Goal: Task Accomplishment & Management: Complete application form

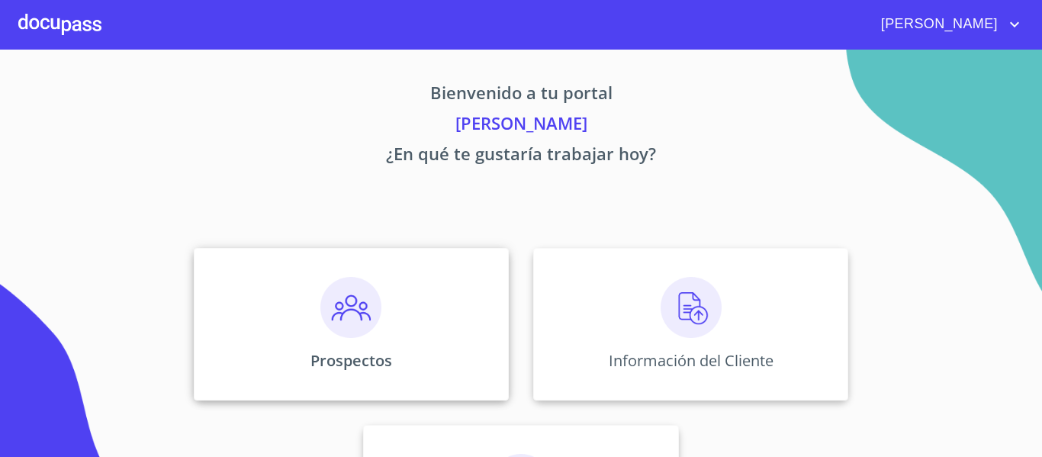
click at [343, 310] on img at bounding box center [350, 307] width 61 height 61
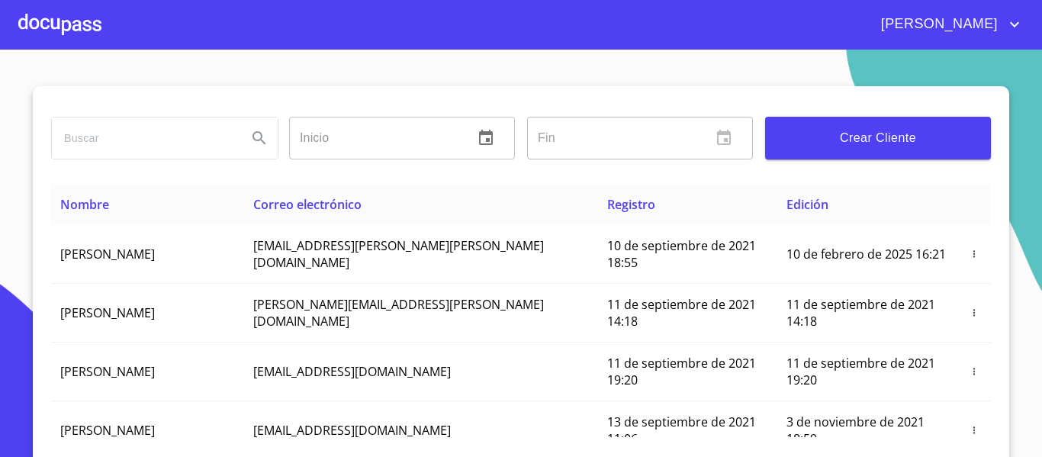
click at [826, 142] on span "Crear Cliente" at bounding box center [878, 137] width 201 height 21
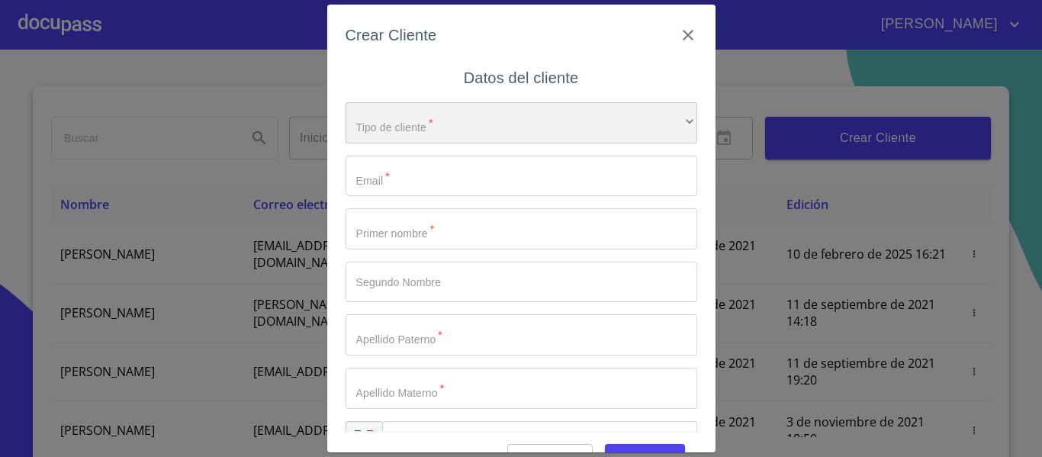
click at [630, 121] on div "​" at bounding box center [522, 122] width 352 height 41
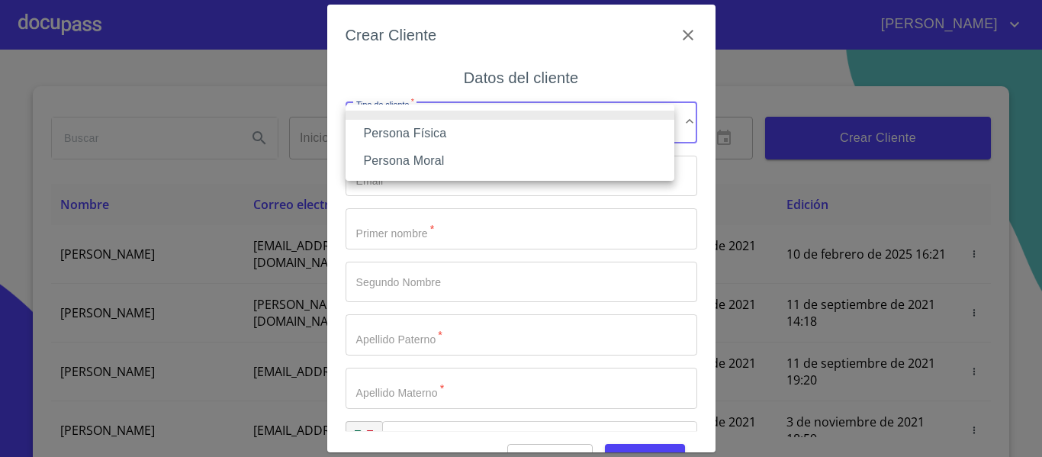
click at [427, 130] on li "Persona Física" at bounding box center [510, 133] width 329 height 27
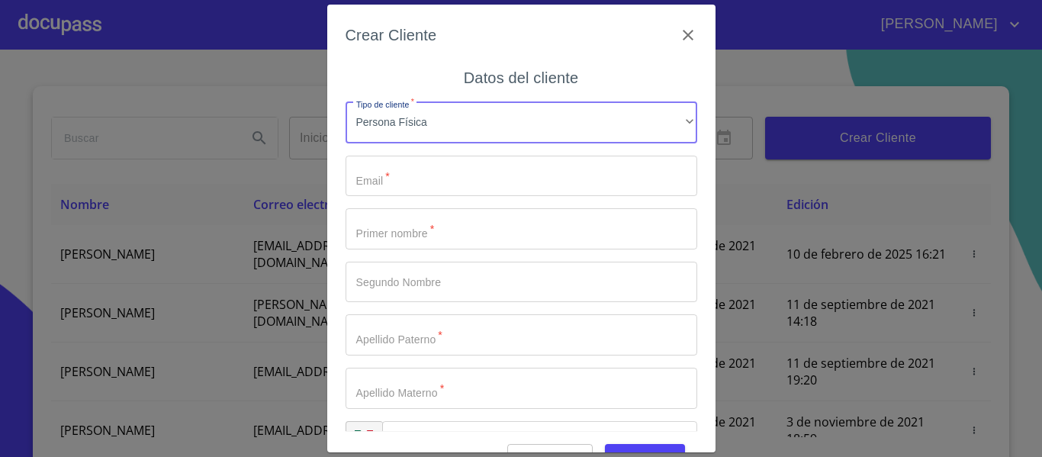
click at [430, 182] on input "Tipo de cliente   *" at bounding box center [522, 176] width 352 height 41
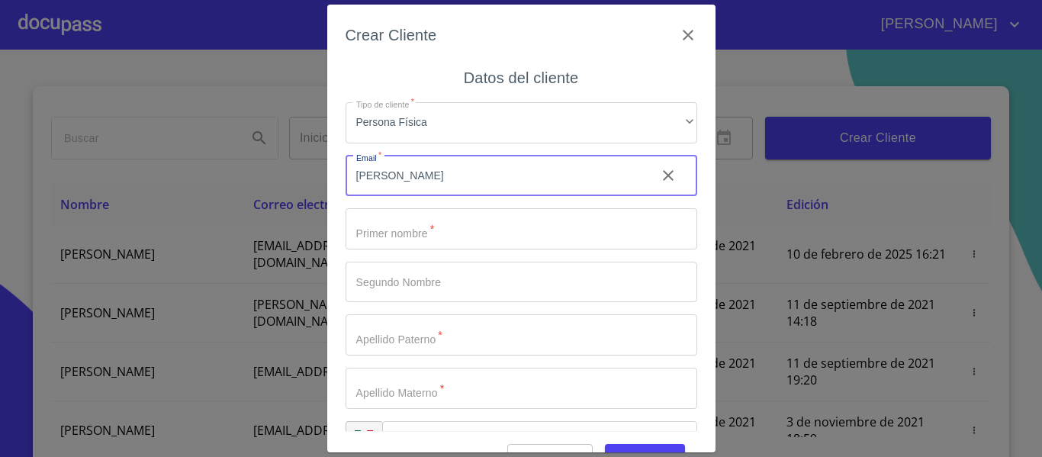
type input "J"
type input "[EMAIL_ADDRESS][DOMAIN_NAME]"
click at [411, 219] on input "Tipo de cliente   *" at bounding box center [522, 228] width 352 height 41
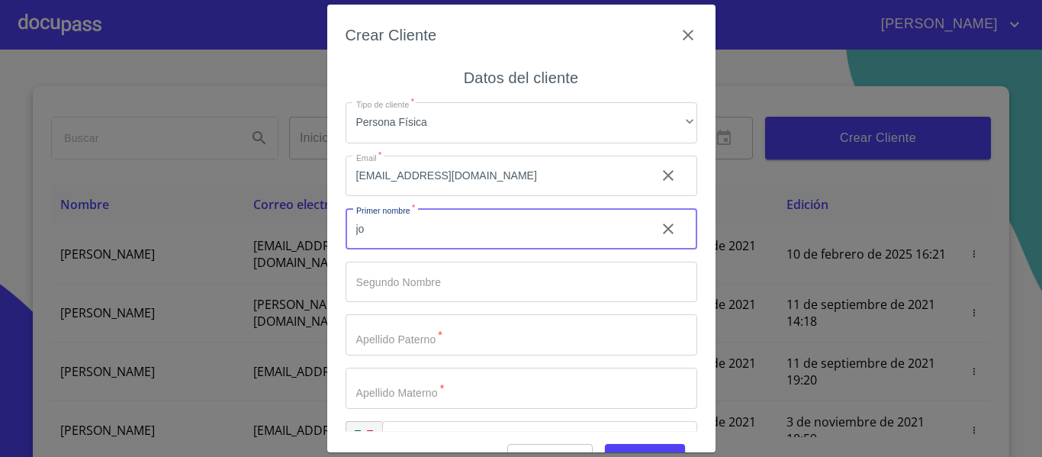
type input "j"
type input "[PERSON_NAME]"
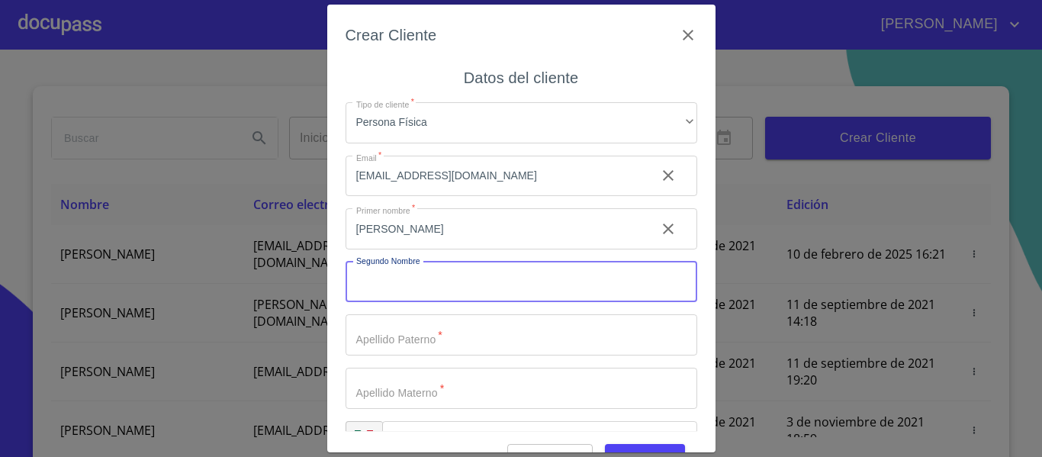
click at [401, 266] on input "Tipo de cliente   *" at bounding box center [522, 282] width 352 height 41
type input "[PERSON_NAME]"
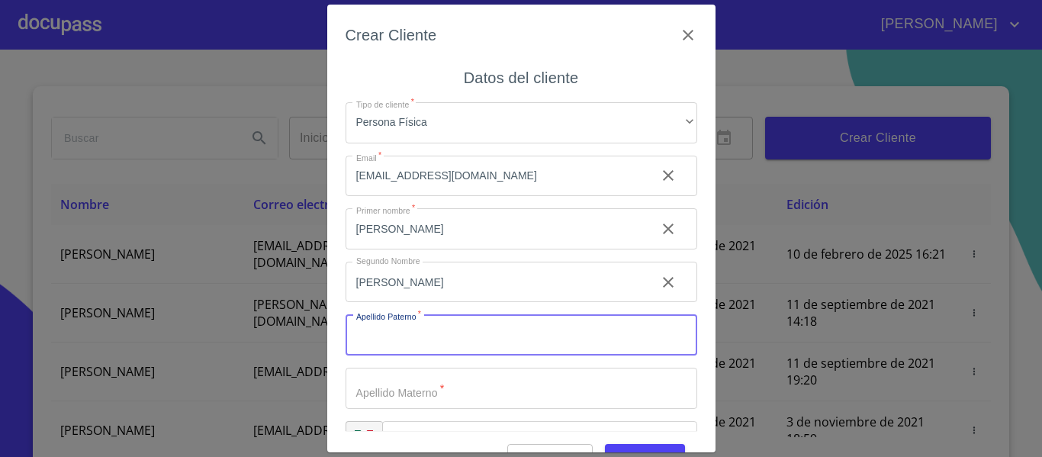
click at [417, 331] on input "Tipo de cliente   *" at bounding box center [522, 334] width 352 height 41
type input "FLORES"
click at [417, 250] on input "Tipo de cliente   *" at bounding box center [495, 228] width 298 height 41
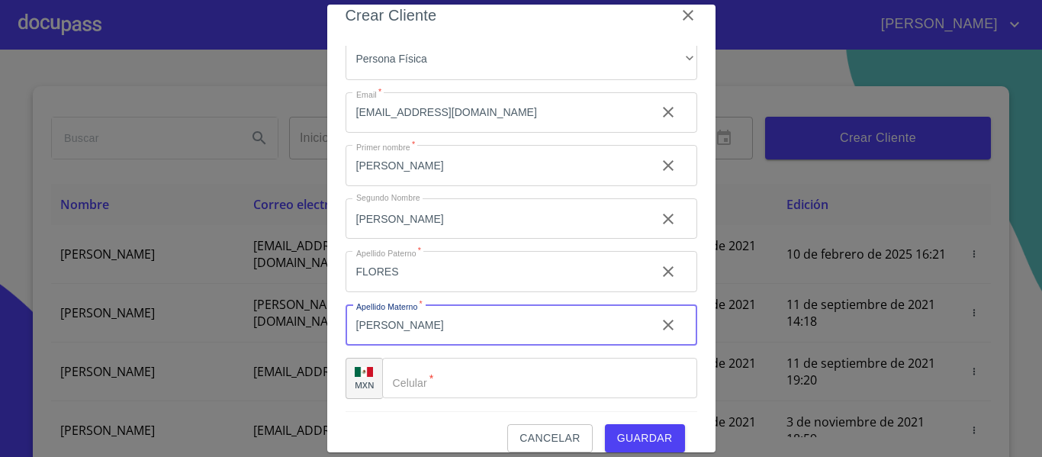
scroll to position [38, 0]
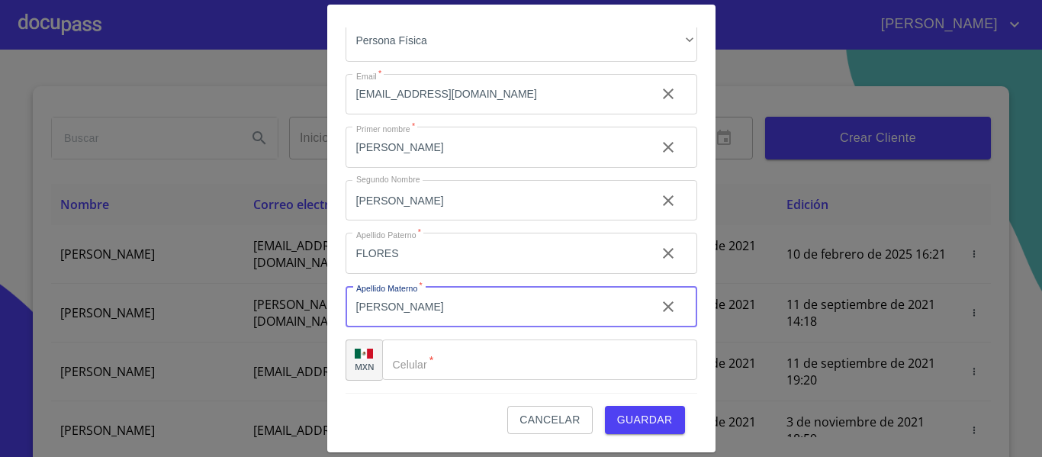
type input "[PERSON_NAME]"
click at [409, 346] on div "​" at bounding box center [539, 360] width 315 height 41
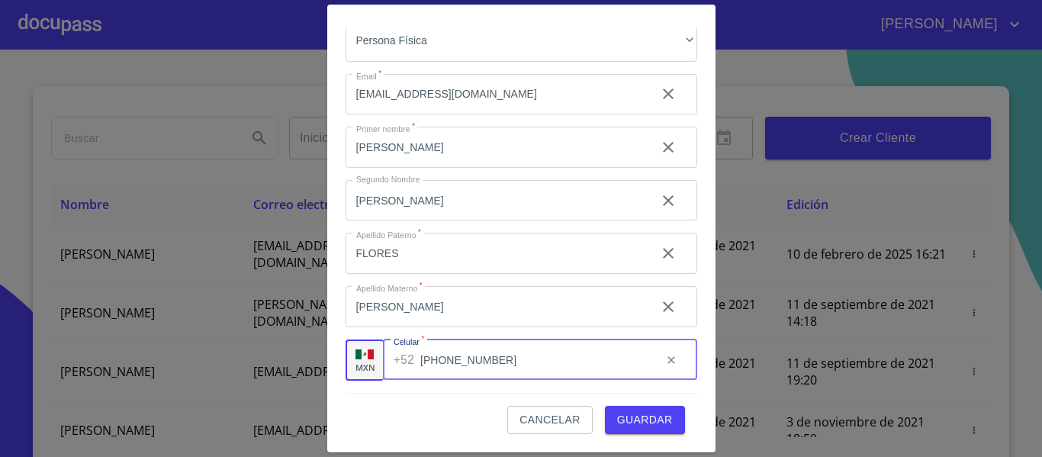
type input "[PHONE_NUMBER]"
click at [441, 401] on div "Cancelar Guardar" at bounding box center [522, 413] width 352 height 41
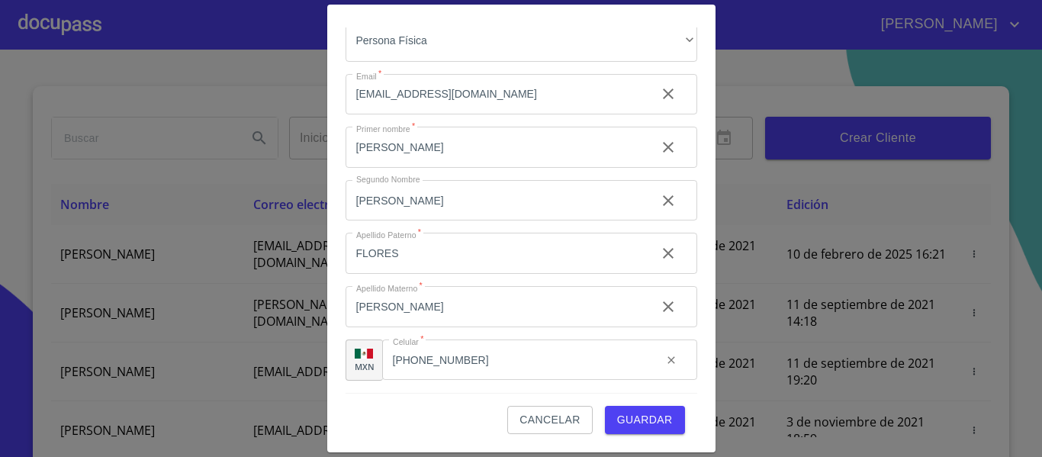
click at [617, 414] on span "Guardar" at bounding box center [645, 420] width 56 height 19
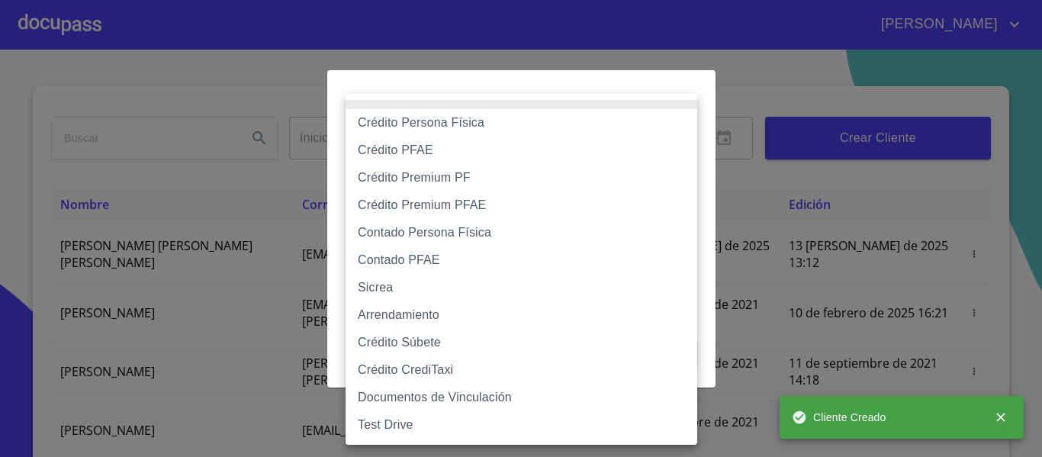
click at [601, 154] on body "[PERSON_NAME] ​ Fin ​ Crear Cliente Nombre Correo electrónico Registro Edición …" at bounding box center [521, 228] width 1042 height 457
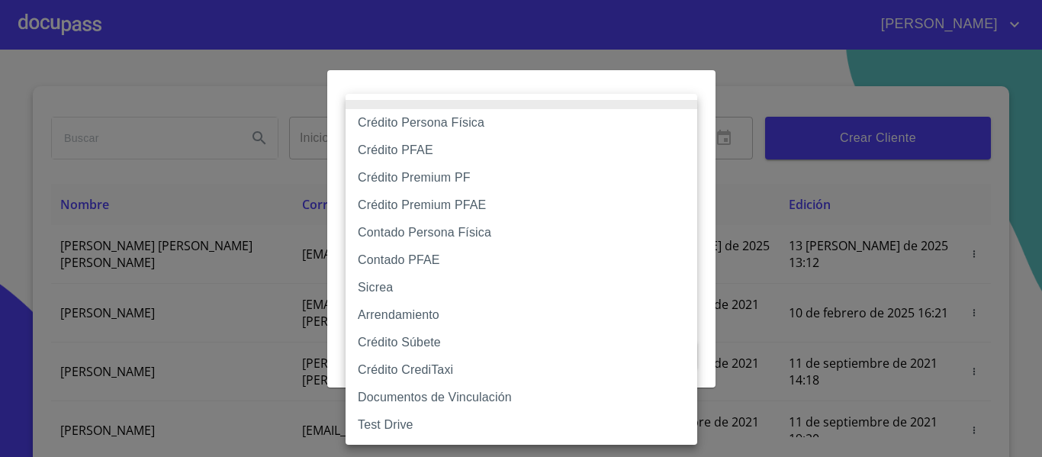
click at [430, 120] on li "Crédito Persona Física" at bounding box center [522, 122] width 352 height 27
type input "6009fb3c7d1714eb8809aa97"
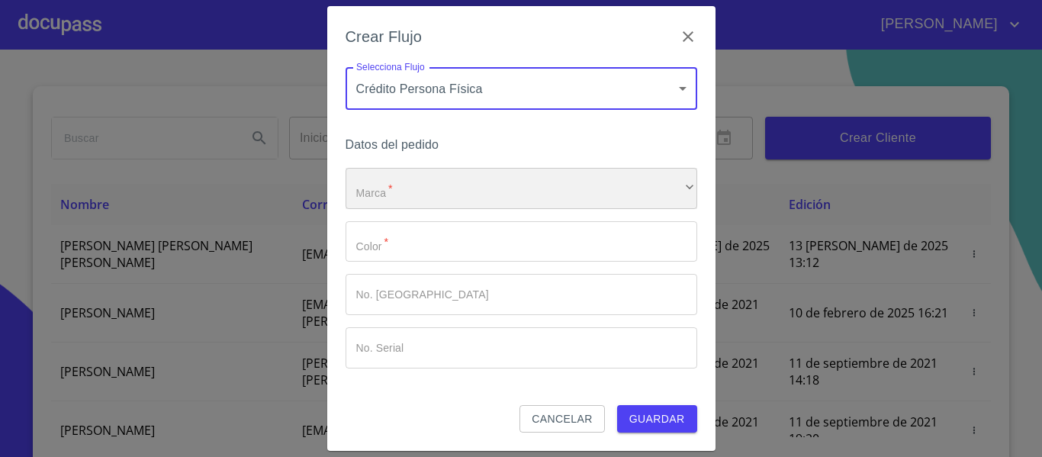
click at [413, 194] on div "​" at bounding box center [522, 188] width 352 height 41
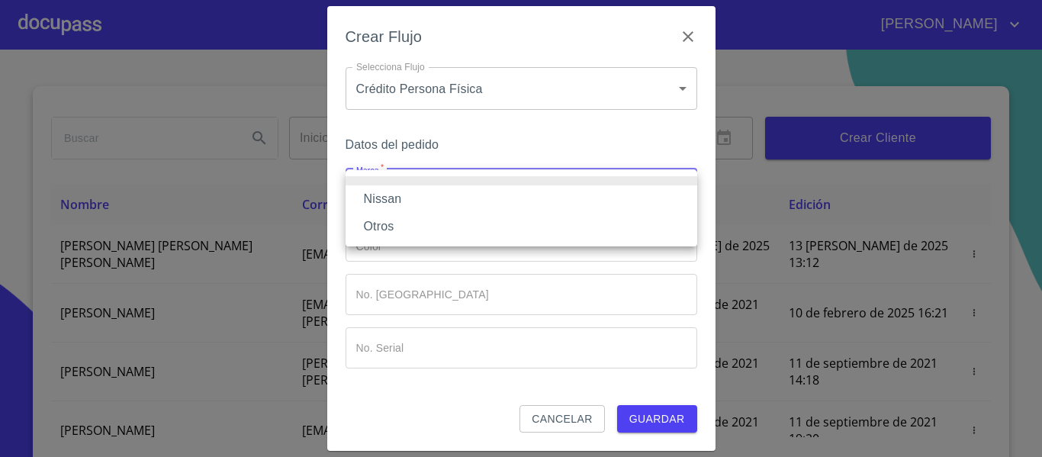
click at [413, 194] on li "Nissan" at bounding box center [522, 198] width 352 height 27
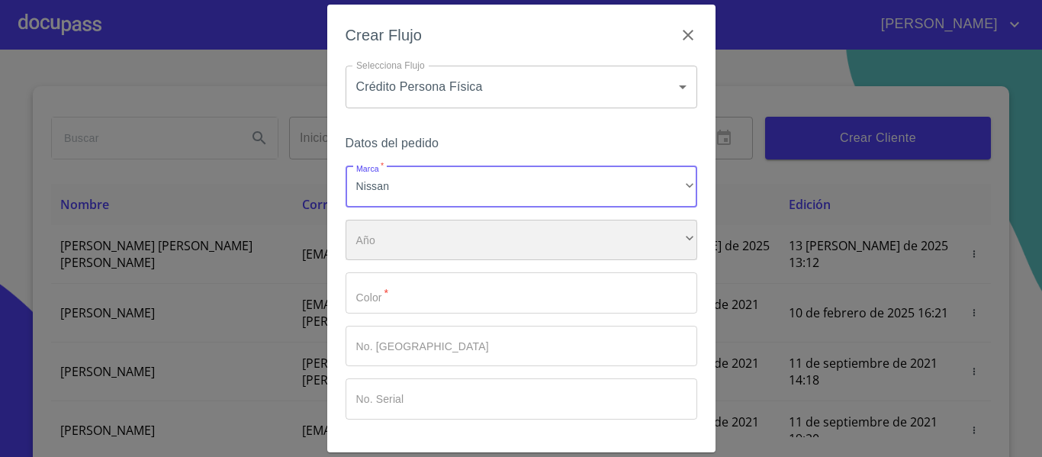
click at [409, 230] on div "​" at bounding box center [522, 240] width 352 height 41
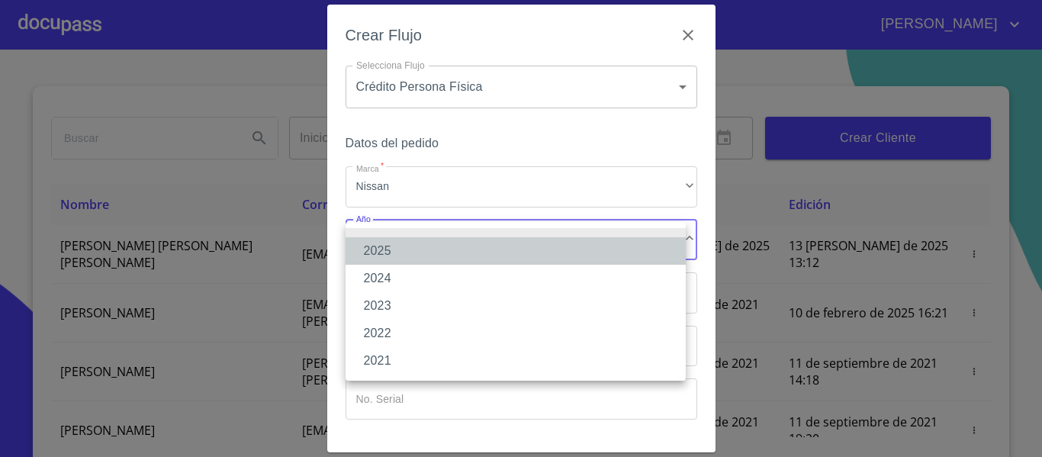
click at [401, 255] on li "2025" at bounding box center [516, 250] width 340 height 27
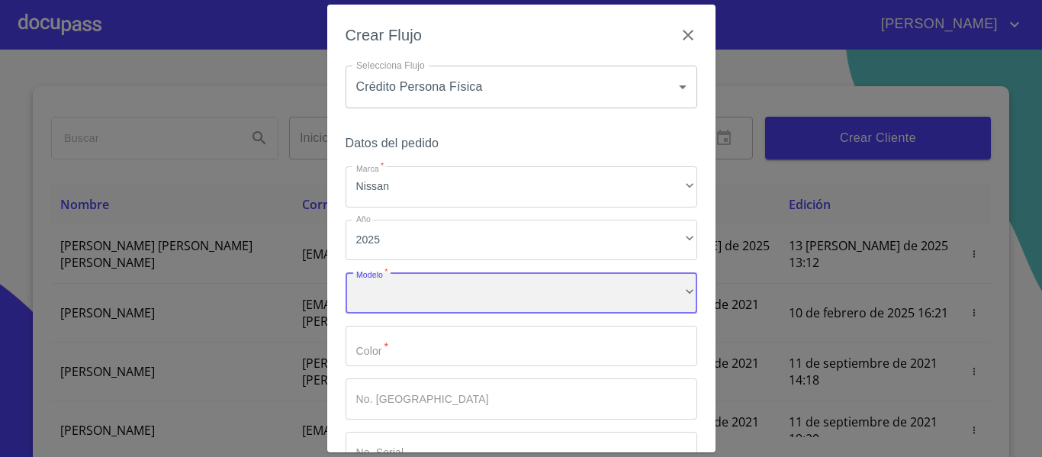
click at [409, 292] on div "​" at bounding box center [522, 292] width 352 height 41
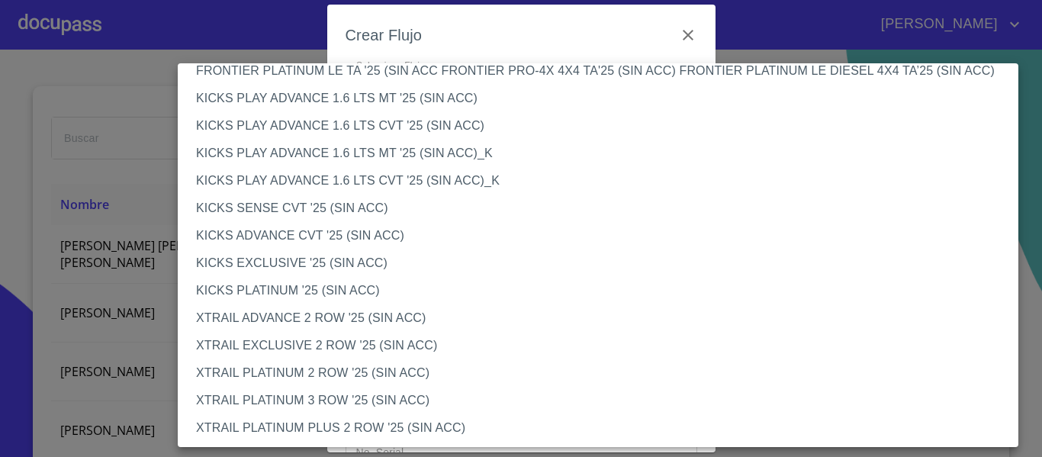
scroll to position [1286, 0]
click at [295, 314] on li "XTRAIL ADVANCE 2 ROW '25 (SIN ACC)" at bounding box center [604, 317] width 852 height 27
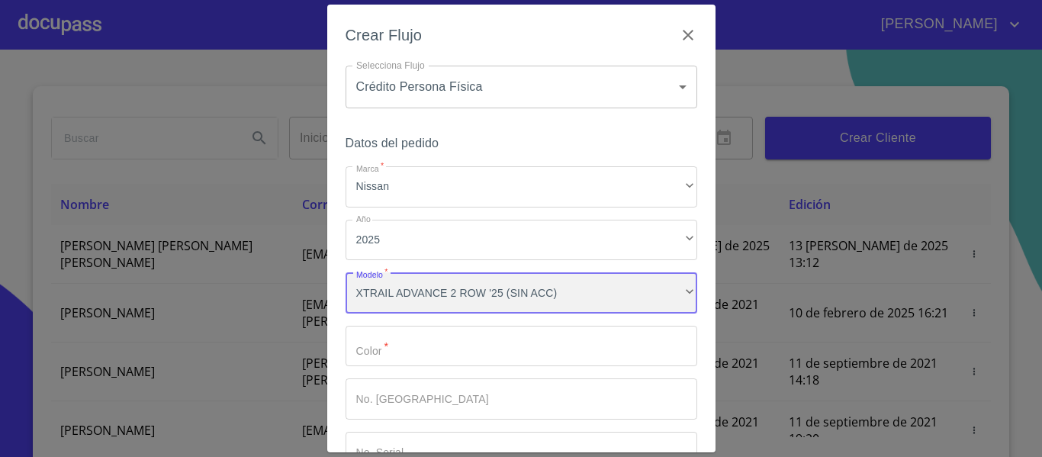
scroll to position [1285, 0]
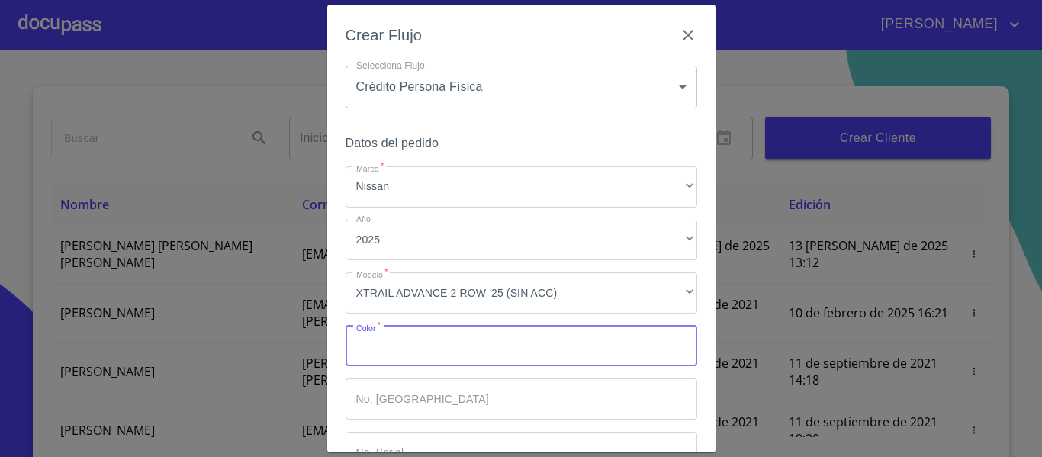
click at [401, 338] on input "Marca   *" at bounding box center [522, 346] width 352 height 41
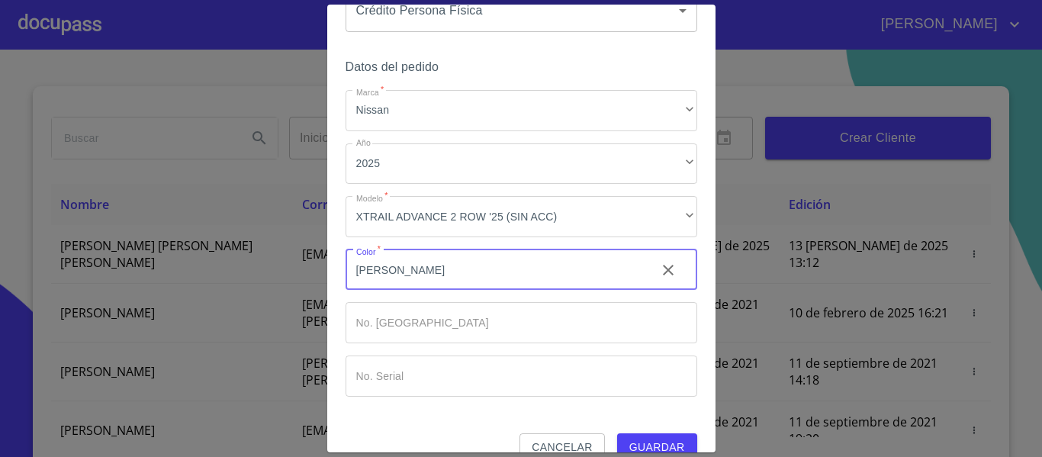
type input "[PERSON_NAME]"
click at [393, 295] on div "Marca   * Nissan ​ Año 2025 ​ Modelo   * XTRAIL ADVANCE 2 ROW '25 (SIN ACC) ​ C…" at bounding box center [522, 243] width 352 height 307
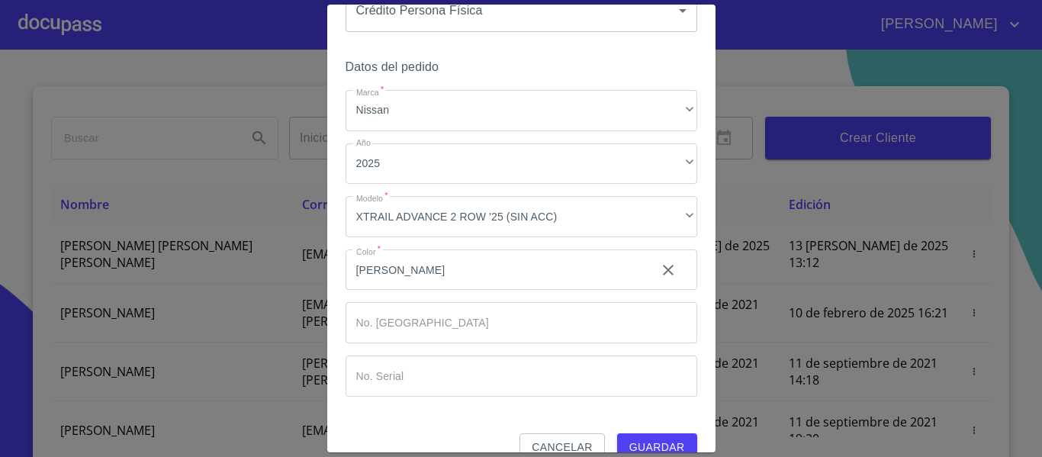
click at [399, 291] on input "Marca   *" at bounding box center [495, 270] width 298 height 41
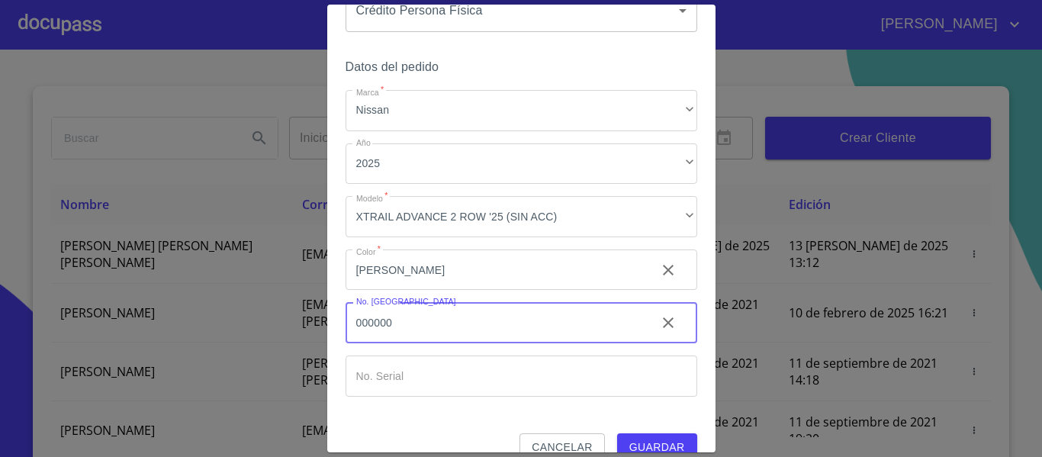
type input "000000"
click at [414, 291] on input "Marca   *" at bounding box center [495, 270] width 298 height 41
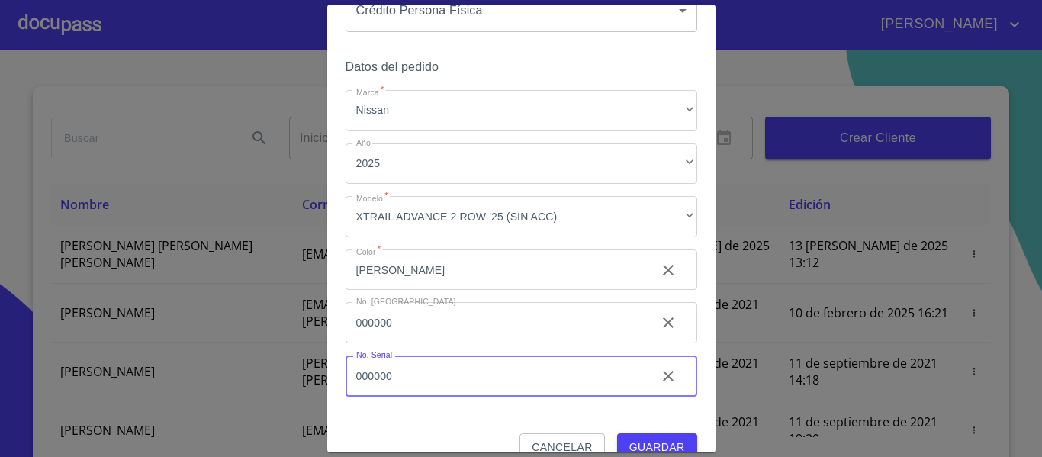
type input "000000"
click at [633, 438] on span "Guardar" at bounding box center [658, 447] width 56 height 19
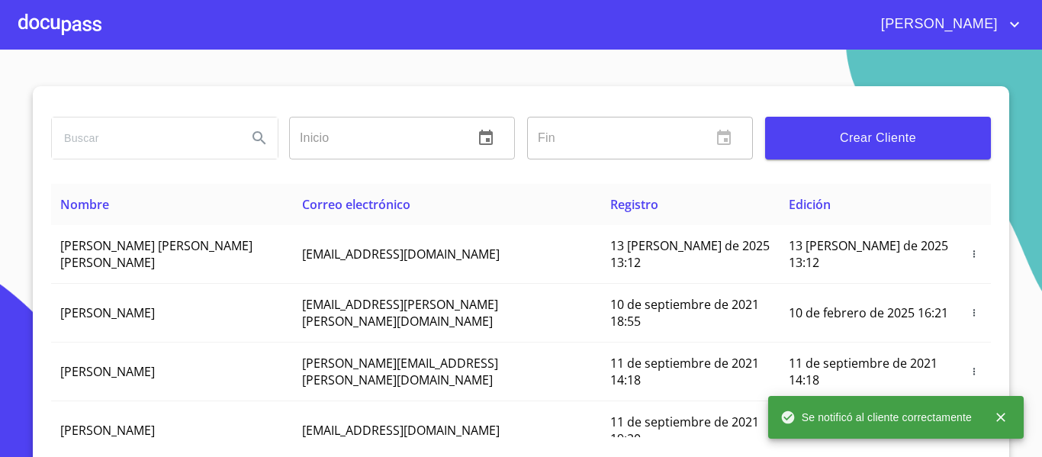
click at [54, 34] on div at bounding box center [59, 24] width 83 height 49
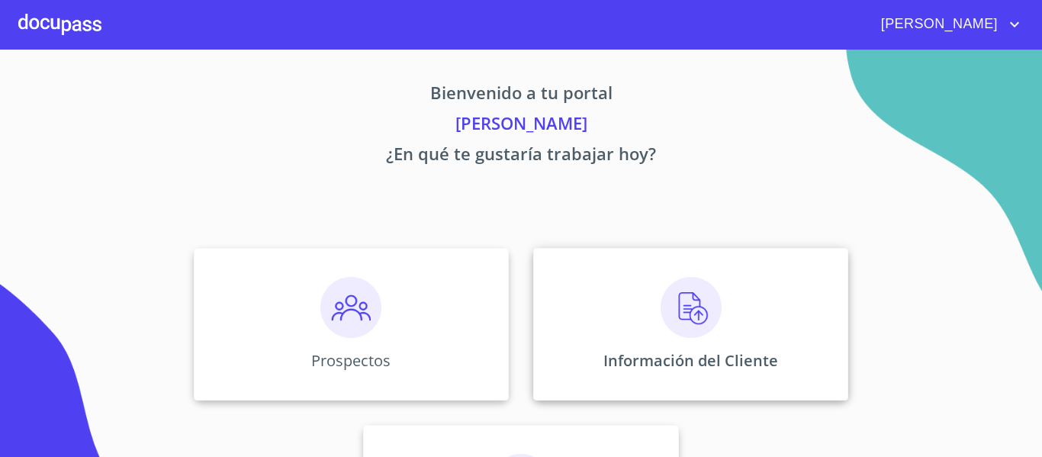
scroll to position [76, 0]
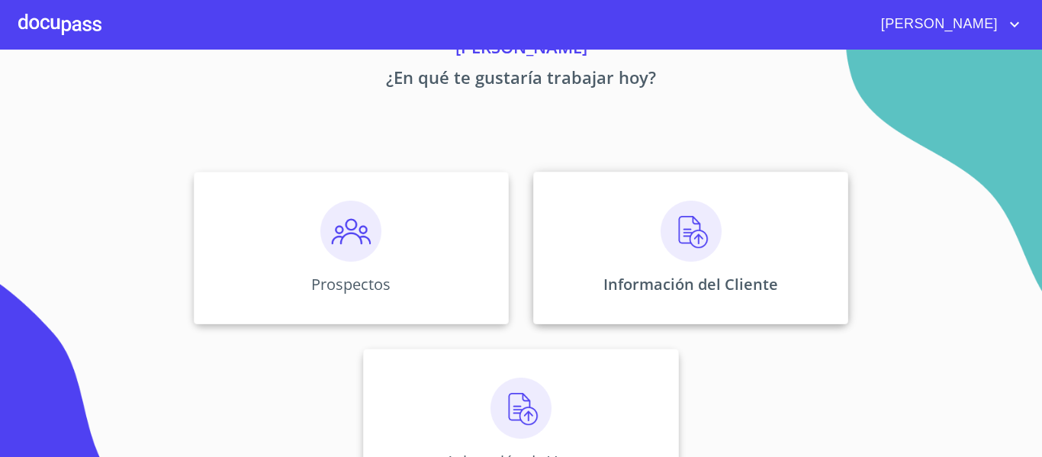
click at [688, 224] on img at bounding box center [691, 231] width 61 height 61
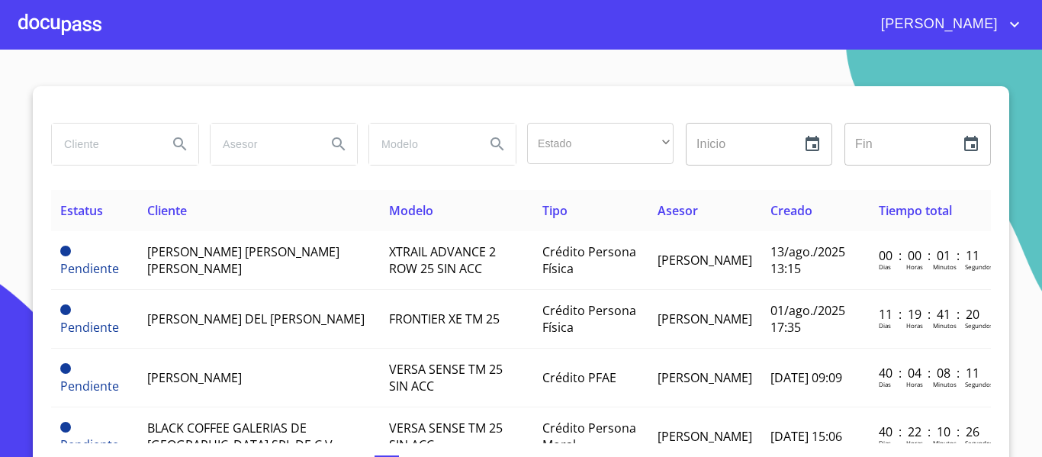
click at [84, 26] on div at bounding box center [59, 24] width 83 height 49
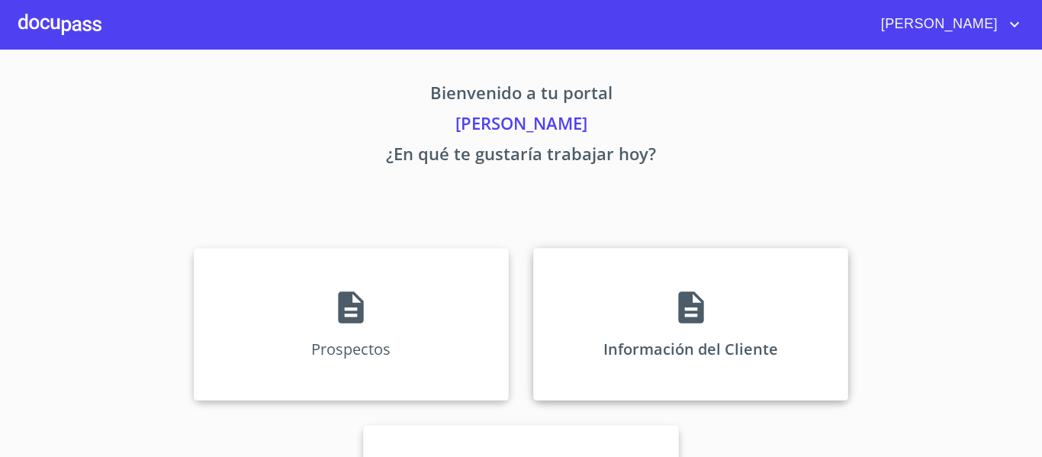
click at [672, 320] on icon at bounding box center [691, 307] width 38 height 38
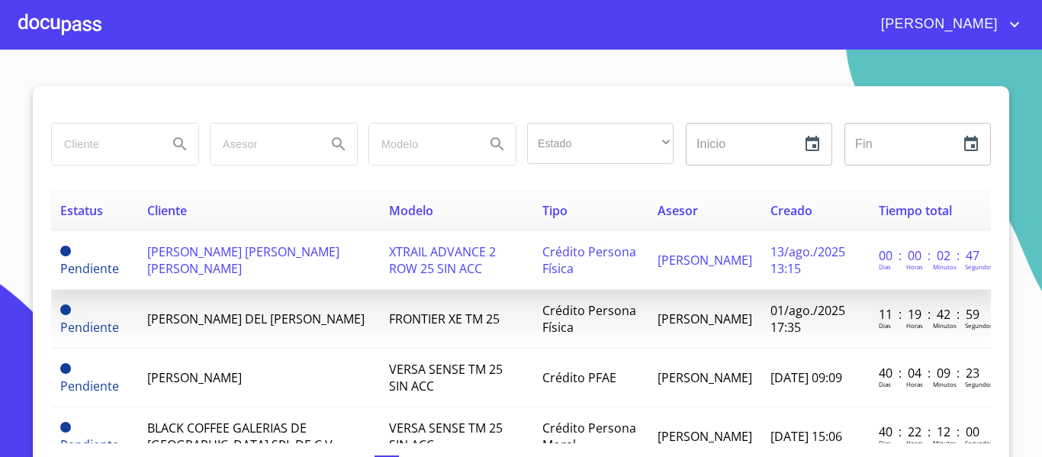
click at [225, 259] on span "[PERSON_NAME] [PERSON_NAME] [PERSON_NAME]" at bounding box center [243, 260] width 192 height 34
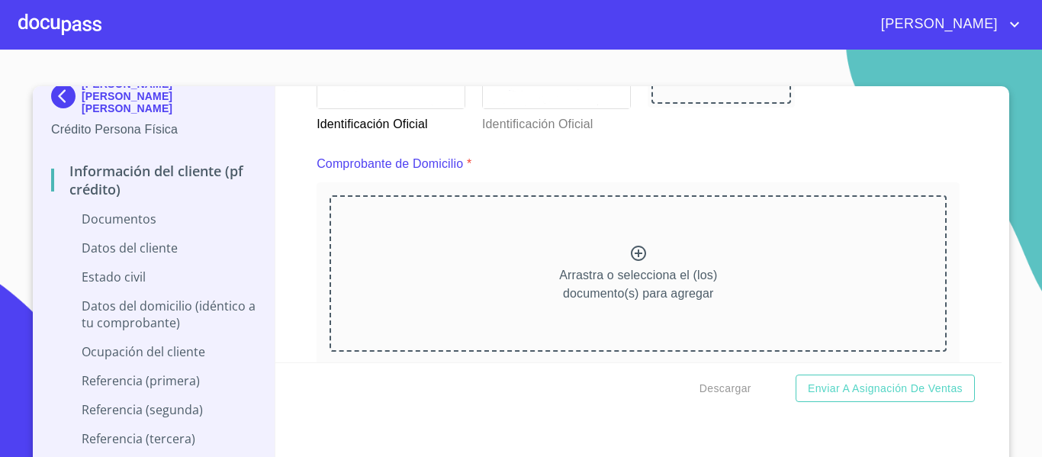
scroll to position [763, 0]
click at [285, 289] on div "Información del cliente (PF crédito) Documentos Documento de identificación.   …" at bounding box center [638, 224] width 727 height 276
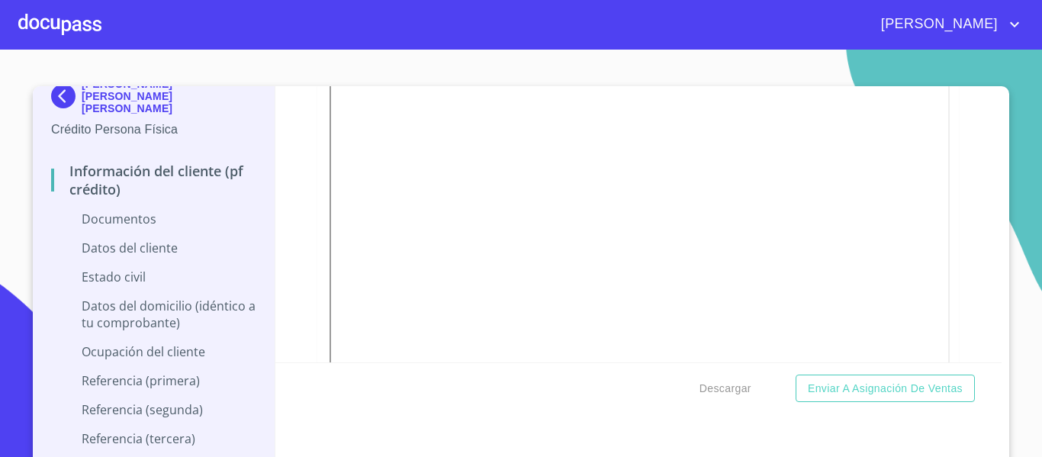
scroll to position [1145, 0]
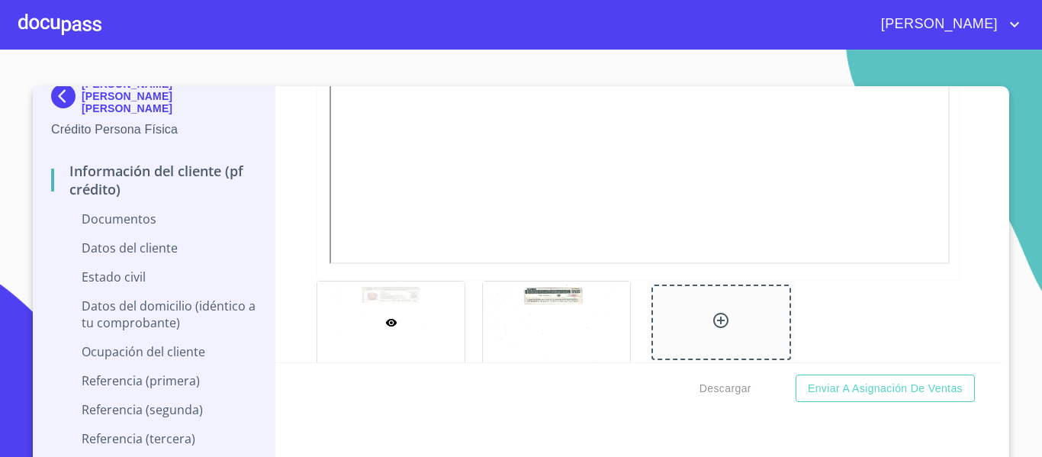
click at [295, 284] on div "Información del cliente (PF crédito) Documentos Documento de identificación.   …" at bounding box center [638, 224] width 727 height 276
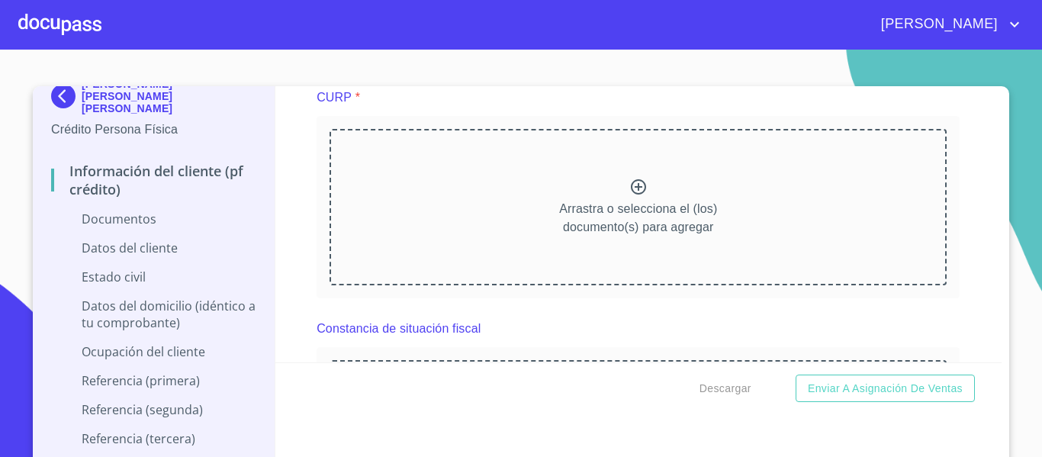
scroll to position [2213, 0]
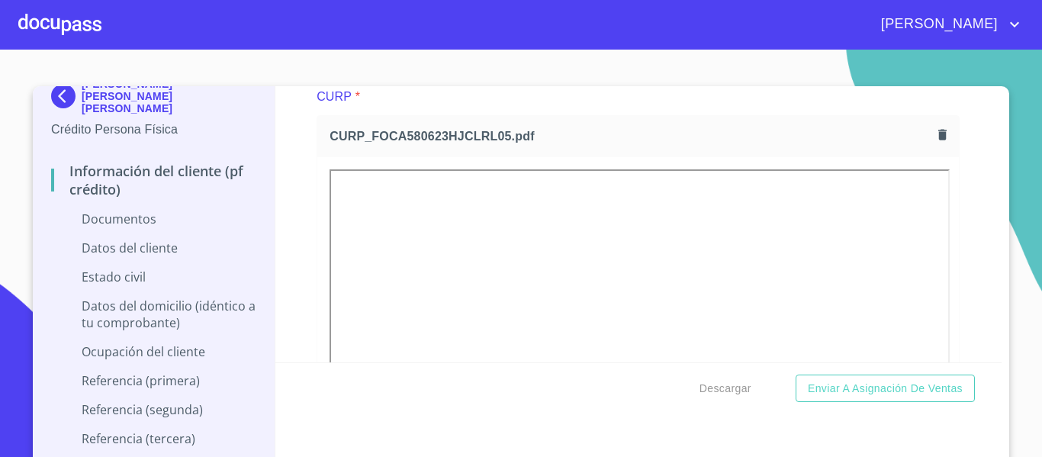
click at [296, 256] on div "Información del cliente (PF crédito) Documentos Documento de identificación.   …" at bounding box center [638, 224] width 727 height 276
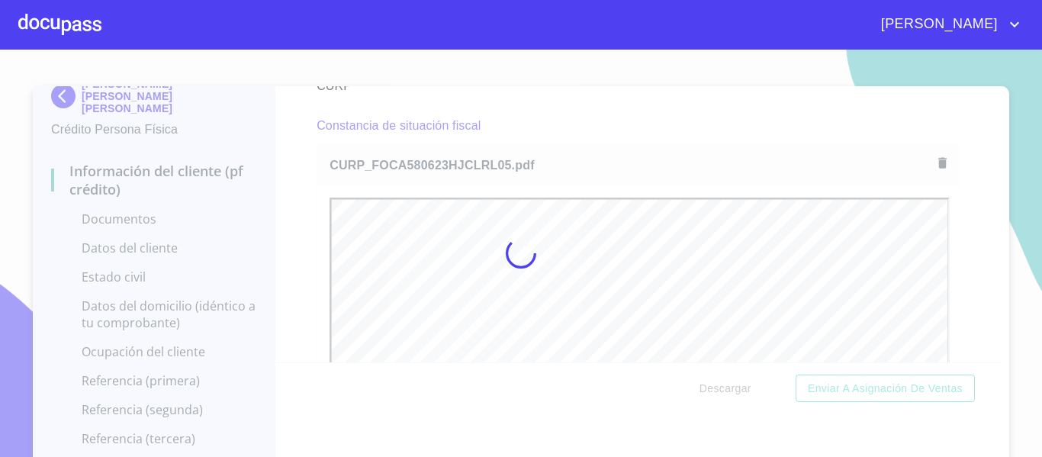
scroll to position [0, 0]
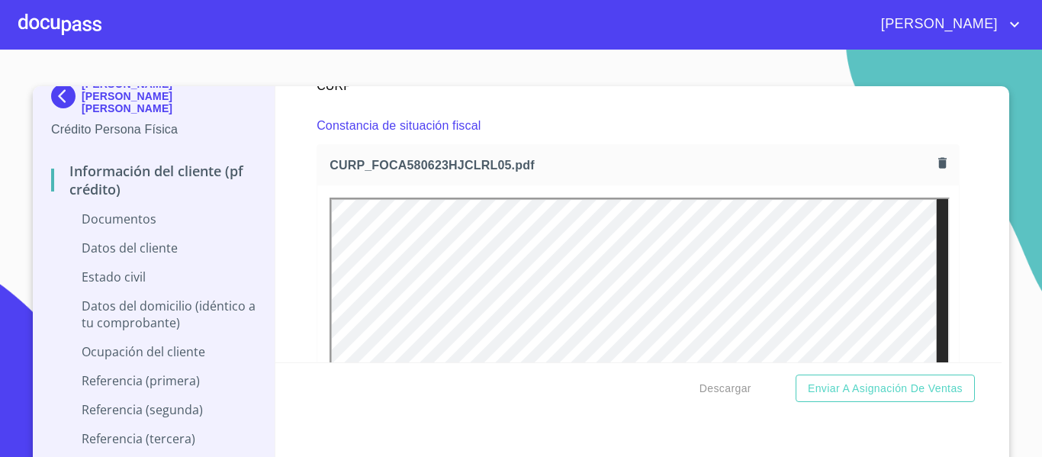
click at [288, 192] on div "Información del cliente (PF crédito) Documentos Documento de identificación.   …" at bounding box center [638, 224] width 727 height 276
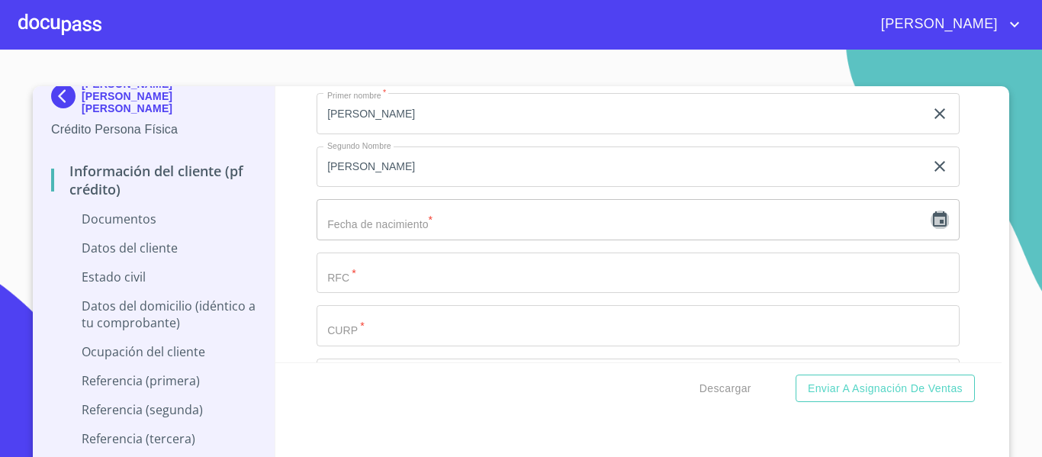
click at [931, 229] on icon "button" at bounding box center [940, 220] width 18 height 18
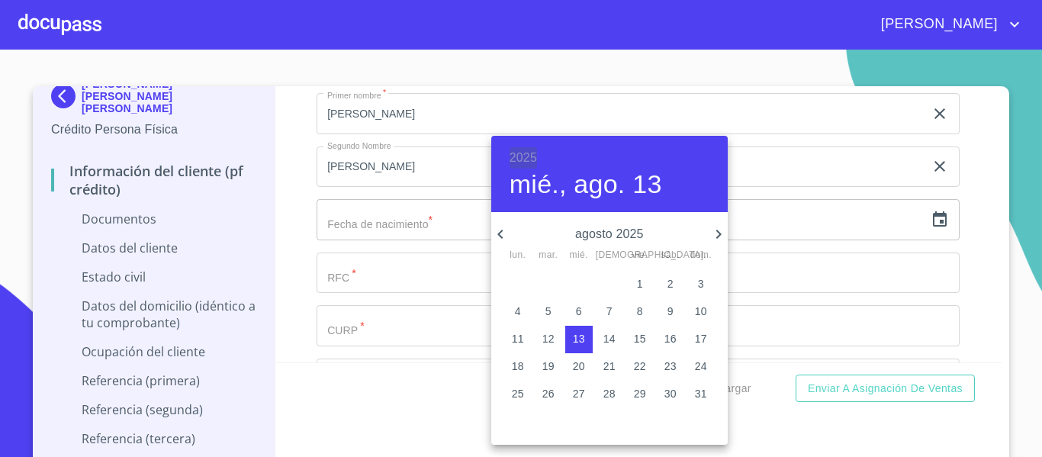
click at [517, 154] on h6 "2025" at bounding box center [523, 157] width 27 height 21
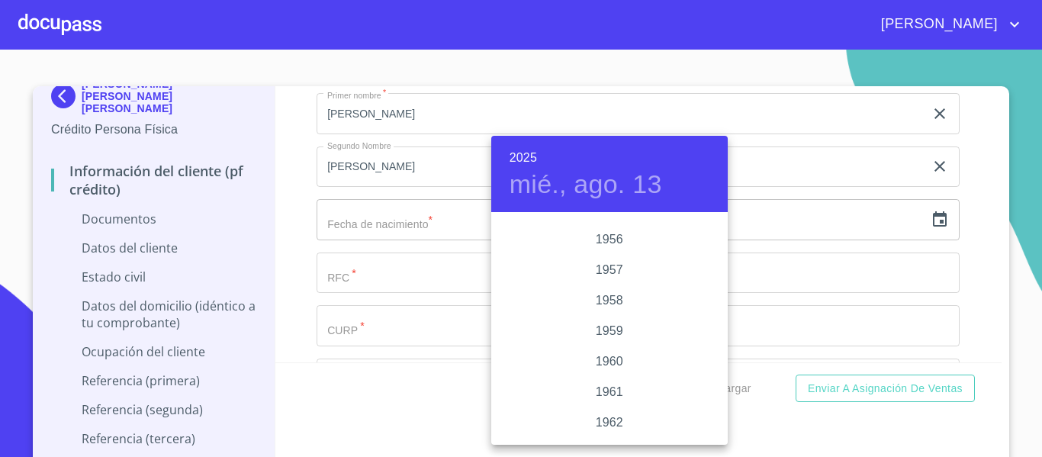
scroll to position [900, 0]
click at [606, 334] on div "1958" at bounding box center [609, 336] width 237 height 31
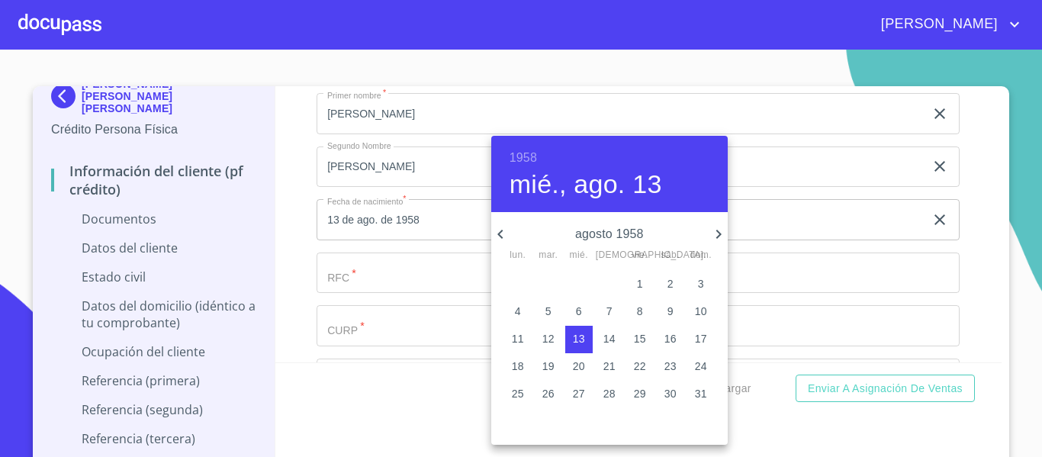
click at [503, 240] on icon "button" at bounding box center [500, 234] width 18 height 18
click at [520, 391] on p "23" at bounding box center [518, 393] width 12 height 15
type input "23 de jun. de 1958"
click at [275, 263] on div at bounding box center [521, 228] width 1042 height 457
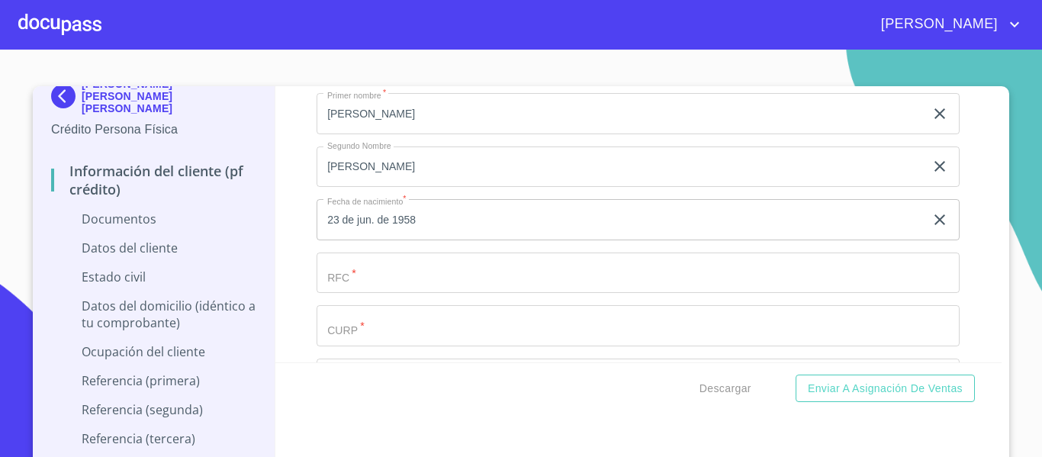
scroll to position [3739, 0]
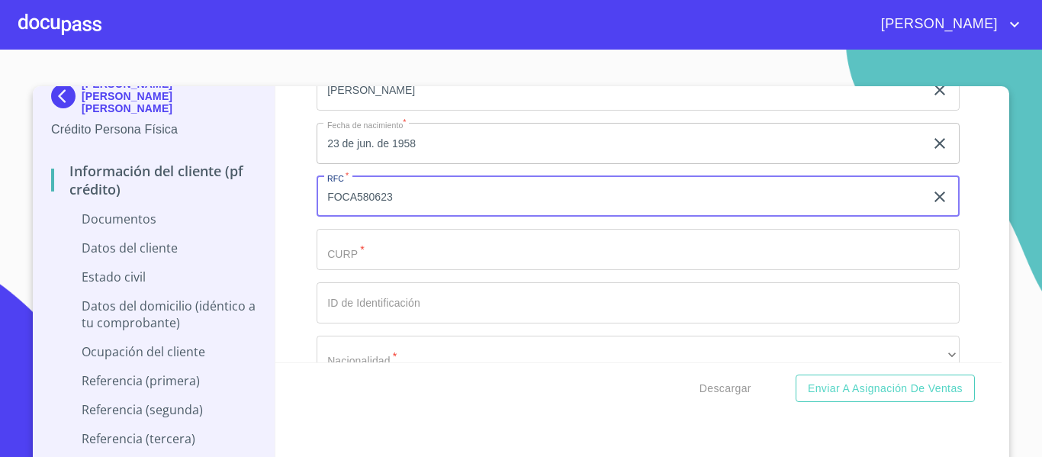
click at [326, 217] on input "FOCA580623" at bounding box center [621, 196] width 608 height 41
type input "FOCA580623"
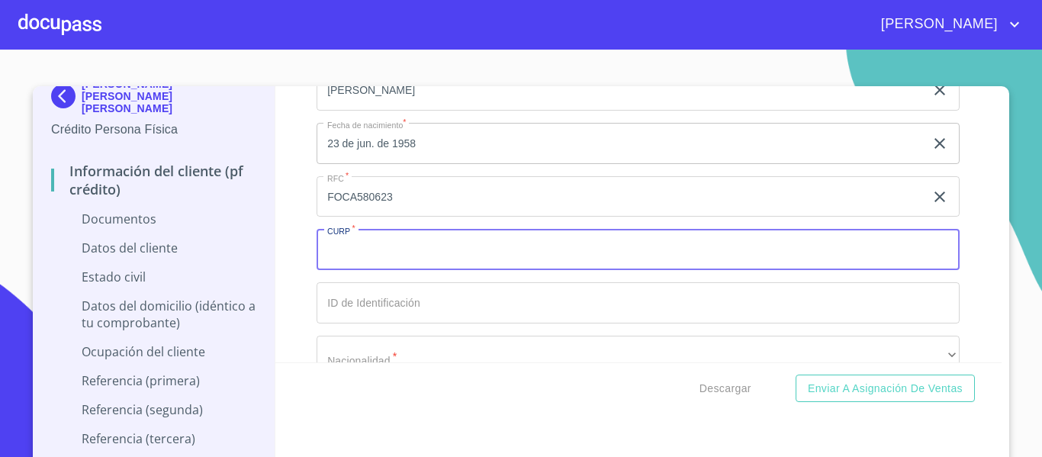
paste input "FOCA580623"
click at [405, 270] on input "FOCA580623" at bounding box center [621, 249] width 608 height 41
type input "FOCA580623HJCLRL05"
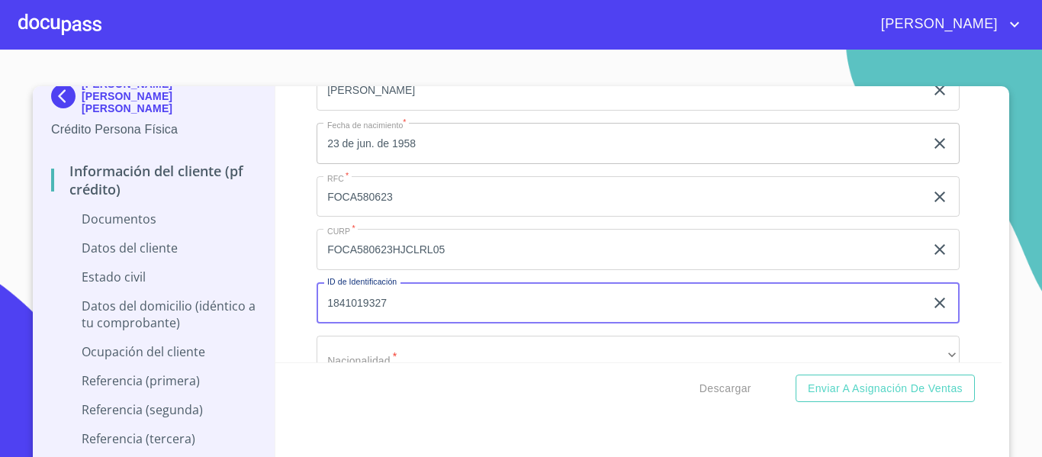
type input "1841019327"
click at [296, 311] on div "Información del cliente (PF crédito) Documentos Documento de identificación.   …" at bounding box center [638, 224] width 727 height 276
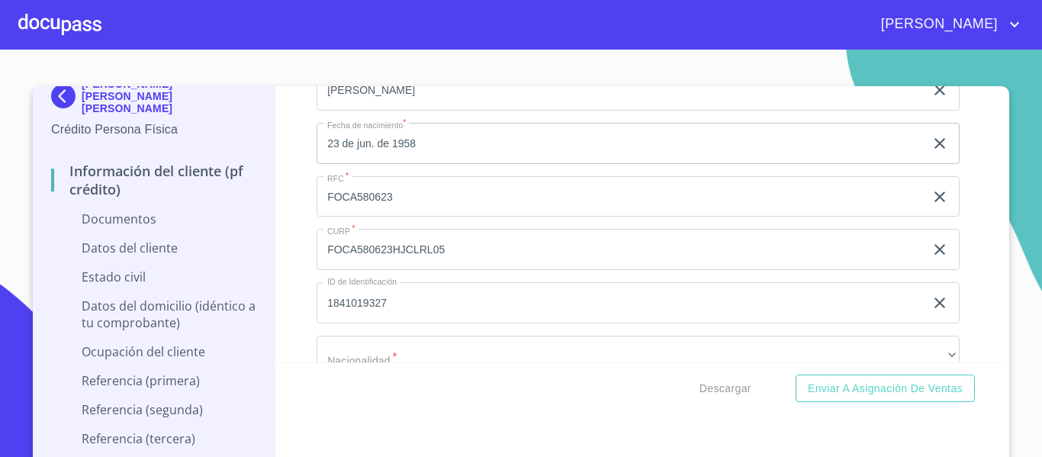
scroll to position [3892, 0]
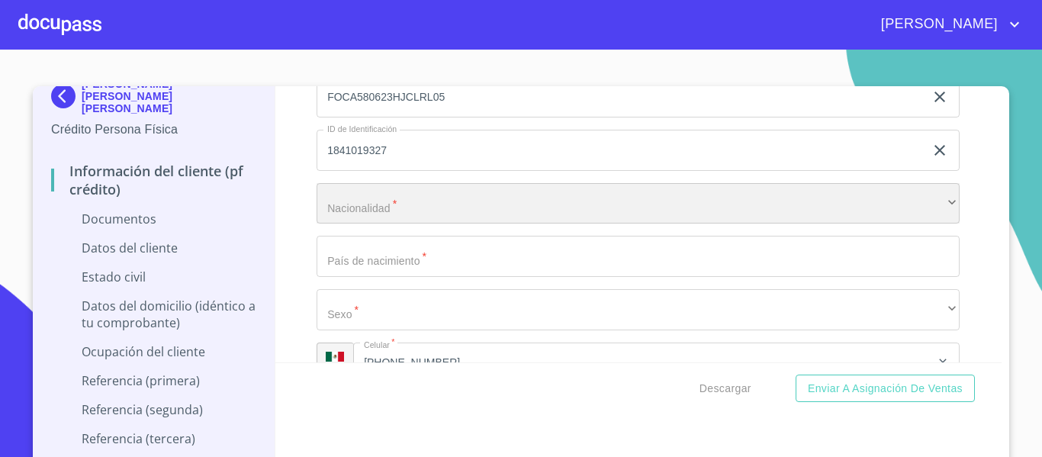
click at [343, 211] on div "​" at bounding box center [638, 203] width 643 height 41
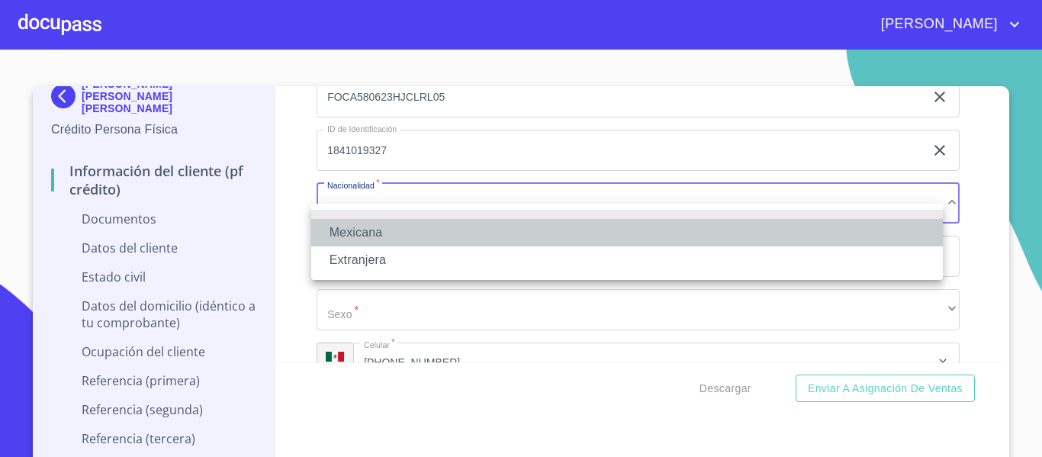
click at [358, 222] on li "Mexicana" at bounding box center [627, 232] width 632 height 27
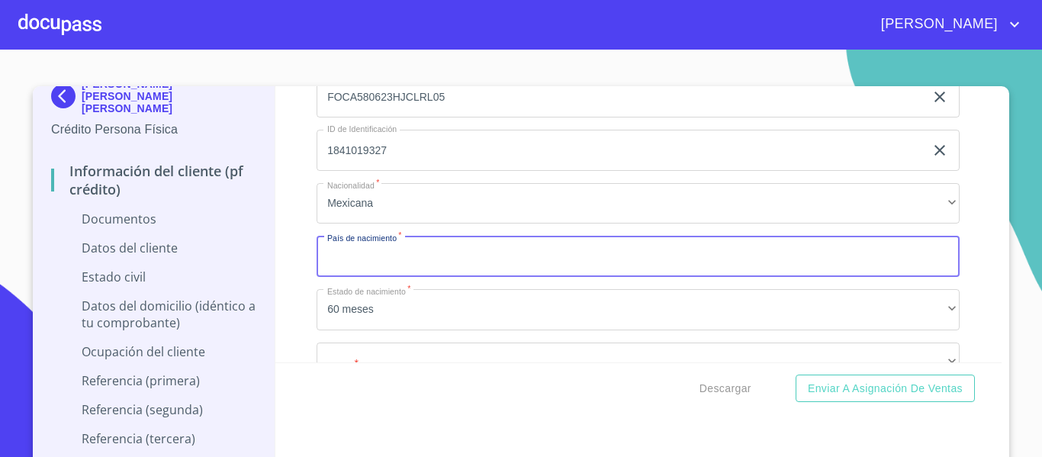
click at [359, 277] on input "Documento de identificación.   *" at bounding box center [638, 256] width 643 height 41
type input "M"
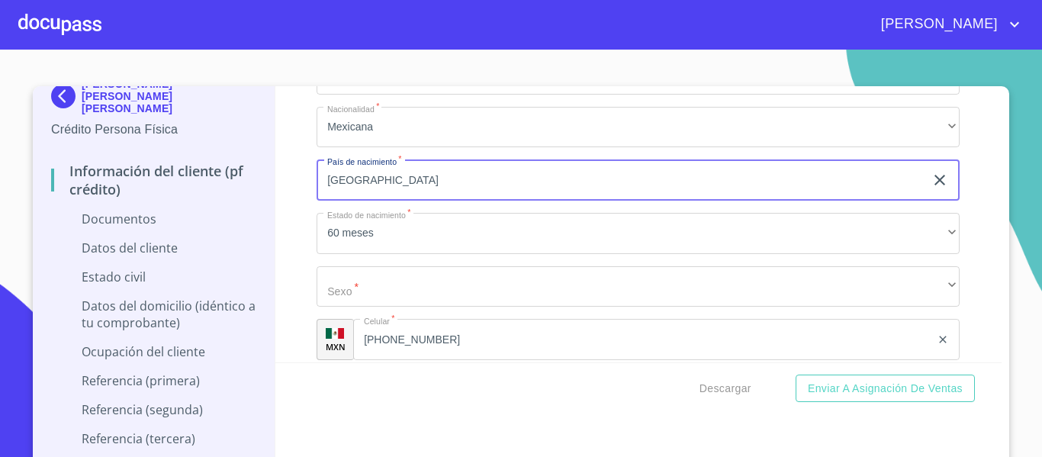
type input "[GEOGRAPHIC_DATA]"
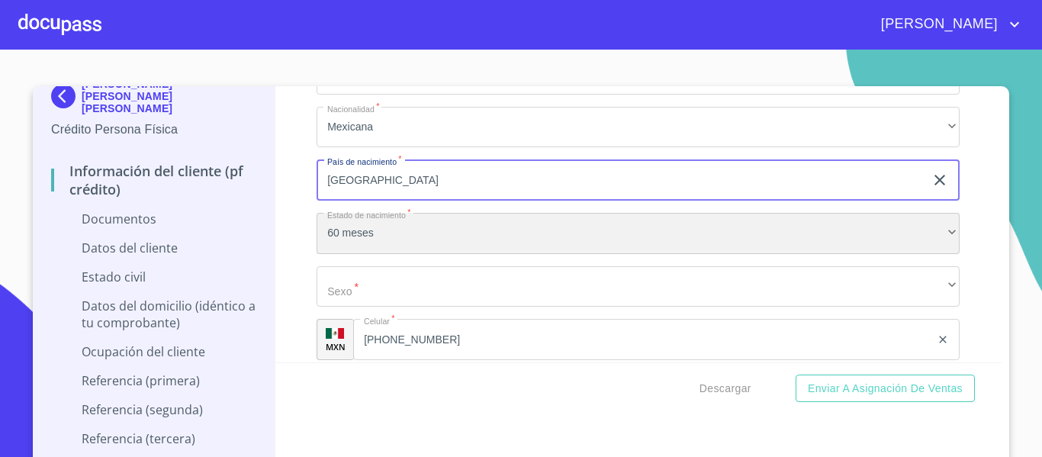
click at [365, 253] on div "60 meses" at bounding box center [638, 233] width 643 height 41
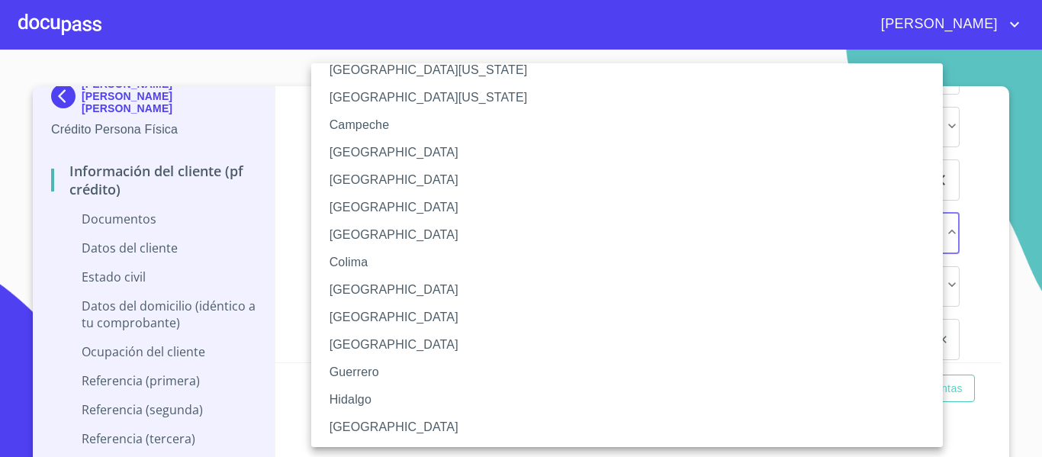
scroll to position [76, 0]
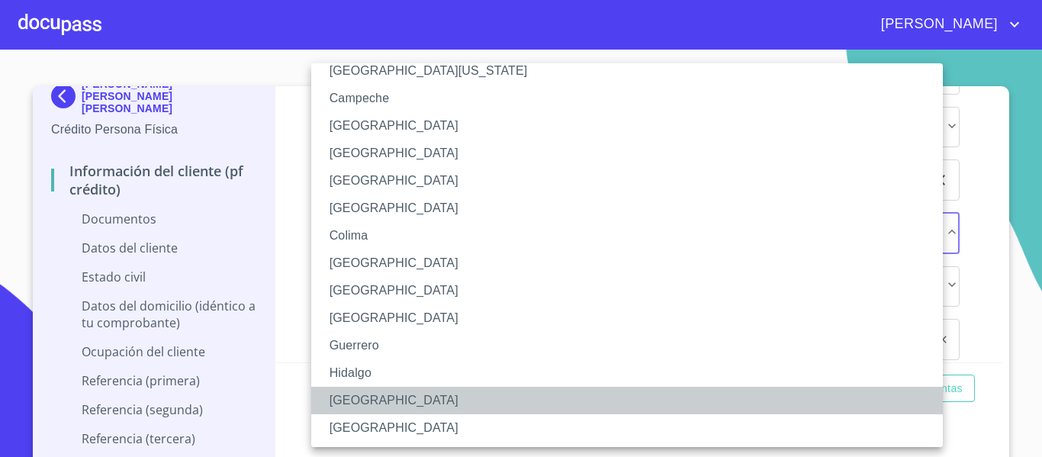
click at [361, 398] on li "[GEOGRAPHIC_DATA]" at bounding box center [632, 400] width 643 height 27
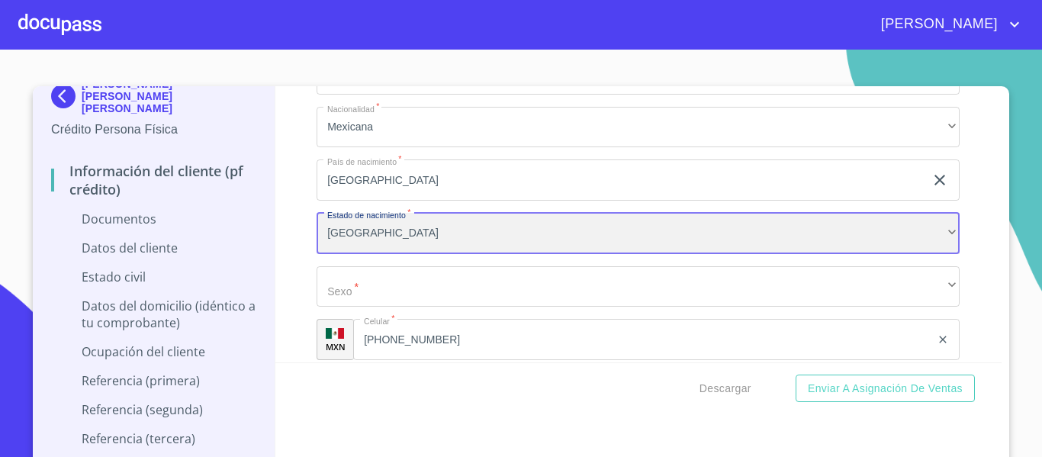
scroll to position [4044, 0]
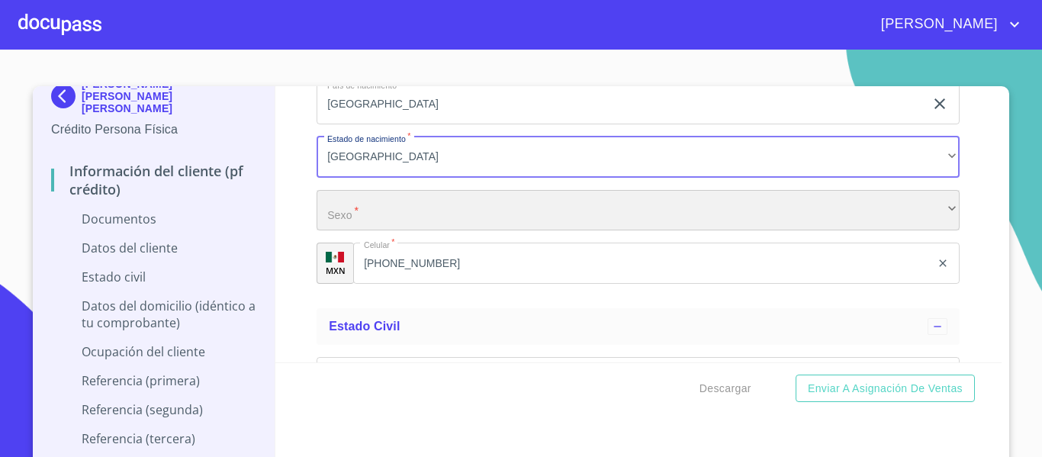
click at [343, 228] on div "​" at bounding box center [638, 210] width 643 height 41
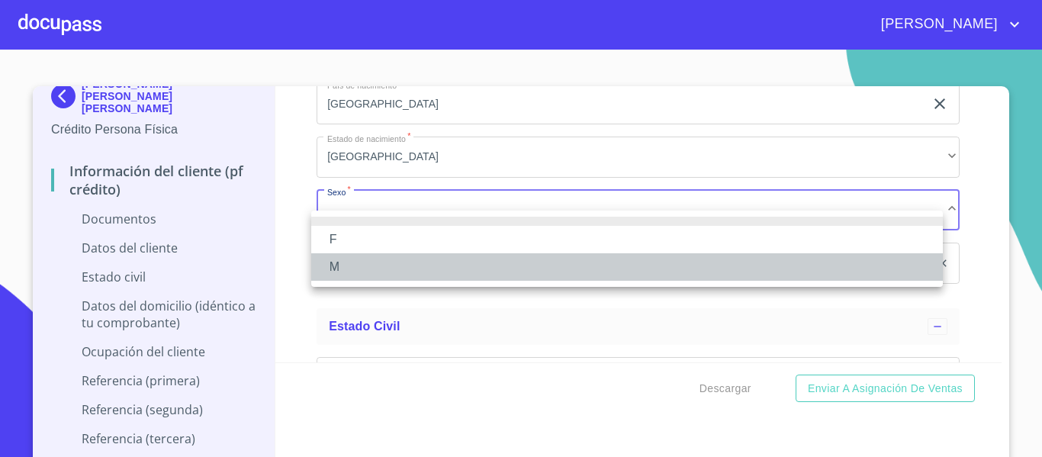
click at [339, 273] on li "M" at bounding box center [627, 266] width 632 height 27
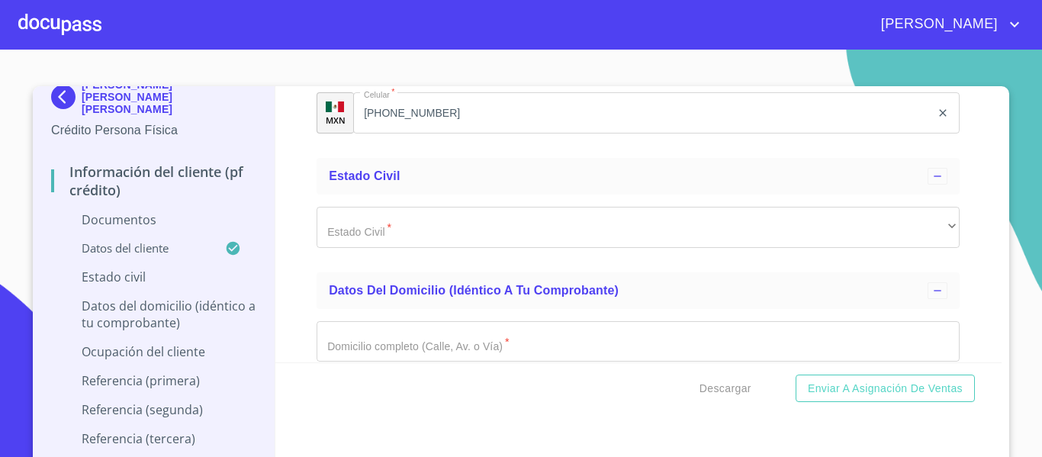
scroll to position [4197, 0]
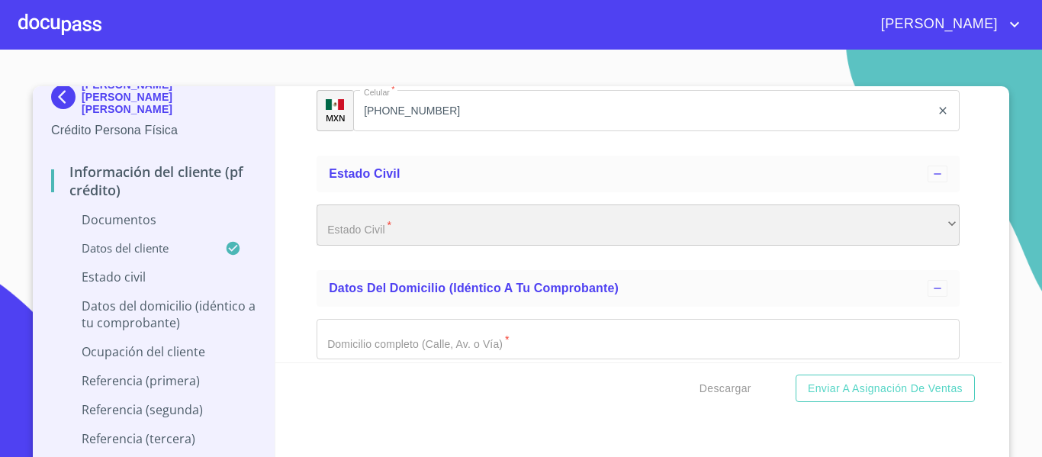
click at [340, 246] on div "​" at bounding box center [638, 224] width 643 height 41
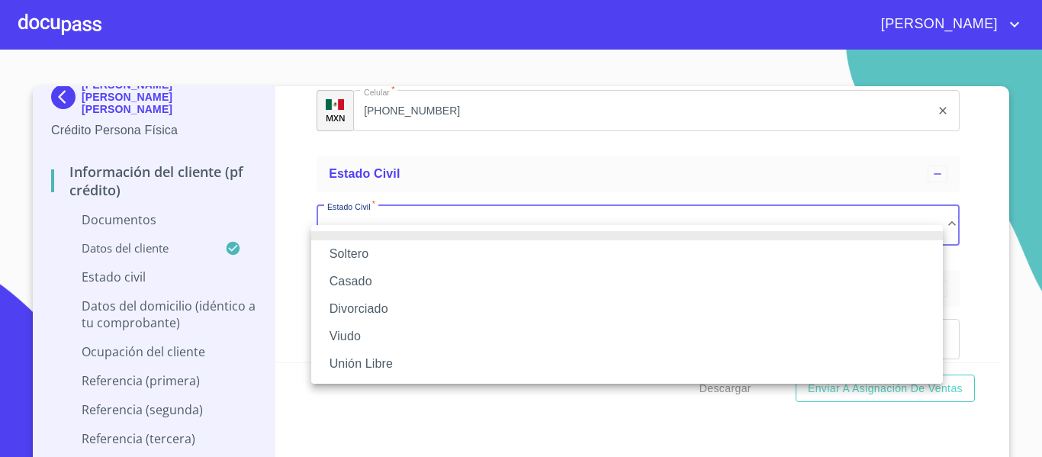
click at [342, 281] on li "Casado" at bounding box center [627, 281] width 632 height 27
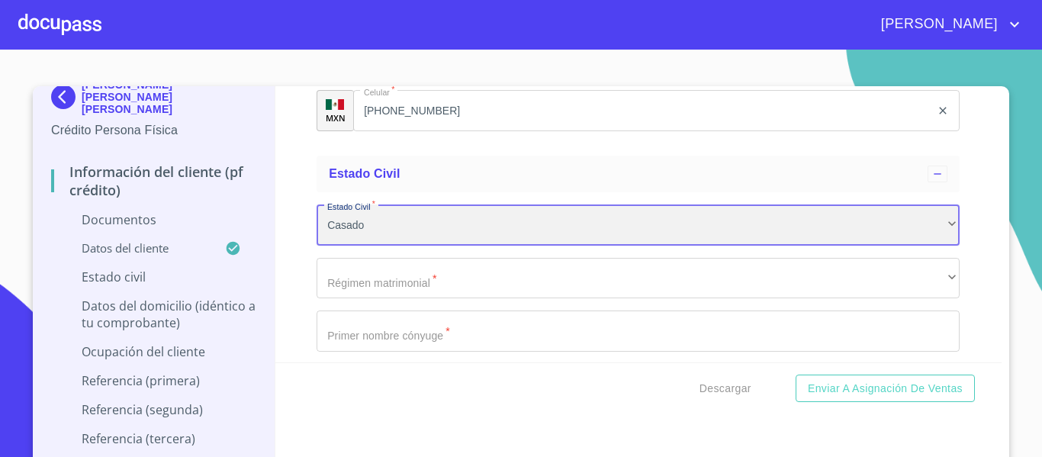
scroll to position [4273, 0]
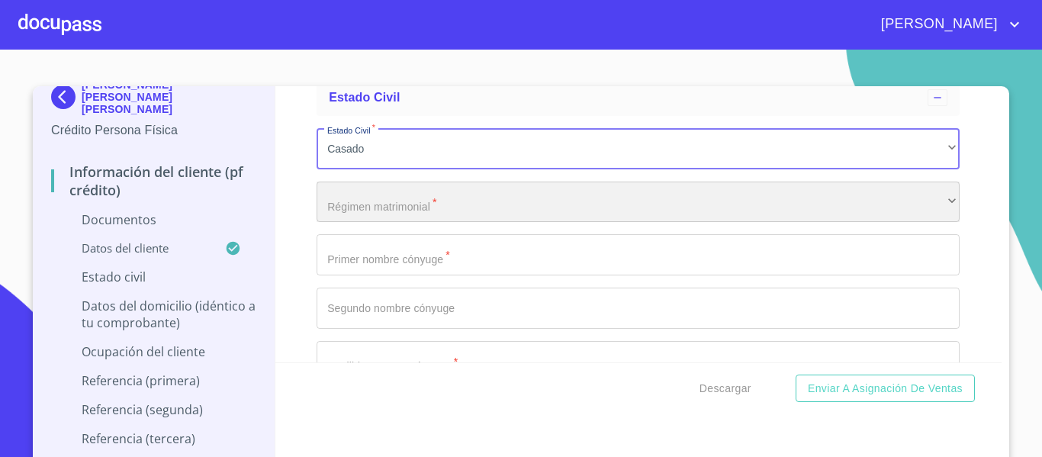
click at [372, 223] on div "​" at bounding box center [638, 202] width 643 height 41
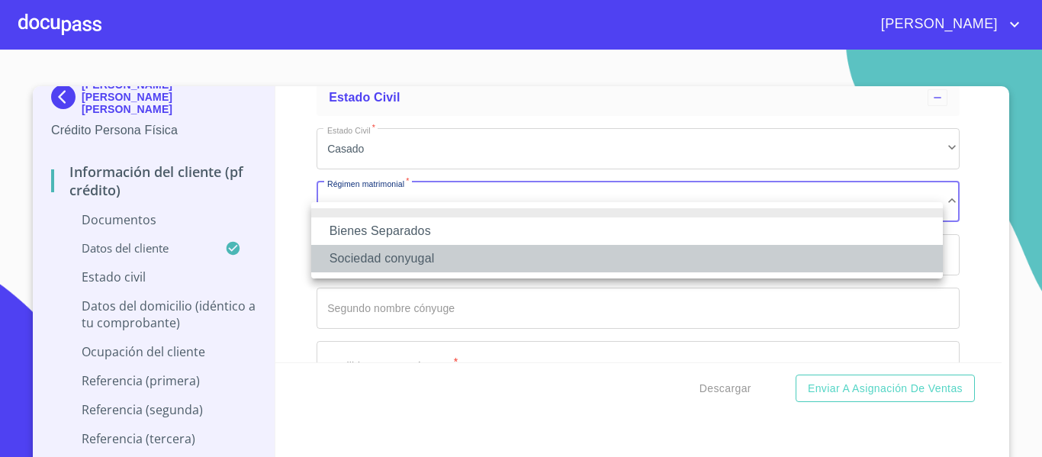
click at [410, 259] on li "Sociedad conyugal" at bounding box center [627, 258] width 632 height 27
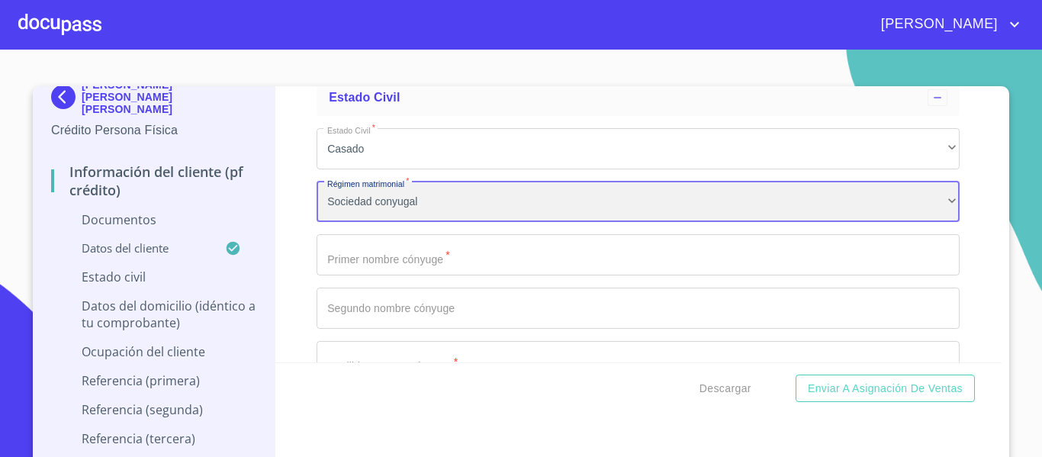
scroll to position [4349, 0]
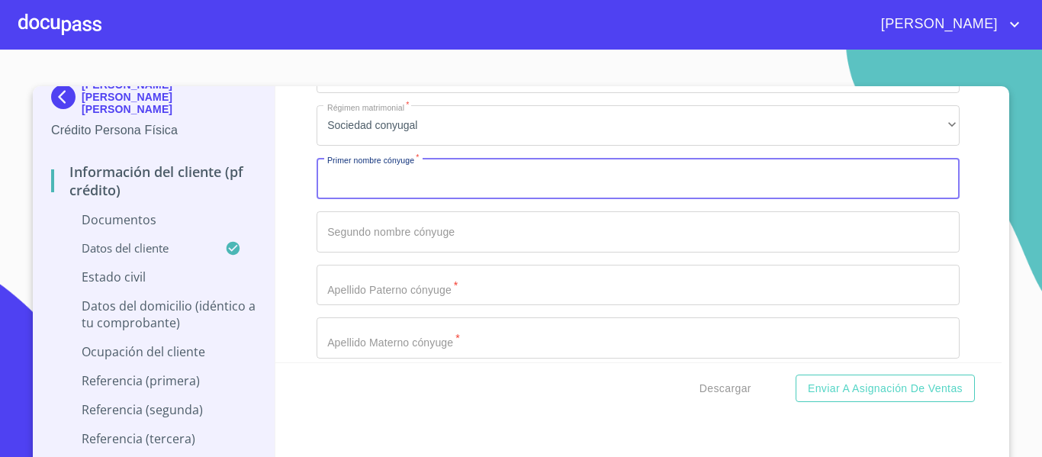
click at [332, 199] on input "Documento de identificación.   *" at bounding box center [638, 178] width 643 height 41
type input "[PERSON_NAME]"
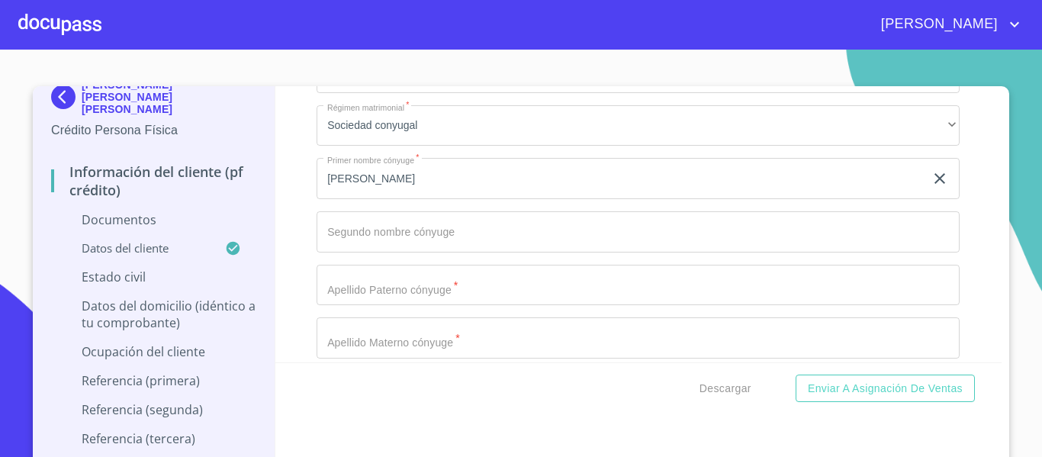
click at [385, 271] on div "Estado Civil   * [PERSON_NAME] ​ Régimen matrimonial   * Sociedad conyugal ​ Pr…" at bounding box center [638, 258] width 643 height 437
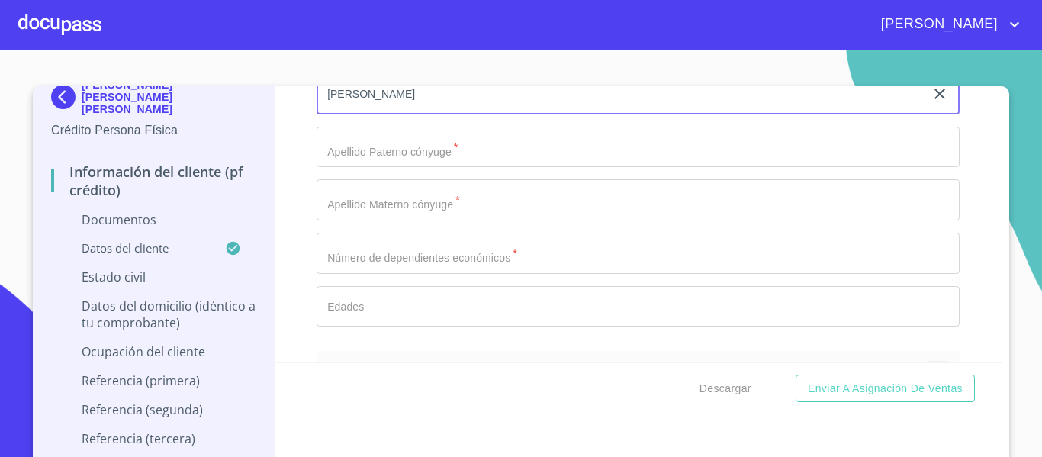
scroll to position [4502, 0]
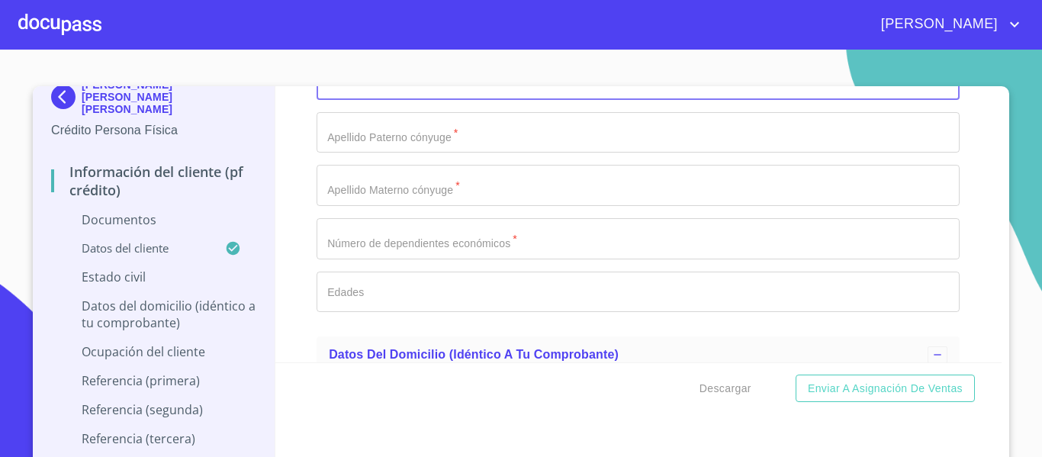
type input "[PERSON_NAME]"
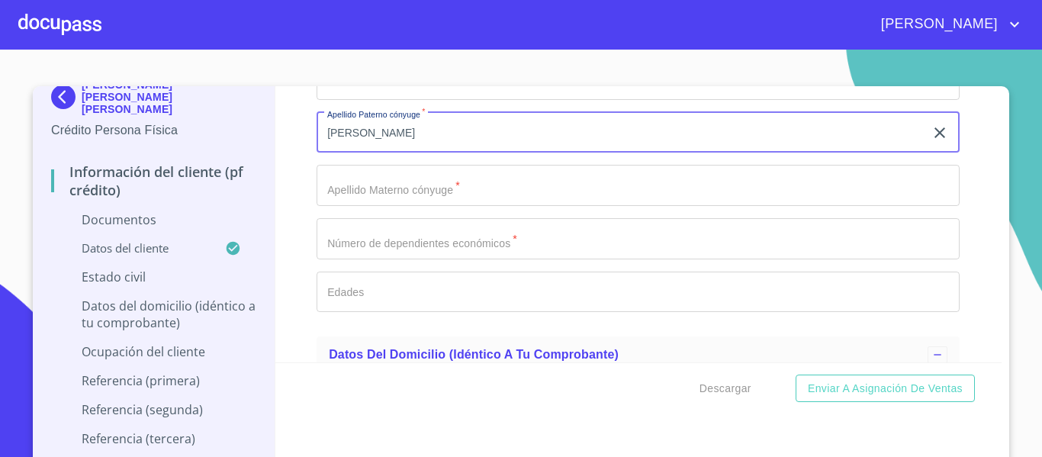
type input "[PERSON_NAME]"
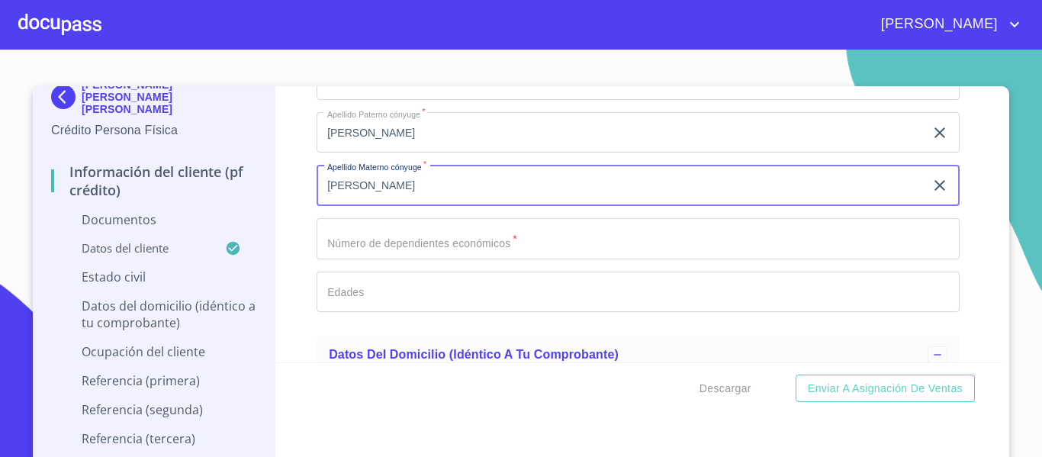
scroll to position [4578, 0]
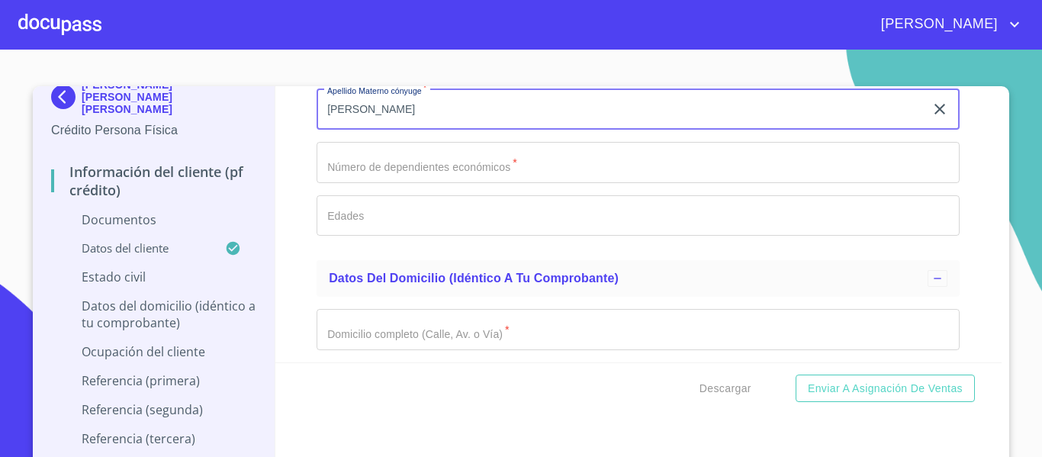
type input "[PERSON_NAME]"
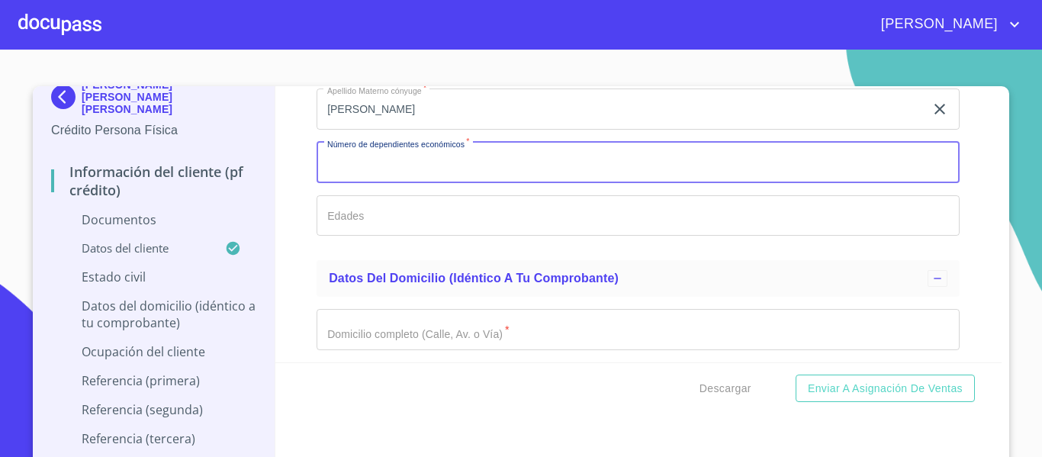
click at [368, 180] on input "Documento de identificación.   *" at bounding box center [638, 162] width 643 height 41
type input "0"
click at [361, 208] on div "Estado Civil   * [PERSON_NAME] ​ Régimen matrimonial   * Sociedad conyugal ​ Pr…" at bounding box center [638, 29] width 643 height 437
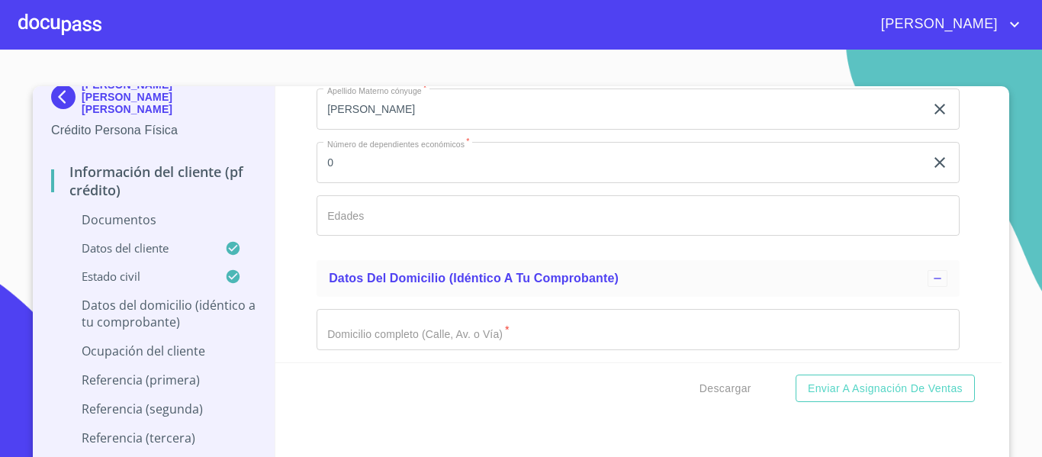
scroll to position [18, 0]
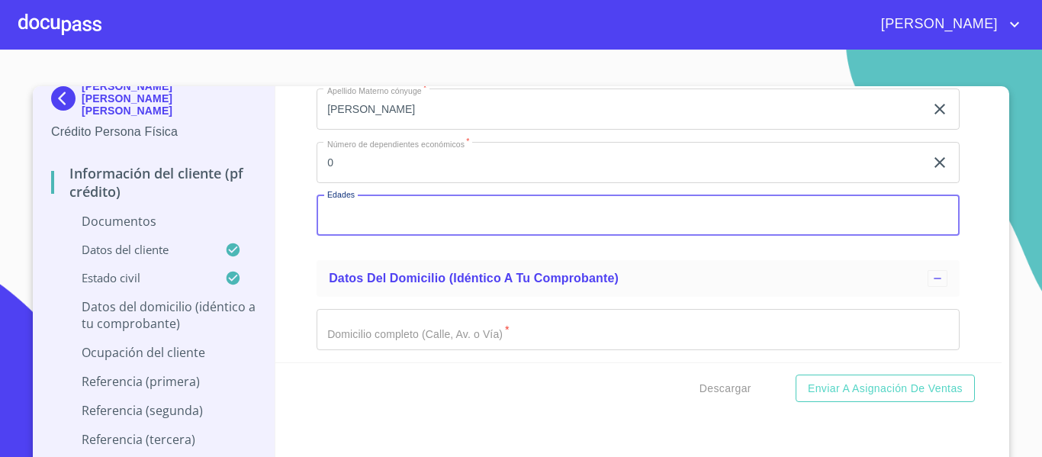
click at [361, 228] on input "Documento de identificación.   *" at bounding box center [638, 215] width 643 height 41
type input "0"
click at [292, 282] on div "Información del cliente (PF crédito) Documentos Documento de identificación.   …" at bounding box center [638, 224] width 727 height 276
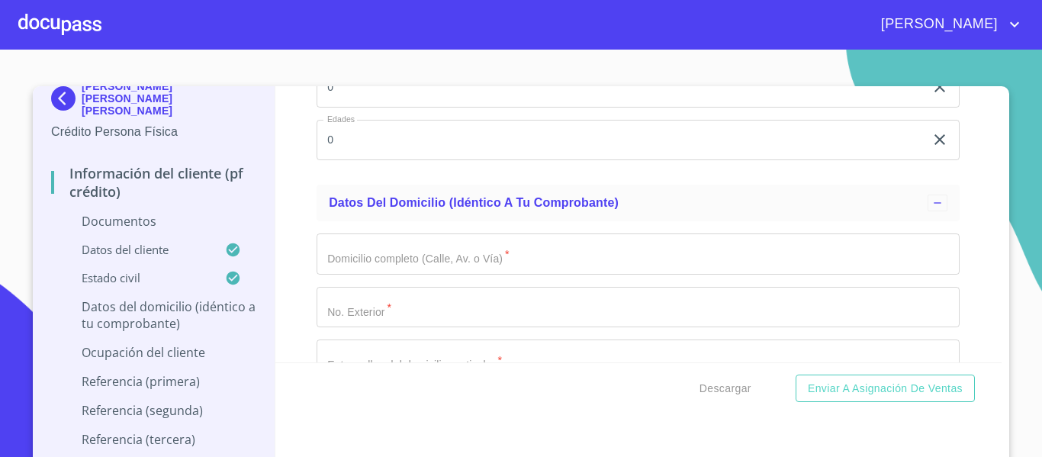
scroll to position [4655, 0]
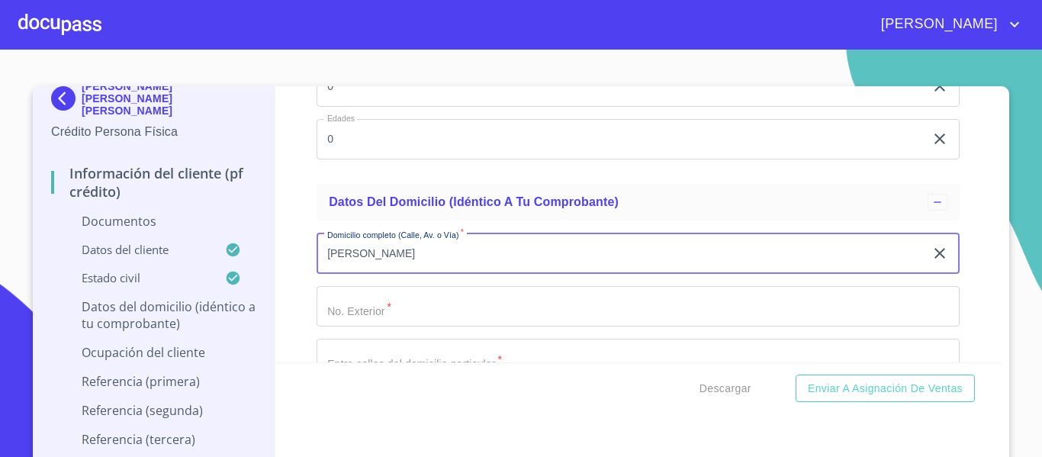
type input "[PERSON_NAME]"
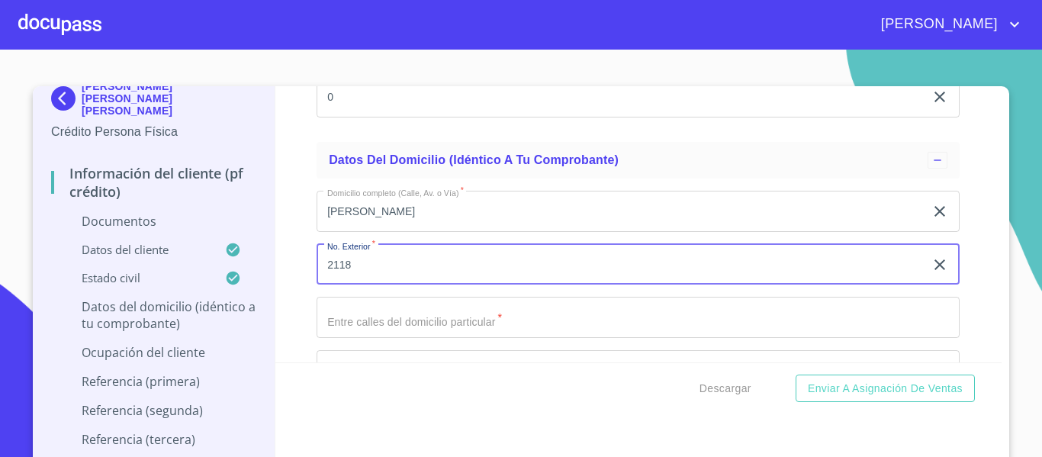
scroll to position [4731, 0]
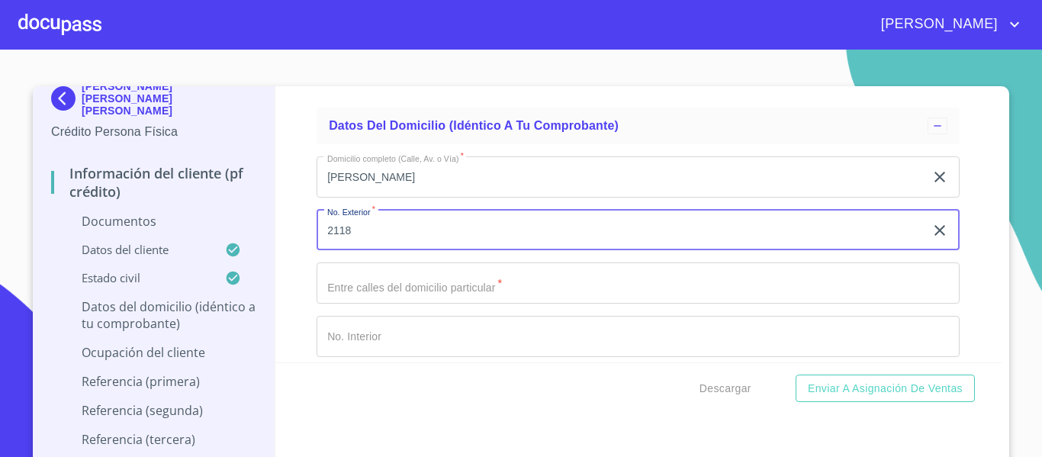
type input "2118"
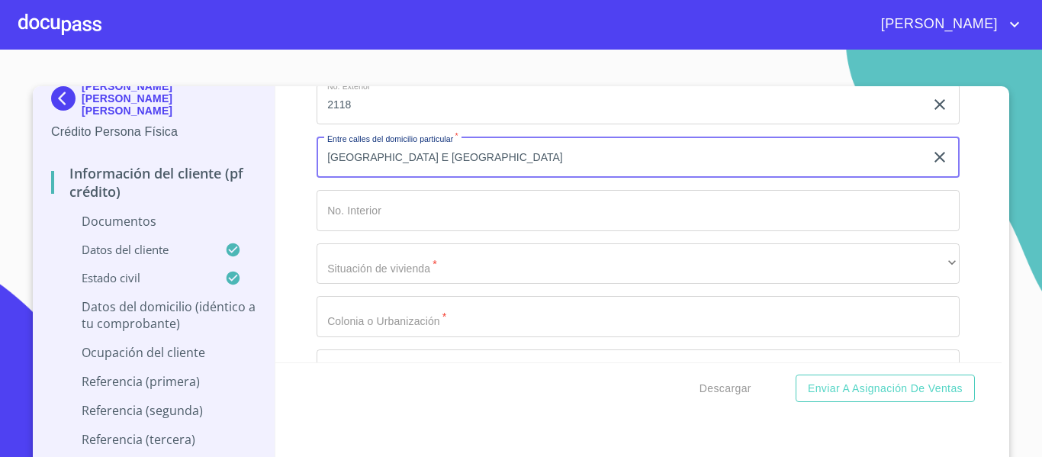
scroll to position [4883, 0]
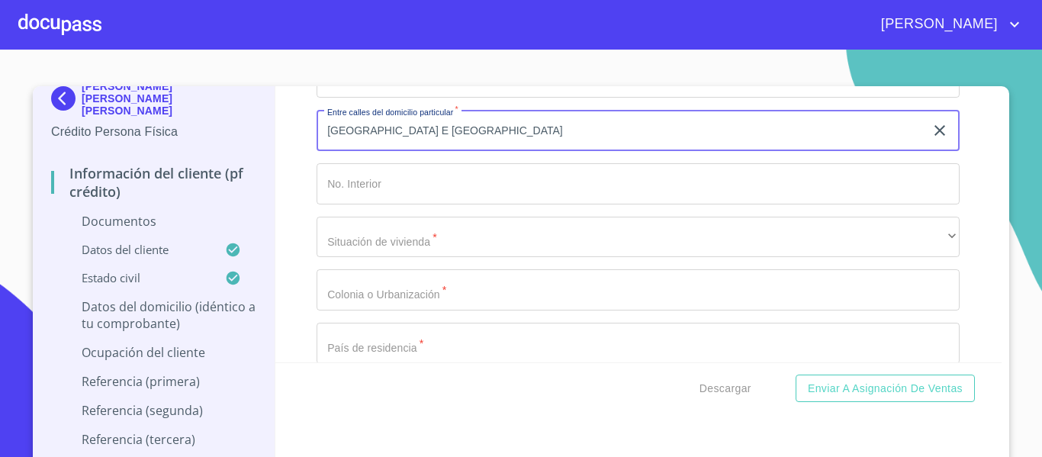
type input "[GEOGRAPHIC_DATA] E [GEOGRAPHIC_DATA]"
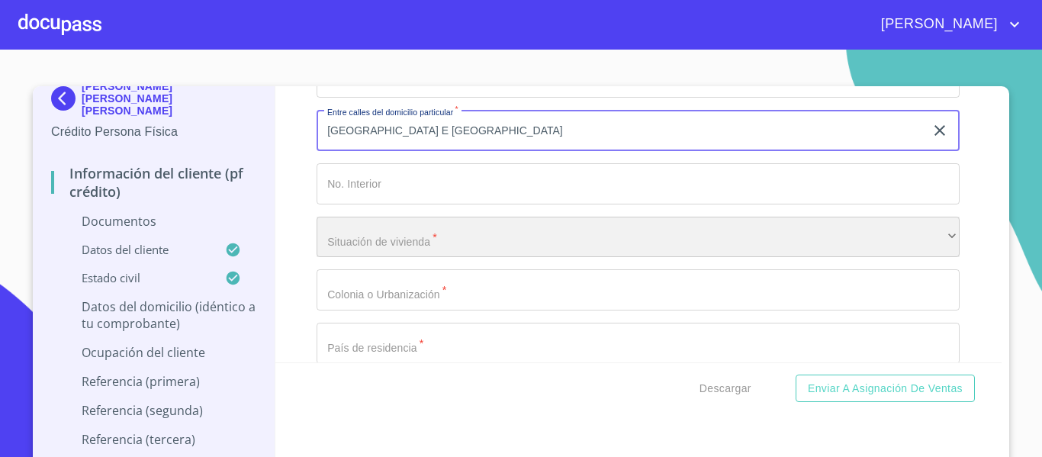
click at [359, 258] on div "​" at bounding box center [638, 237] width 643 height 41
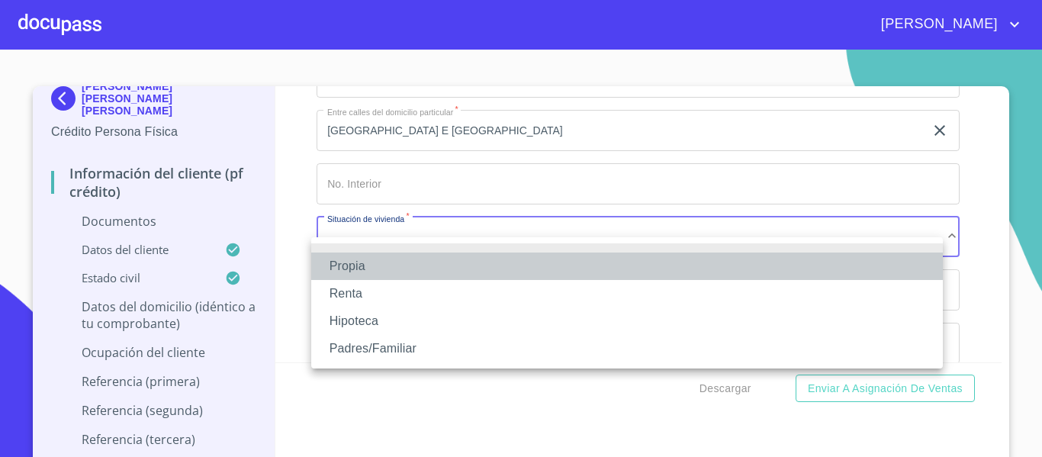
click at [359, 259] on li "Propia" at bounding box center [627, 266] width 632 height 27
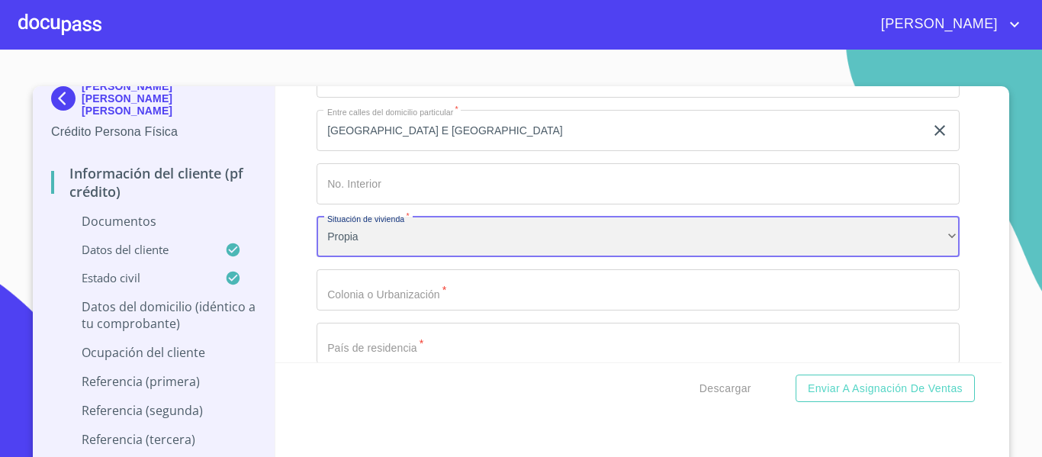
scroll to position [4960, 0]
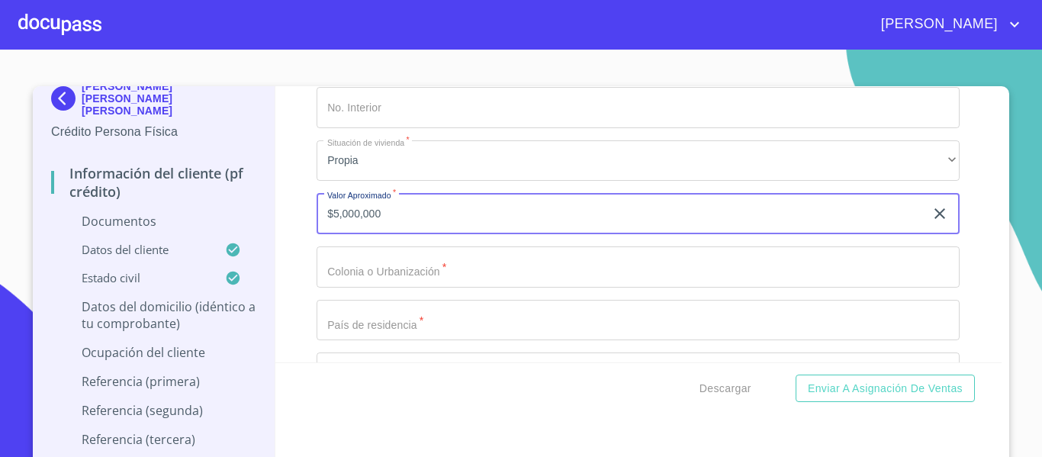
type input "$5,000,000"
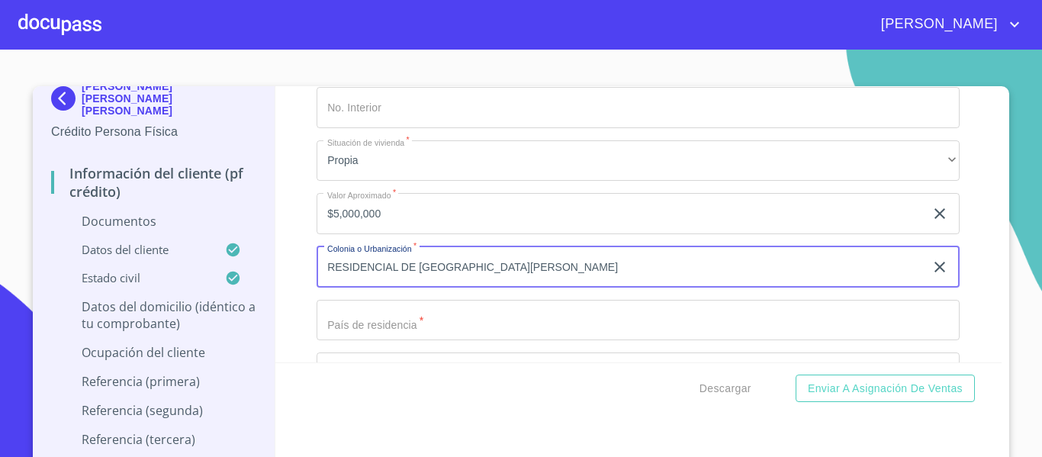
type input "RESIDENCIAL DE [GEOGRAPHIC_DATA][PERSON_NAME]"
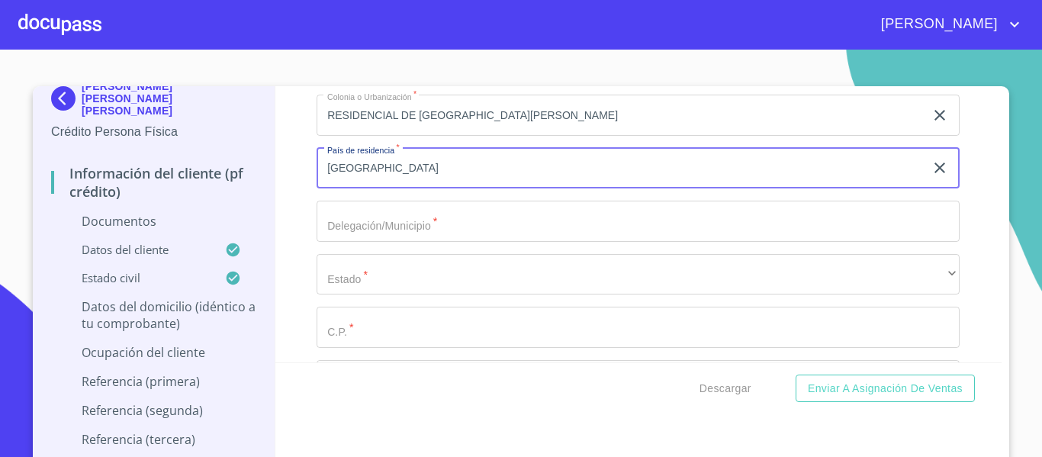
scroll to position [5112, 0]
type input "[GEOGRAPHIC_DATA]"
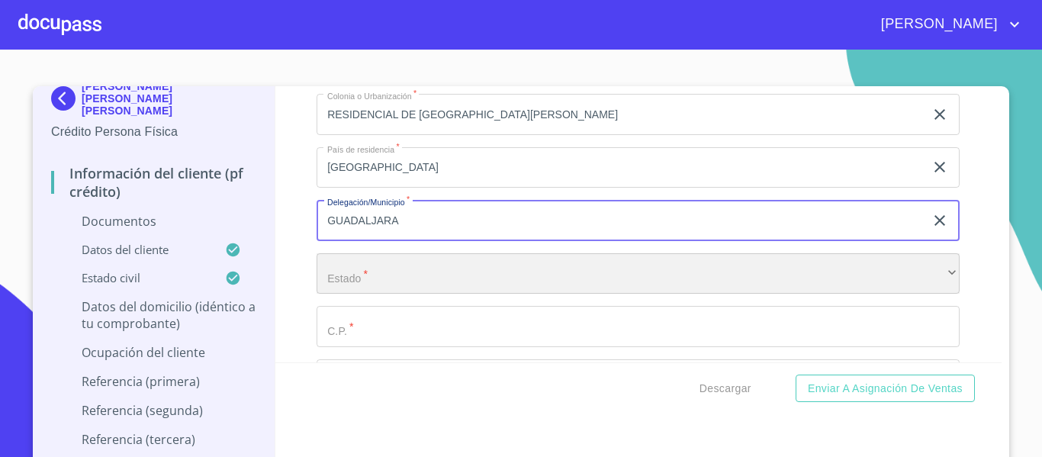
click at [359, 295] on div "​" at bounding box center [638, 273] width 643 height 41
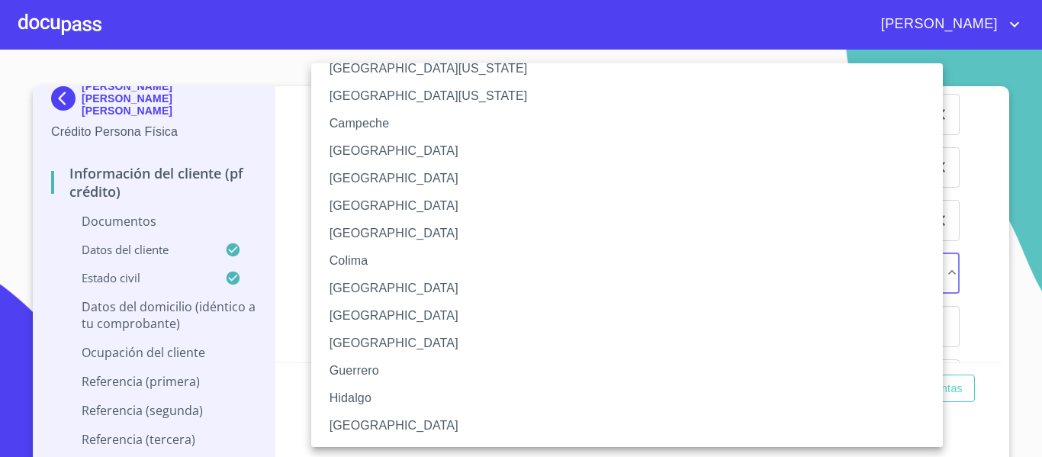
scroll to position [76, 0]
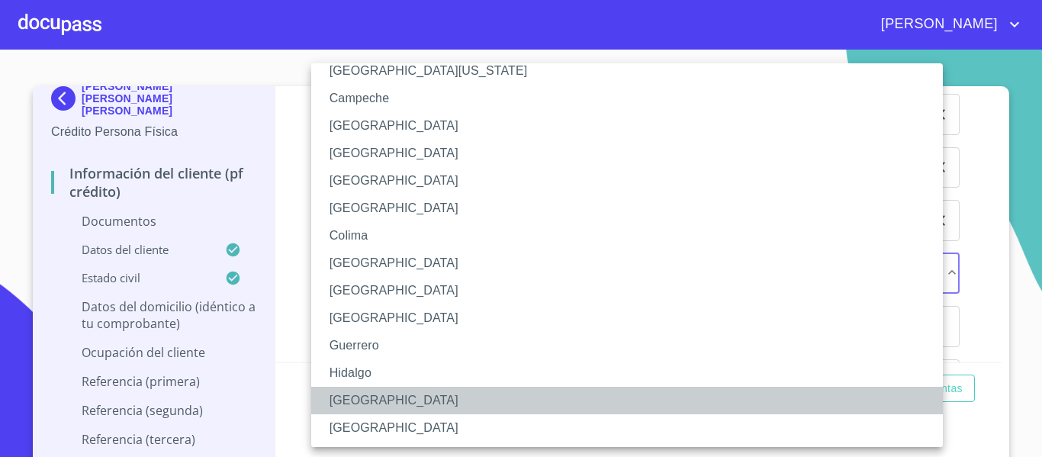
click at [358, 394] on li "[GEOGRAPHIC_DATA]" at bounding box center [632, 400] width 643 height 27
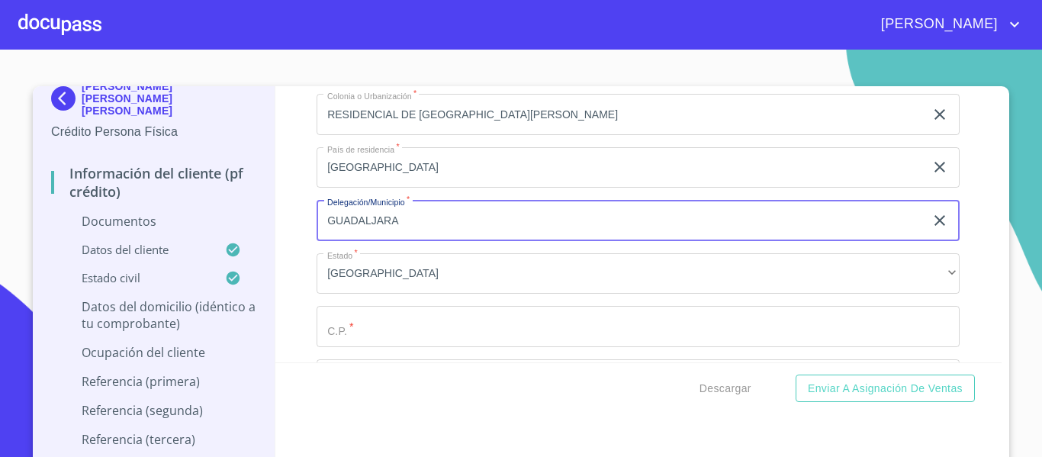
click at [371, 241] on input "GUADALJARA" at bounding box center [621, 220] width 608 height 41
click at [398, 236] on input "GUADALARA" at bounding box center [621, 220] width 608 height 41
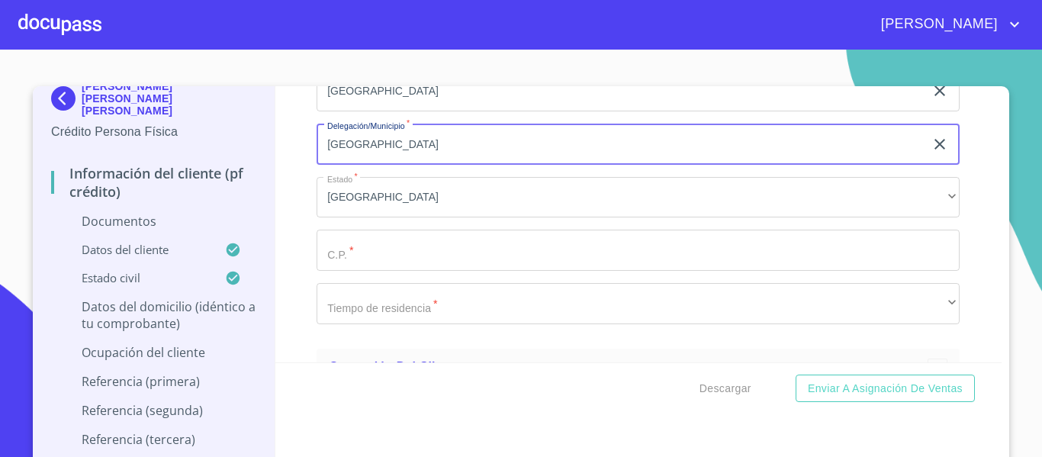
type input "[GEOGRAPHIC_DATA]"
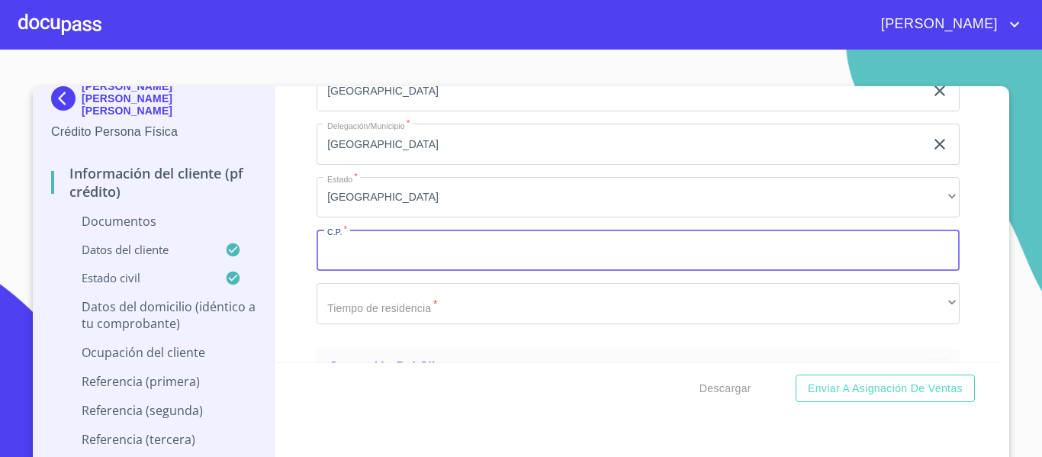
click at [387, 259] on input "Documento de identificación.   *" at bounding box center [638, 250] width 643 height 41
type input "44950"
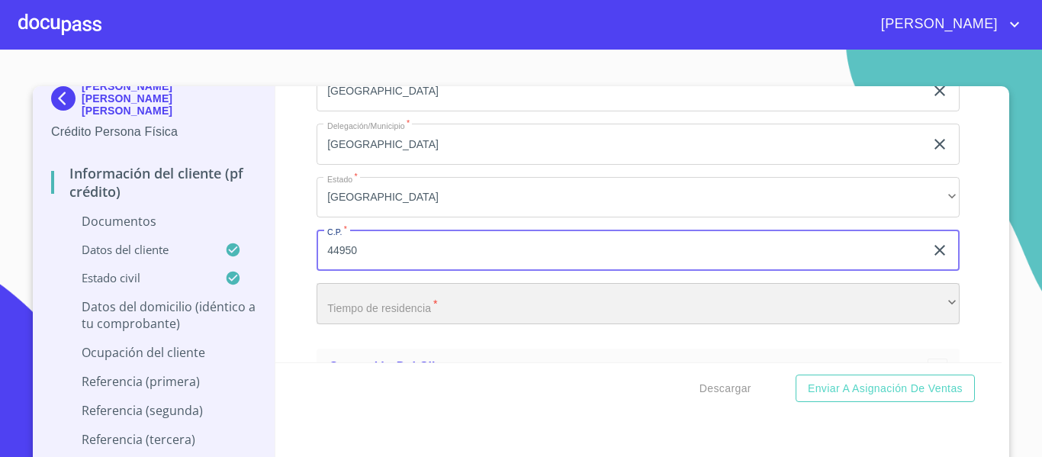
click at [378, 320] on div "​" at bounding box center [638, 303] width 643 height 41
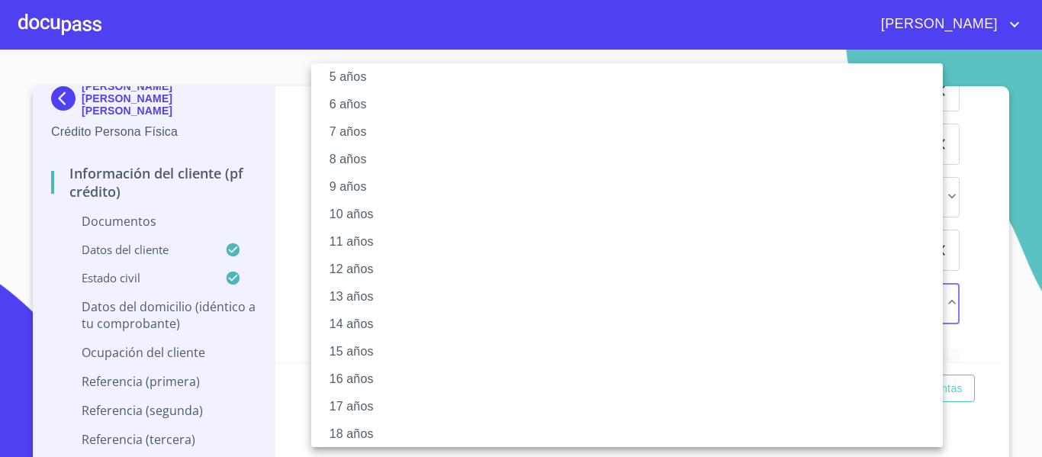
scroll to position [214, 0]
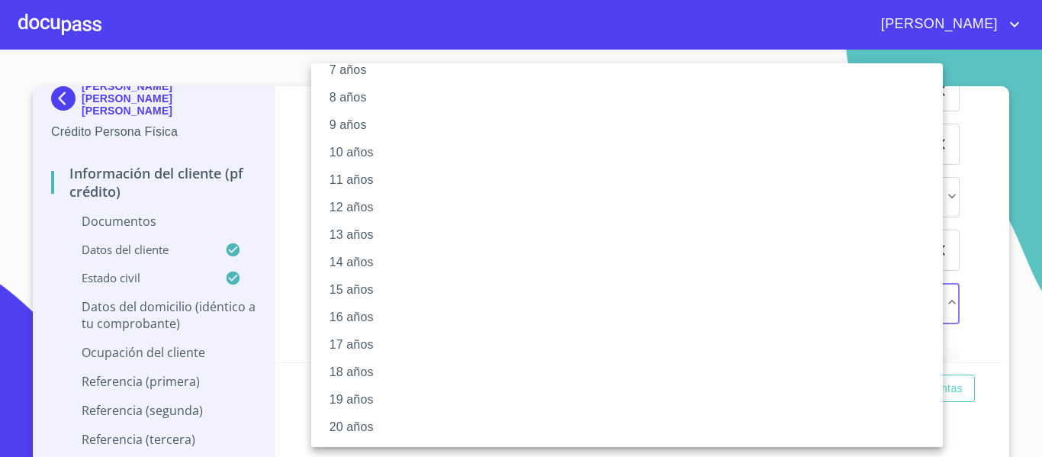
click at [343, 425] on li "20 años" at bounding box center [632, 427] width 643 height 27
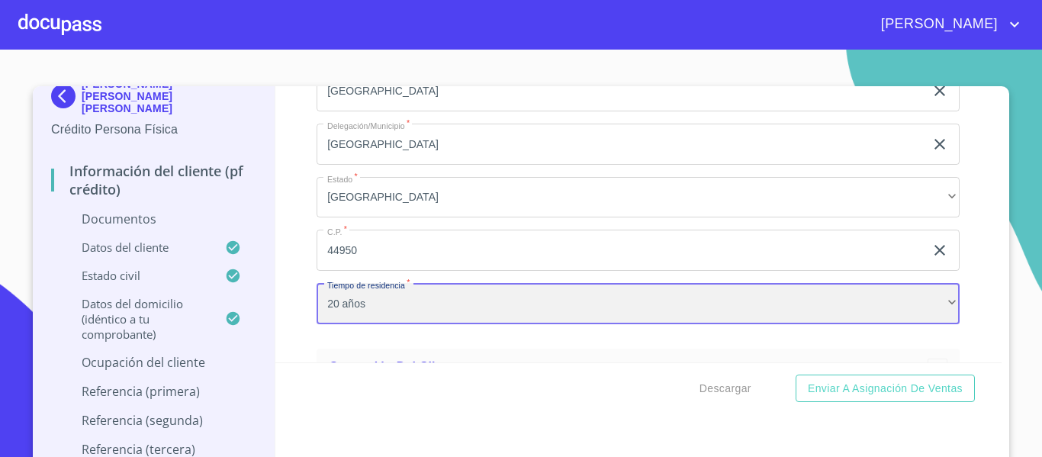
scroll to position [5341, 0]
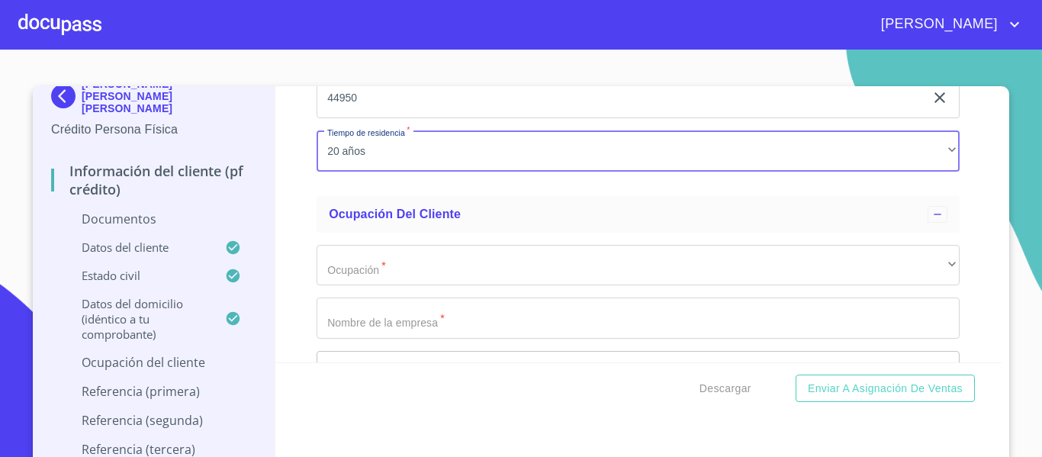
click at [288, 312] on div "Información del cliente (PF crédito) Documentos Documento de identificación.   …" at bounding box center [638, 224] width 727 height 276
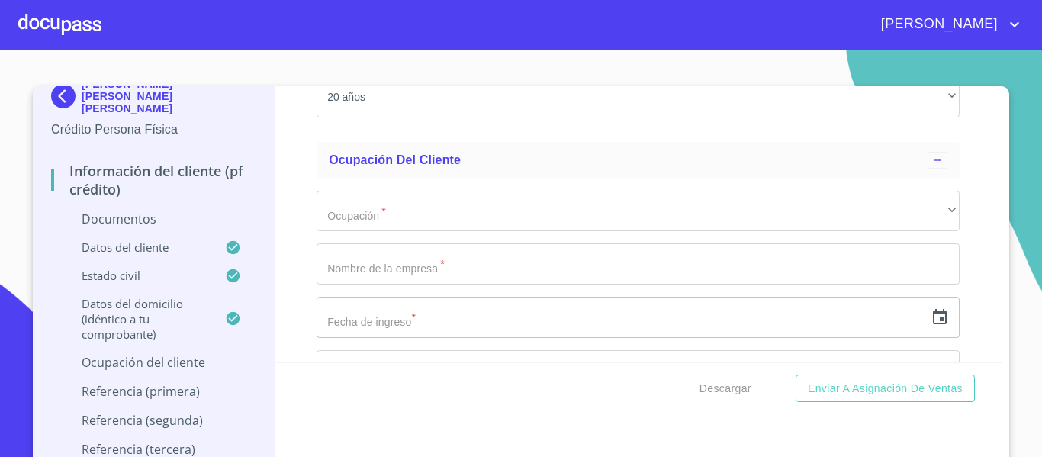
scroll to position [5418, 0]
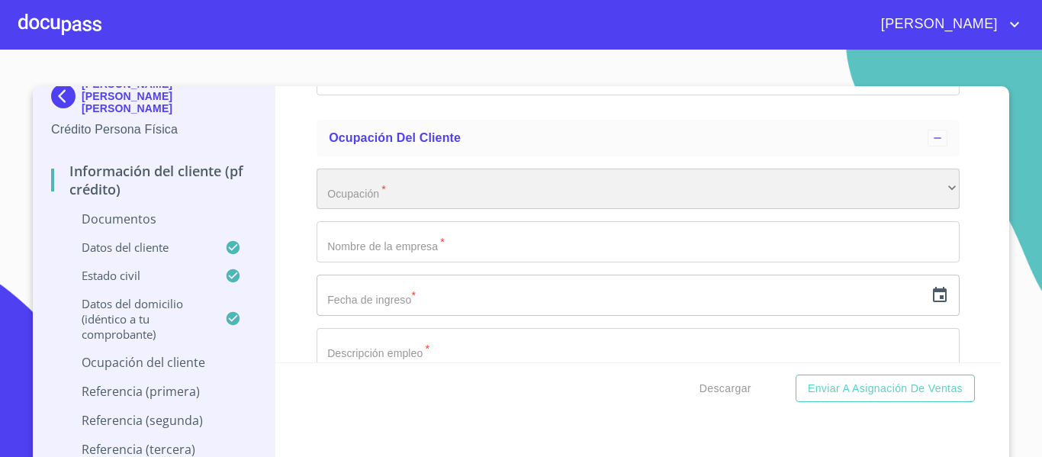
click at [323, 210] on div "​" at bounding box center [638, 189] width 643 height 41
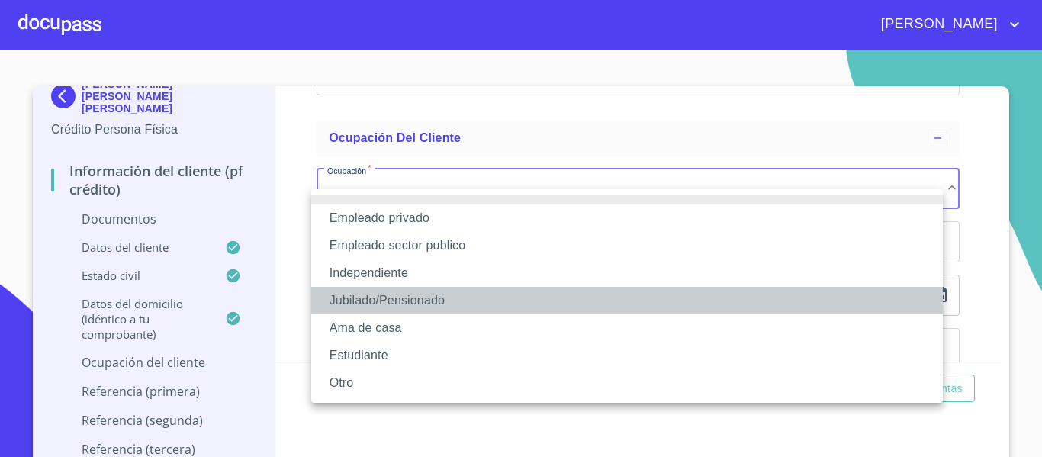
click at [359, 301] on li "Jubilado/Pensionado" at bounding box center [627, 300] width 632 height 27
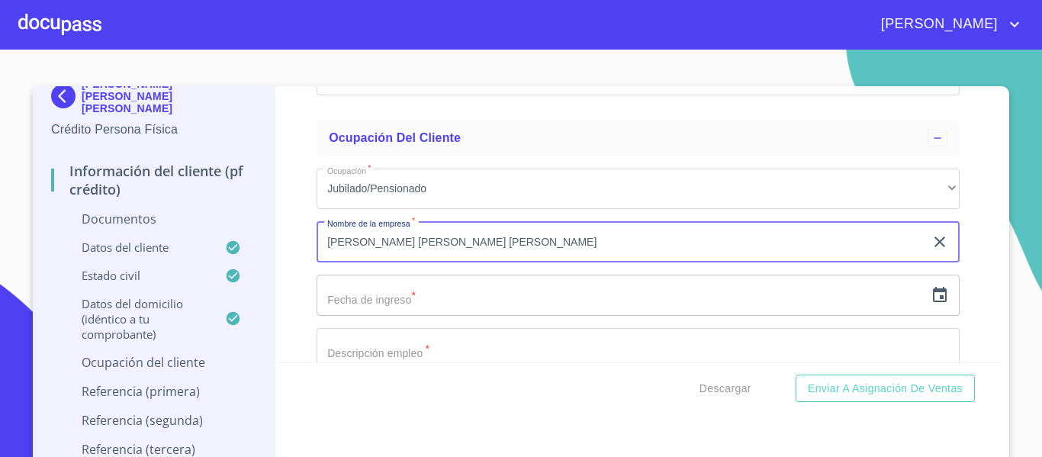
scroll to position [5494, 0]
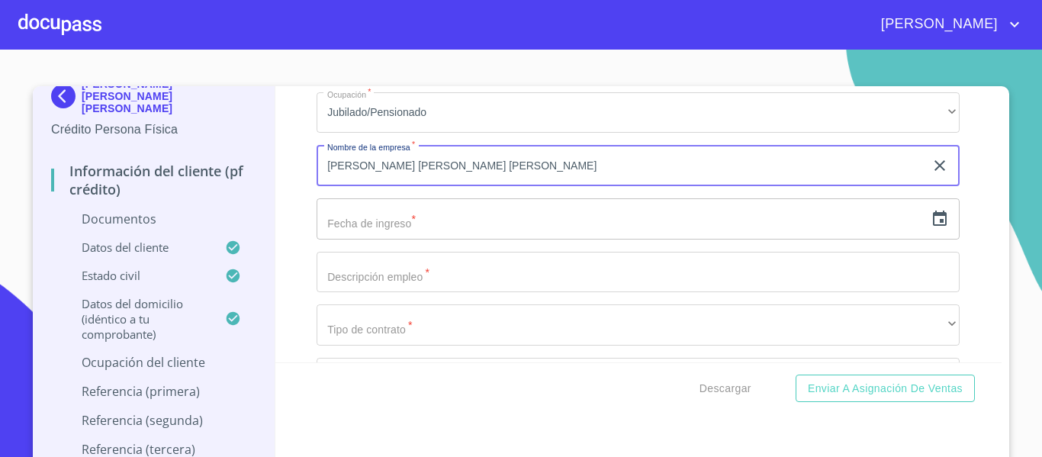
type input "[PERSON_NAME] [PERSON_NAME] [PERSON_NAME]"
click at [913, 240] on div "​" at bounding box center [638, 218] width 643 height 41
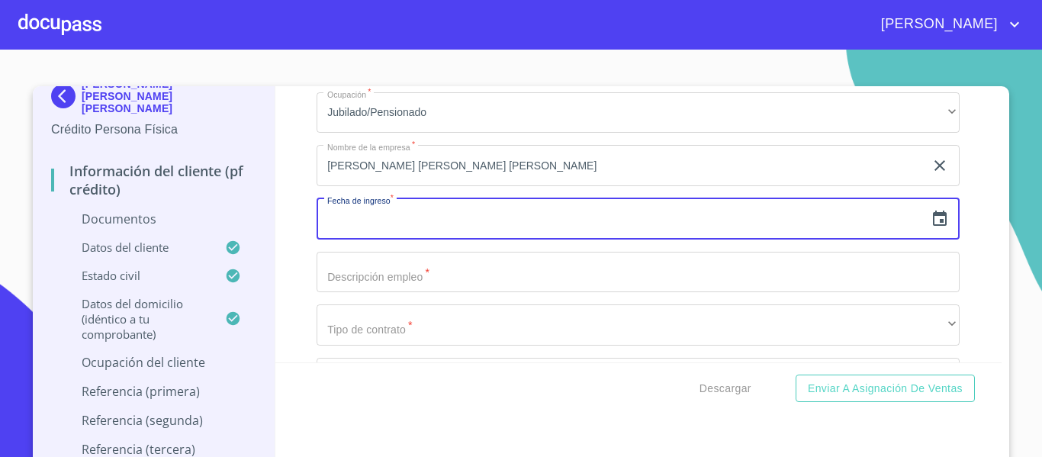
click at [931, 228] on icon "button" at bounding box center [940, 219] width 18 height 18
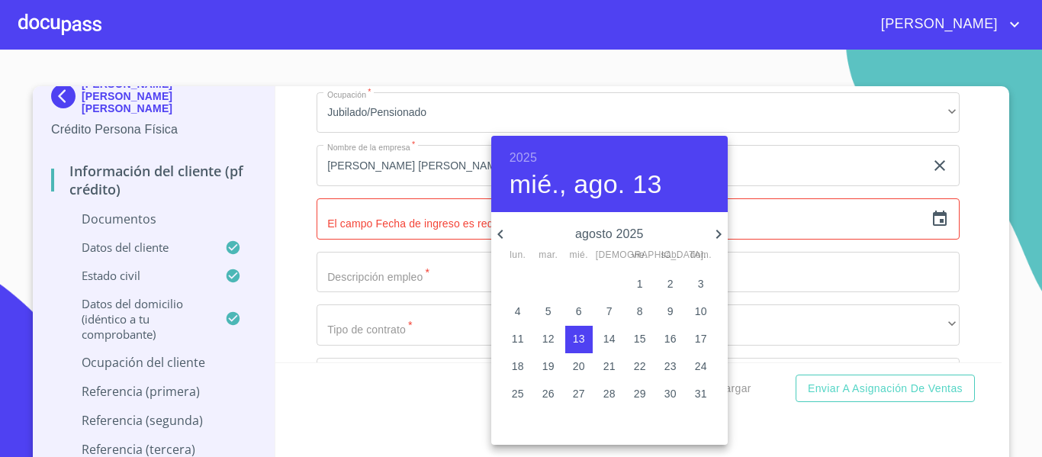
click at [523, 156] on h6 "2025" at bounding box center [523, 157] width 27 height 21
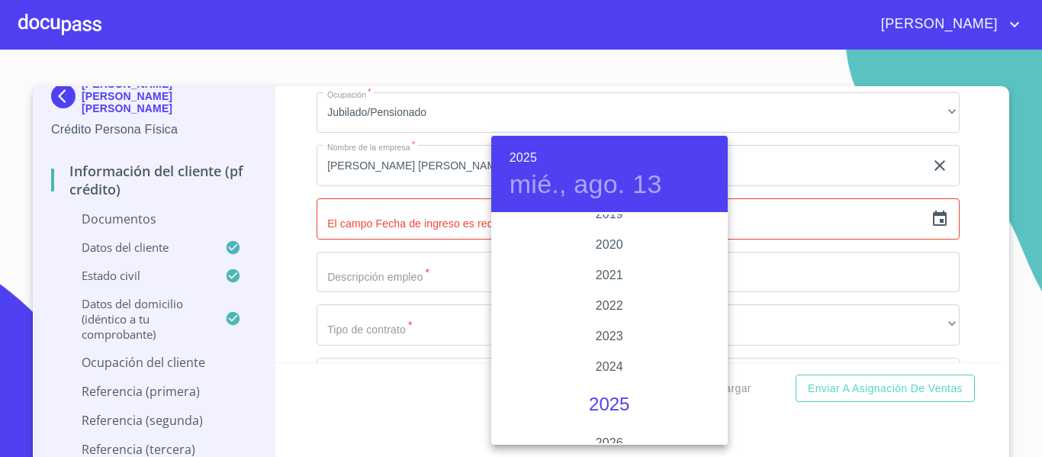
scroll to position [2808, 0]
click at [606, 265] on div "2018" at bounding box center [609, 260] width 237 height 31
type input "13 de ago. de 2018"
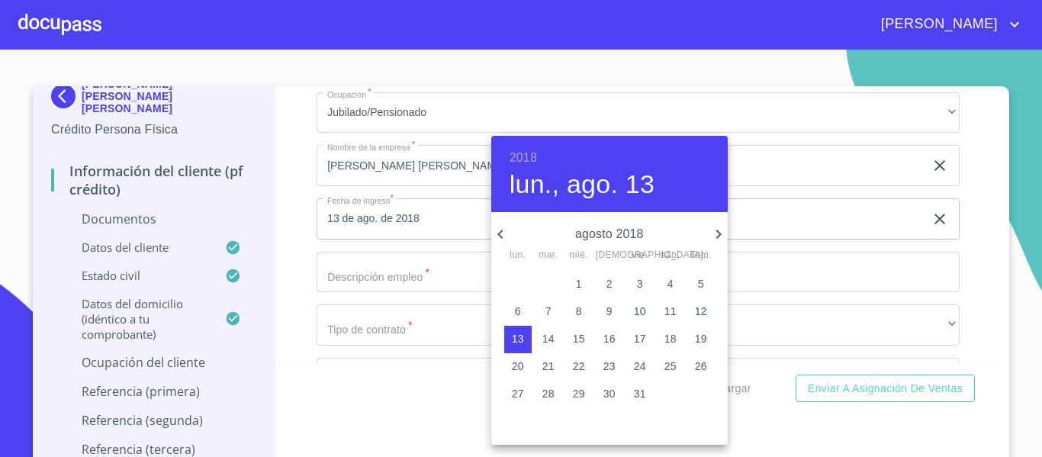
click at [406, 295] on div at bounding box center [521, 228] width 1042 height 457
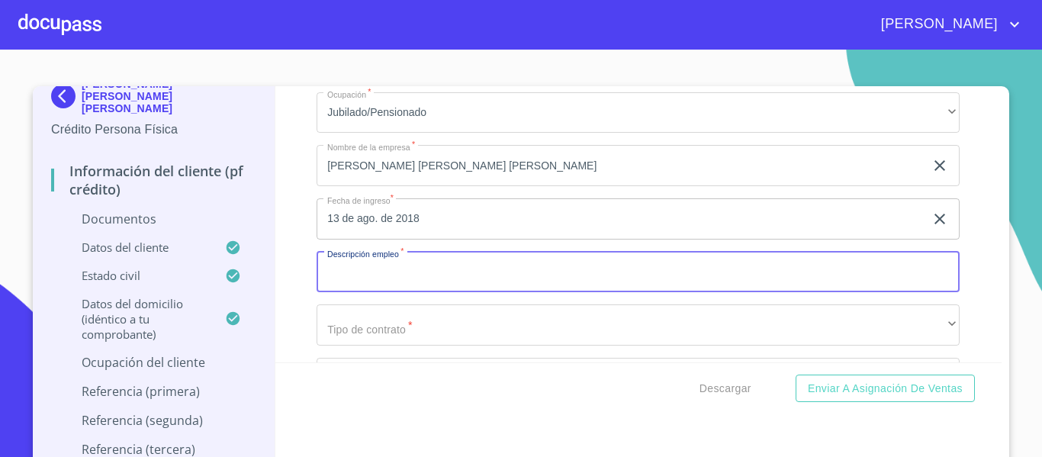
click at [406, 293] on input "Documento de identificación.   *" at bounding box center [638, 272] width 643 height 41
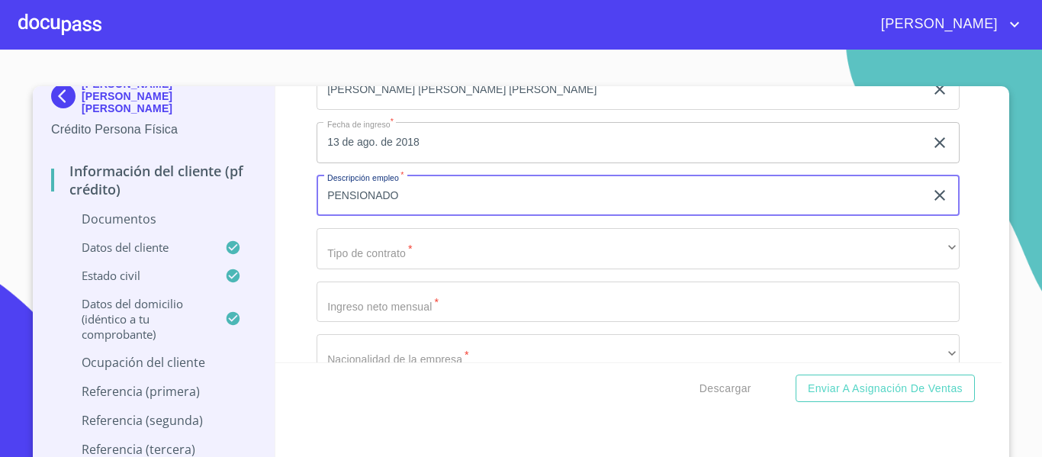
type input "PENSIONADO"
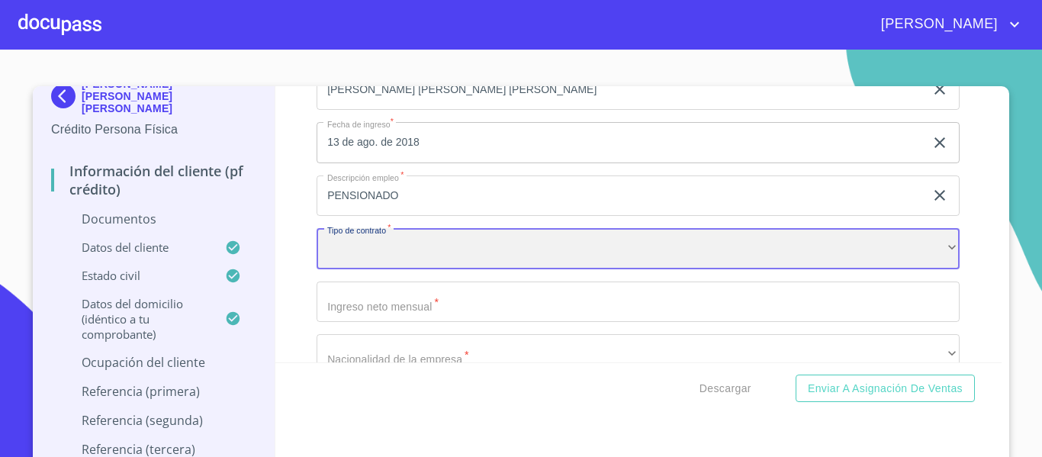
click at [401, 269] on div "​" at bounding box center [638, 248] width 643 height 41
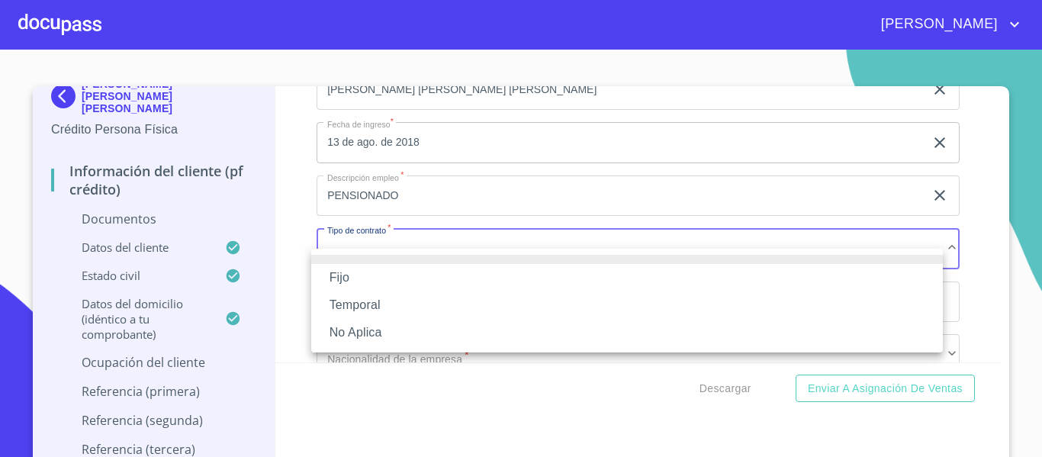
click at [365, 274] on li "Fijo" at bounding box center [627, 277] width 632 height 27
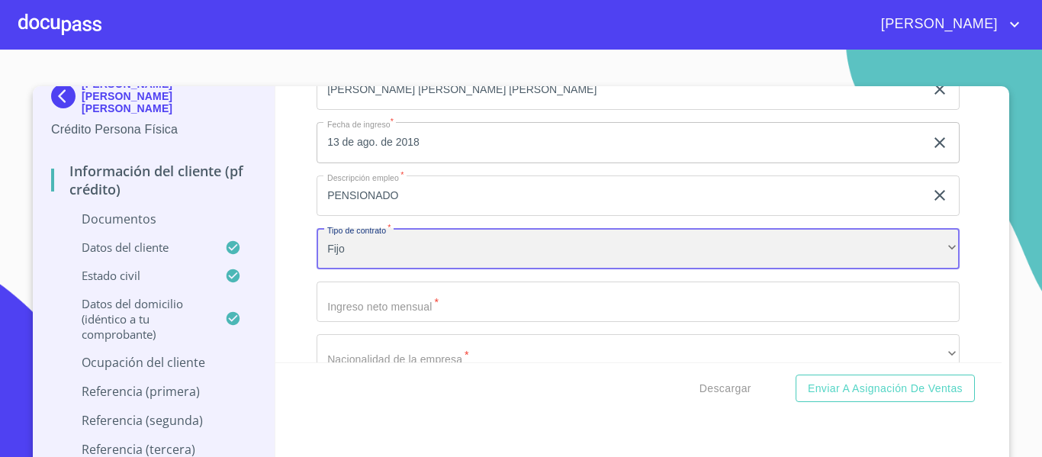
scroll to position [5723, 0]
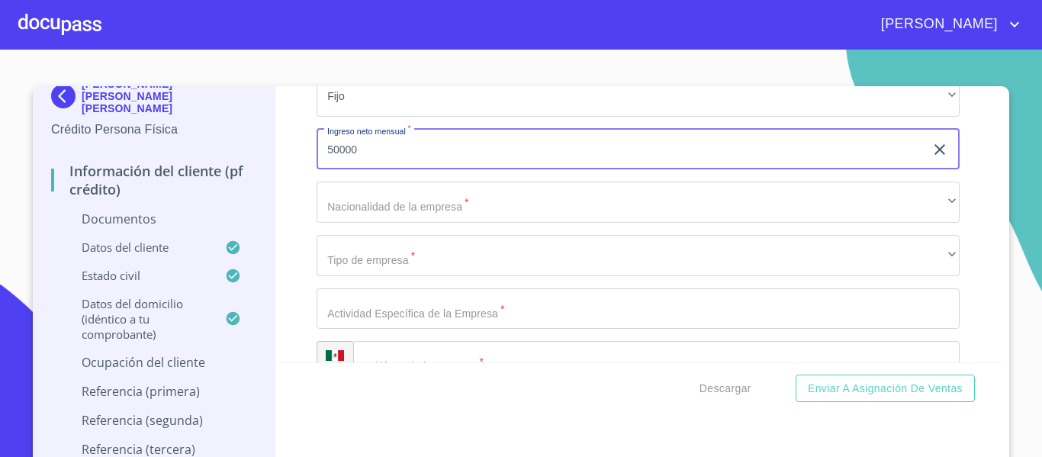
type input "50000"
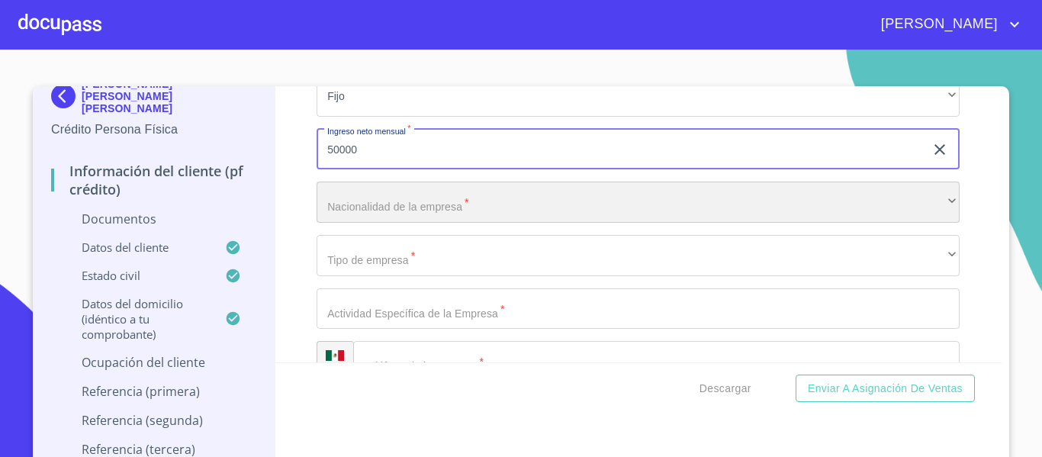
click at [384, 221] on div "​" at bounding box center [638, 202] width 643 height 41
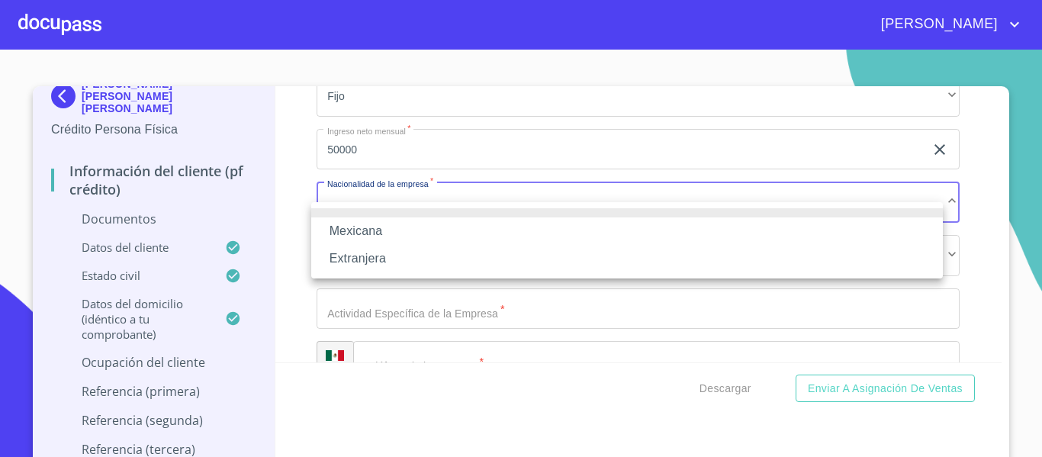
click at [374, 229] on li "Mexicana" at bounding box center [627, 230] width 632 height 27
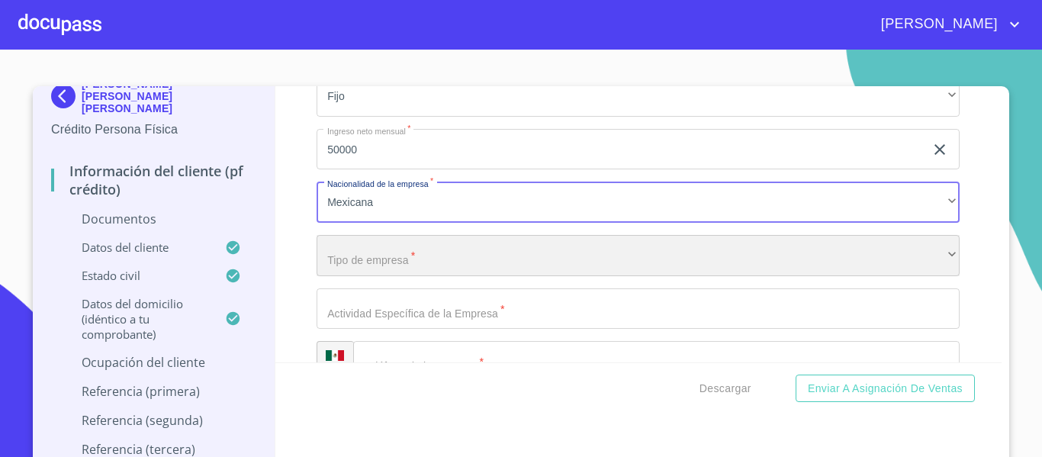
click at [385, 276] on div "​" at bounding box center [638, 255] width 643 height 41
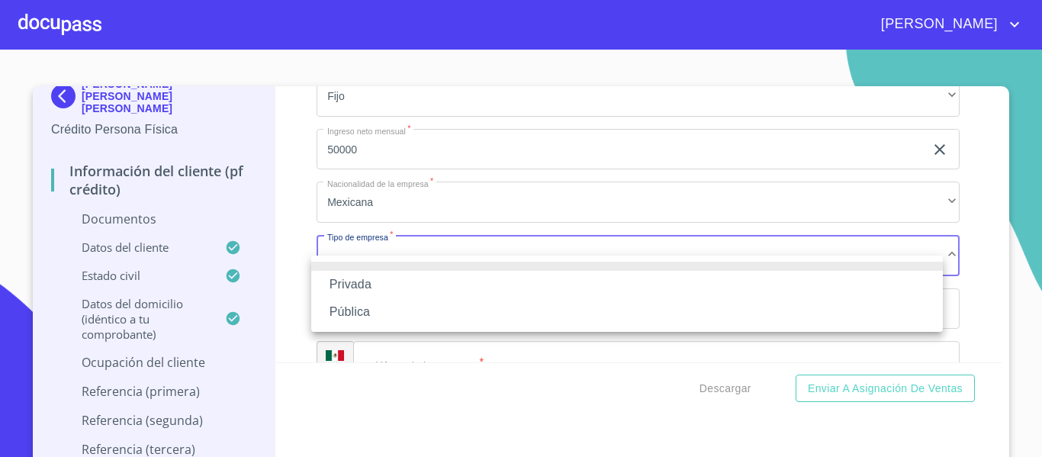
click at [363, 279] on li "Privada" at bounding box center [627, 284] width 632 height 27
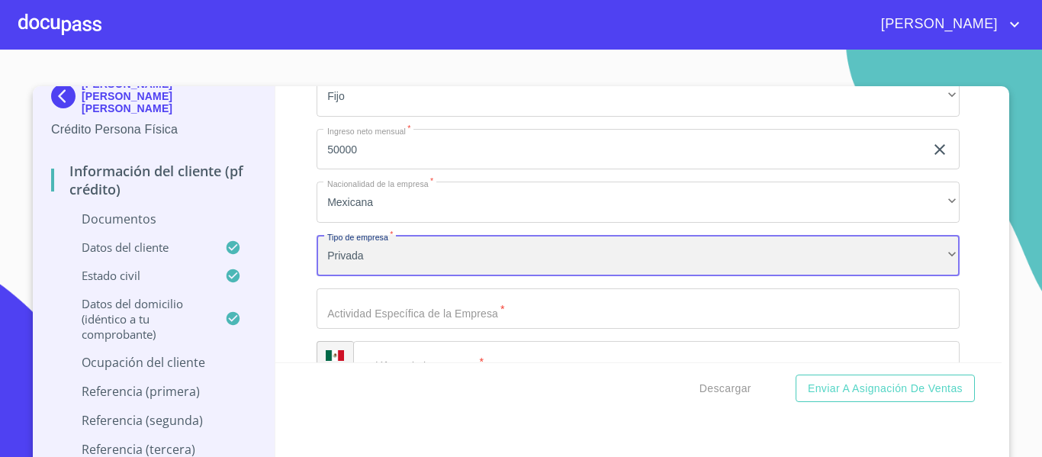
scroll to position [5799, 0]
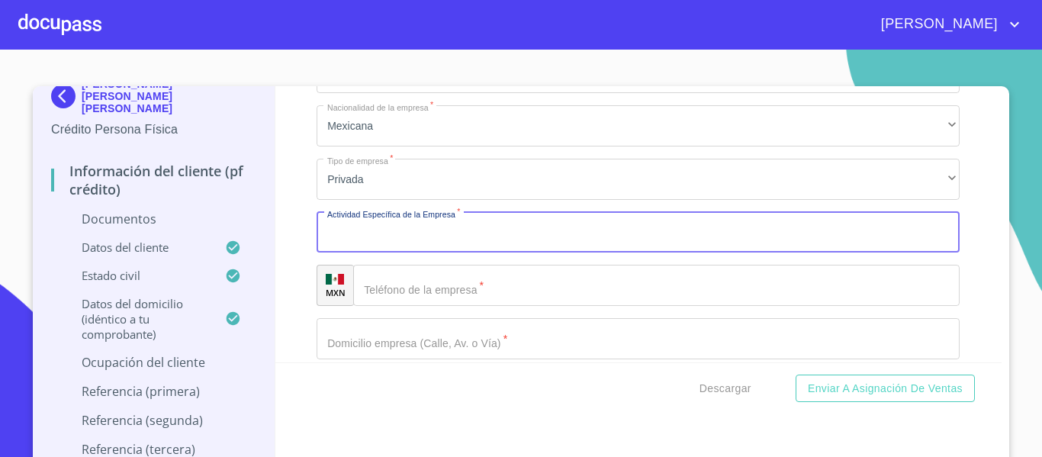
click at [370, 253] on input "Documento de identificación.   *" at bounding box center [638, 232] width 643 height 41
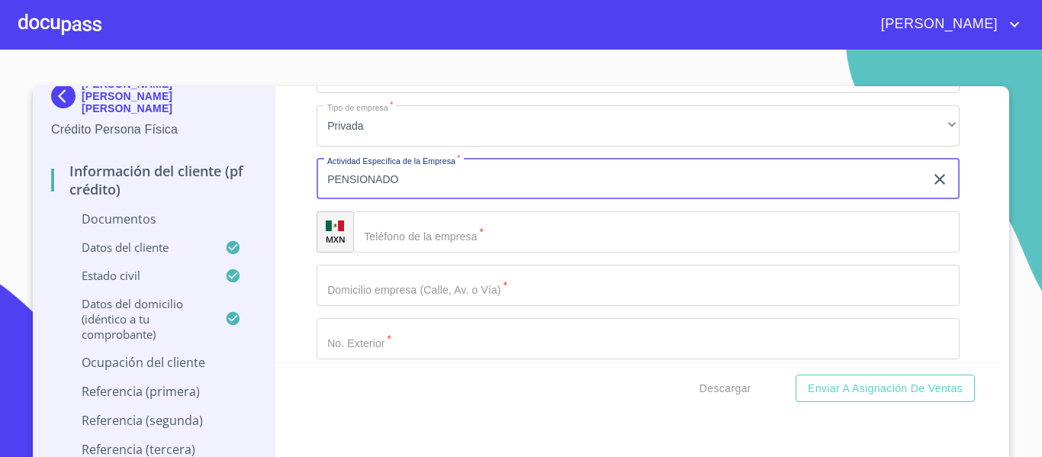
scroll to position [5875, 0]
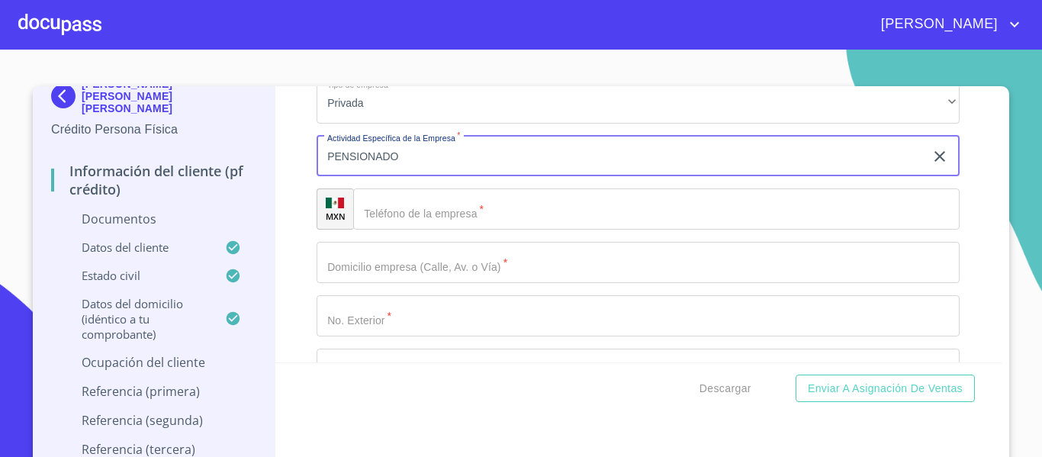
type input "PENSIONADO"
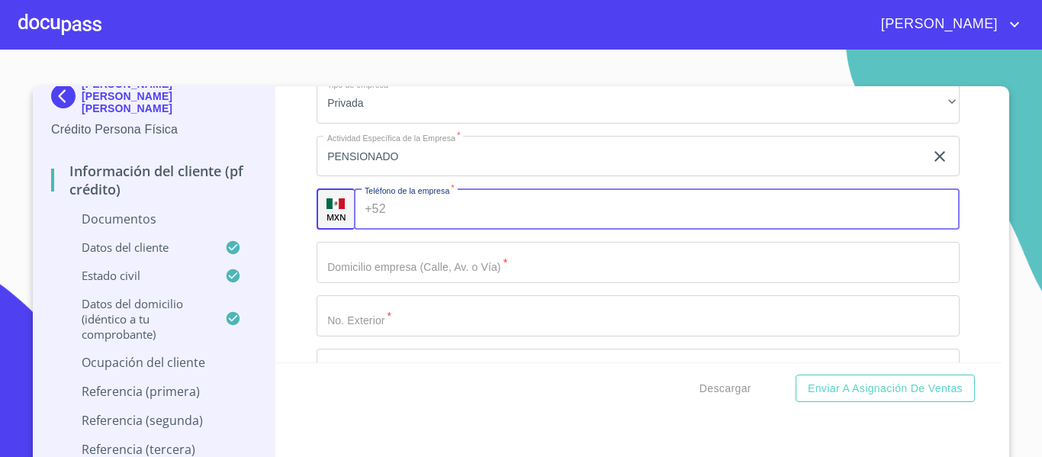
click at [370, 230] on div "+52 ​" at bounding box center [657, 208] width 606 height 41
type input "[PHONE_NUMBER]"
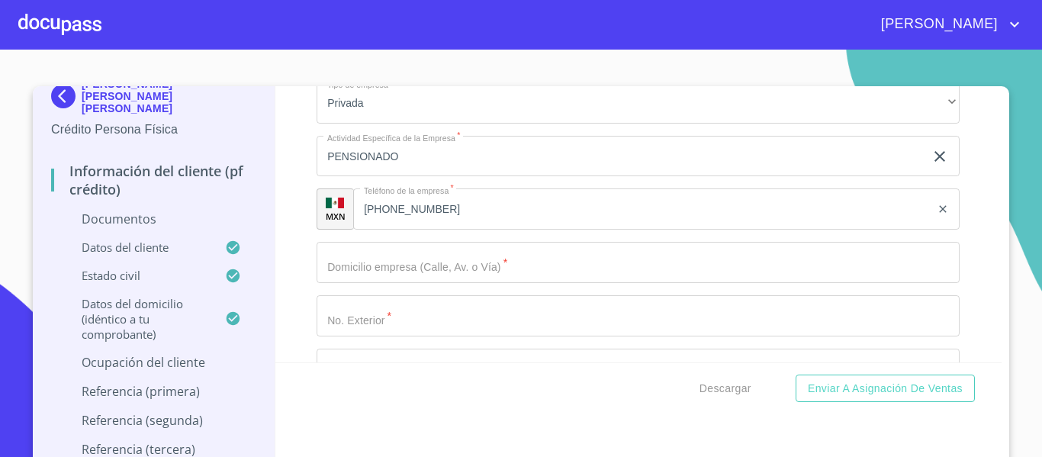
click at [289, 278] on div "Información del cliente (PF crédito) Documentos Documento de identificación.   …" at bounding box center [638, 224] width 727 height 276
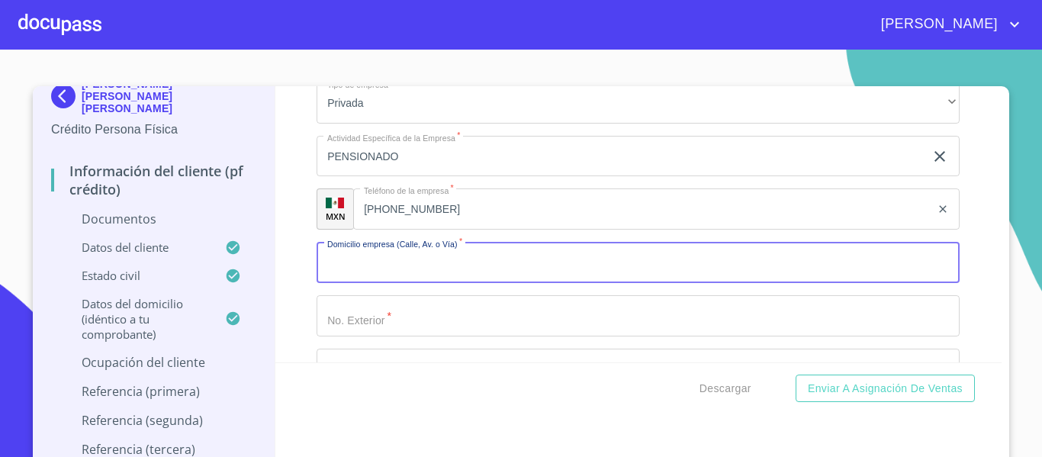
click at [343, 279] on input "Documento de identificación.   *" at bounding box center [638, 262] width 643 height 41
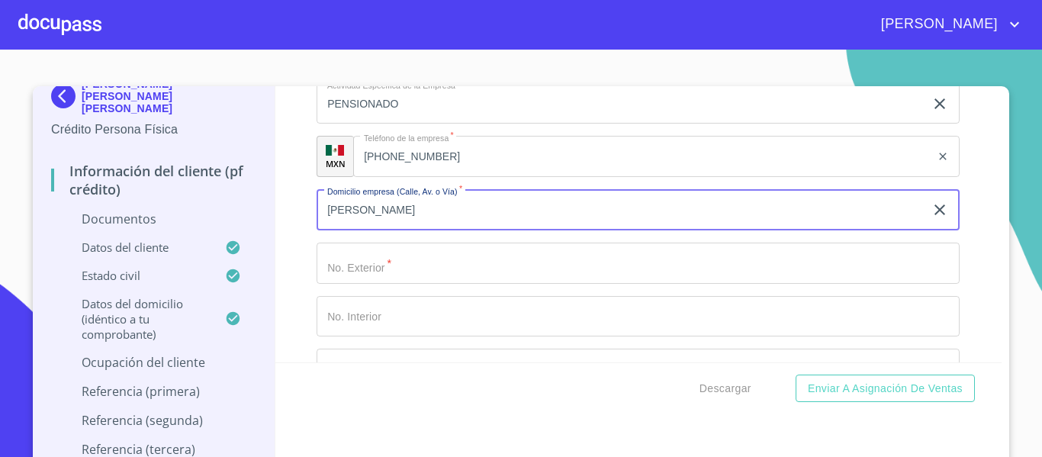
scroll to position [5952, 0]
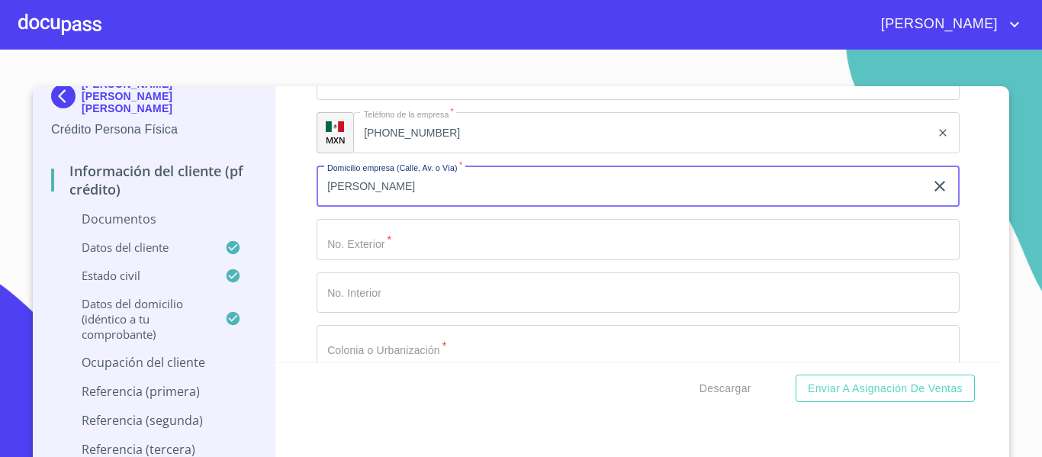
type input "[PERSON_NAME]"
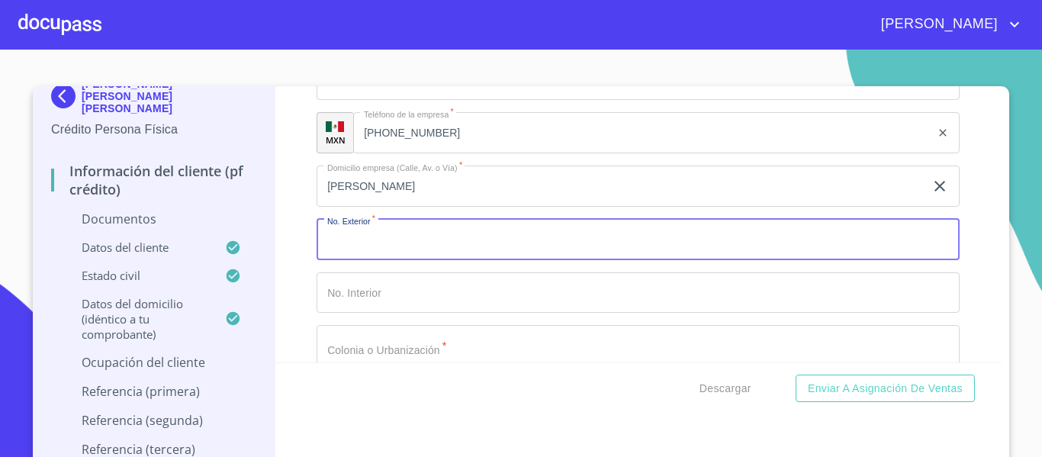
click at [359, 257] on input "Documento de identificación.   *" at bounding box center [638, 239] width 643 height 41
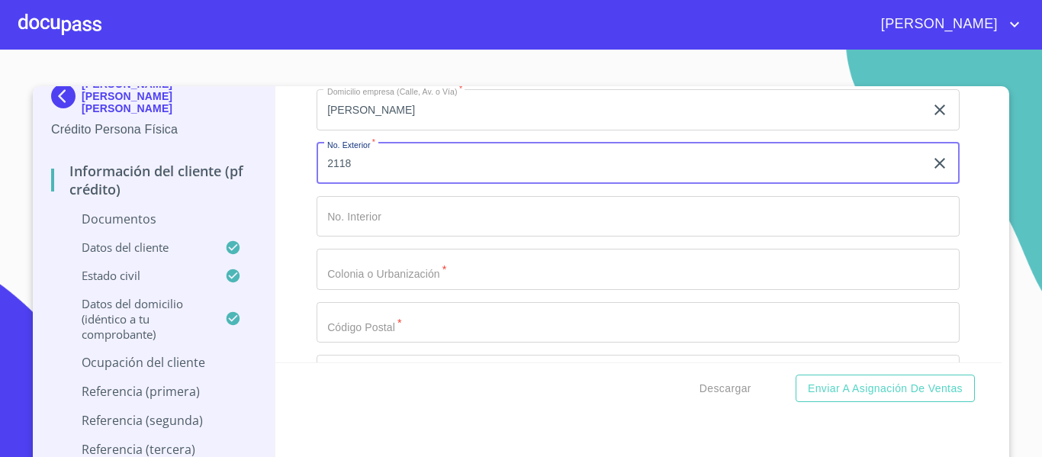
type input "2118"
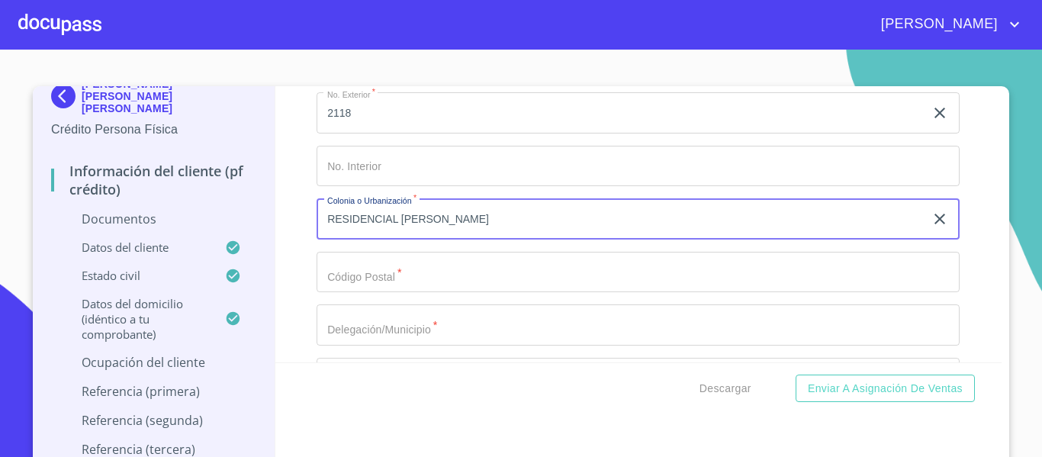
scroll to position [6104, 0]
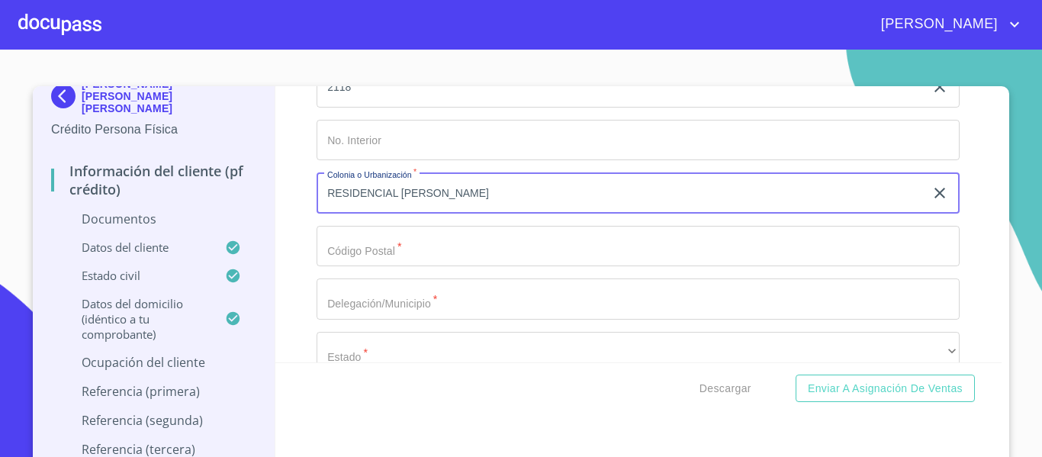
type input "RESIDENCIAL [PERSON_NAME]"
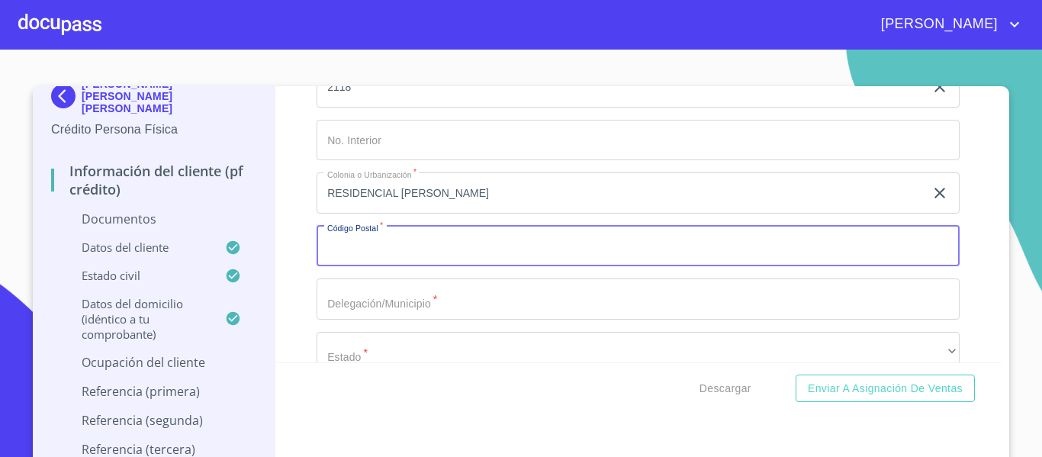
click at [364, 267] on input "Documento de identificación.   *" at bounding box center [638, 246] width 643 height 41
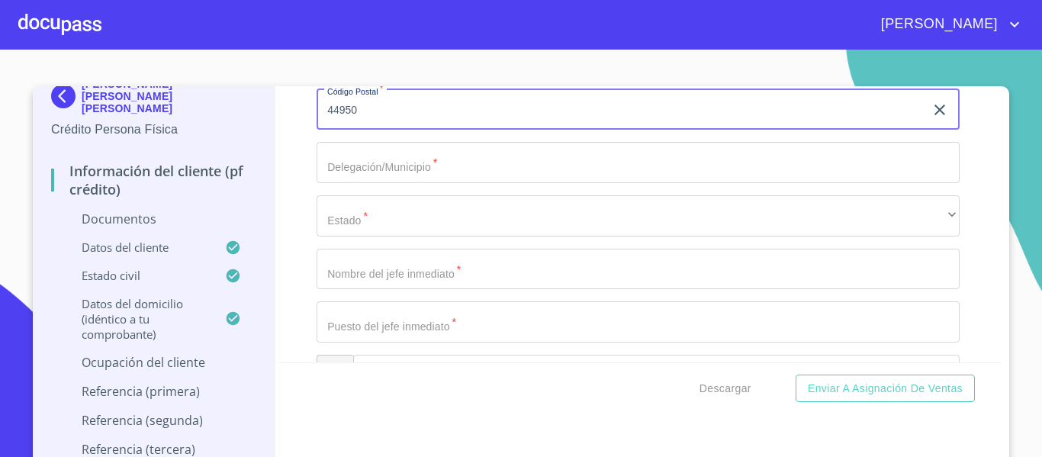
scroll to position [6257, 0]
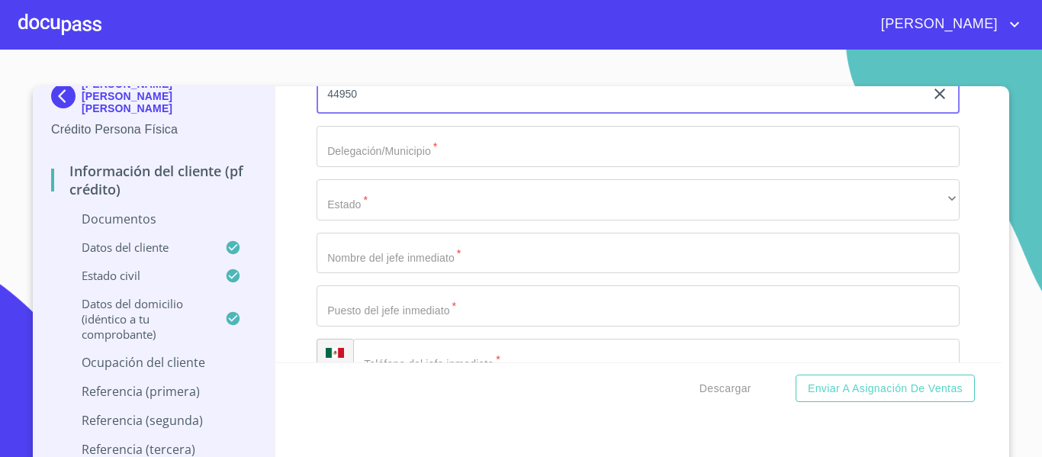
type input "44950"
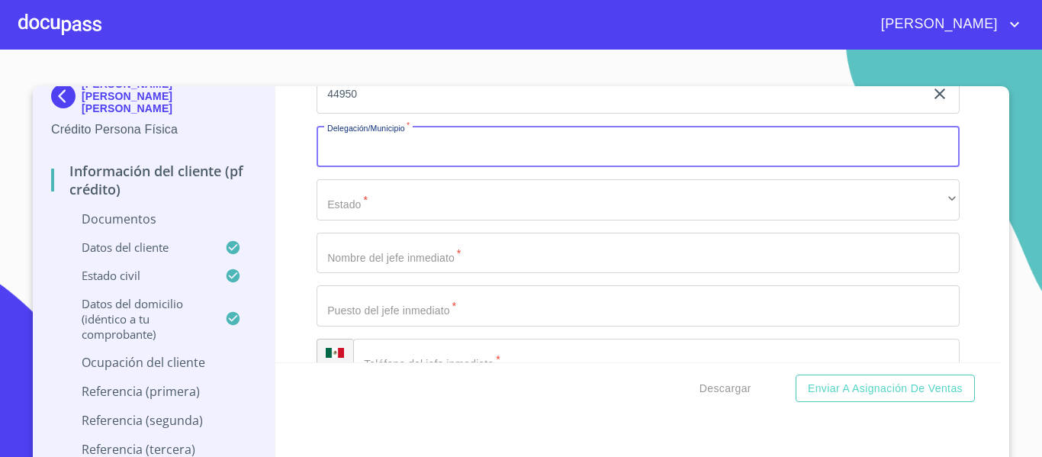
click at [362, 167] on input "Documento de identificación.   *" at bounding box center [638, 146] width 643 height 41
type input "[GEOGRAPHIC_DATA]"
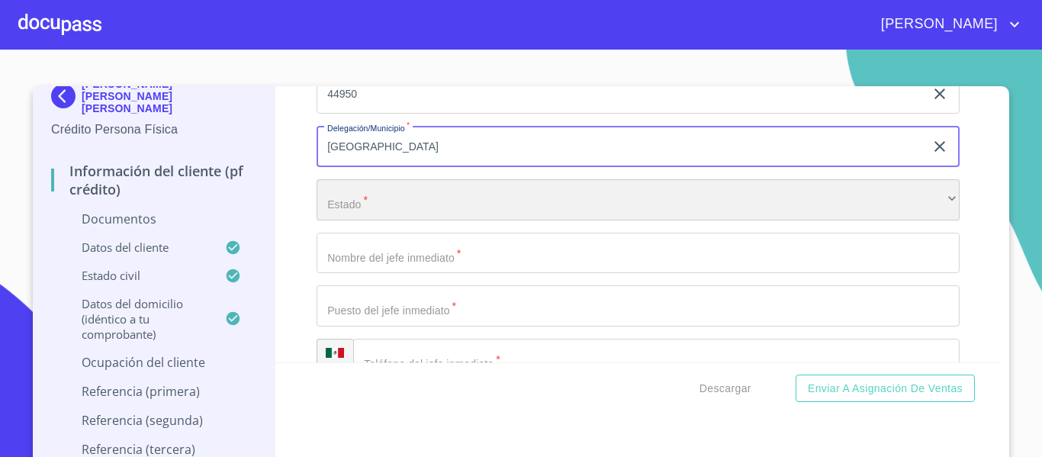
click at [361, 211] on div "​" at bounding box center [638, 199] width 643 height 41
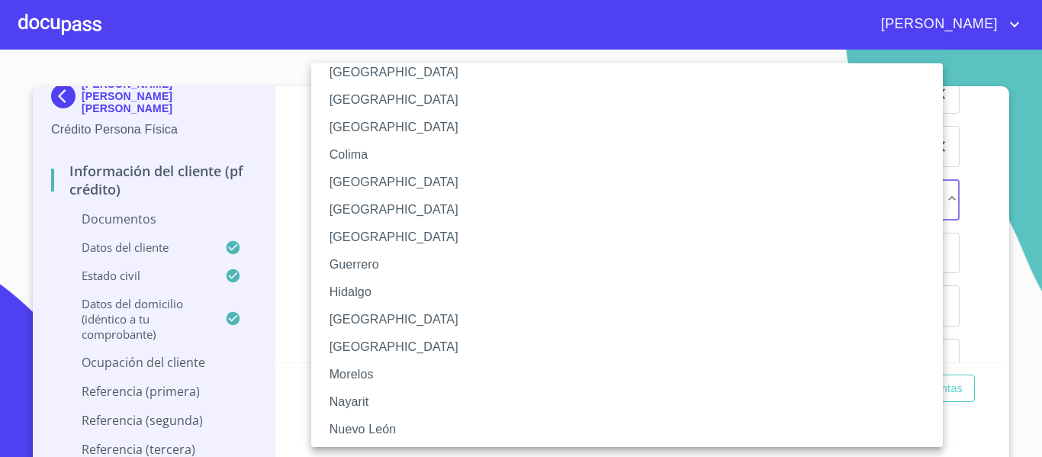
scroll to position [229, 0]
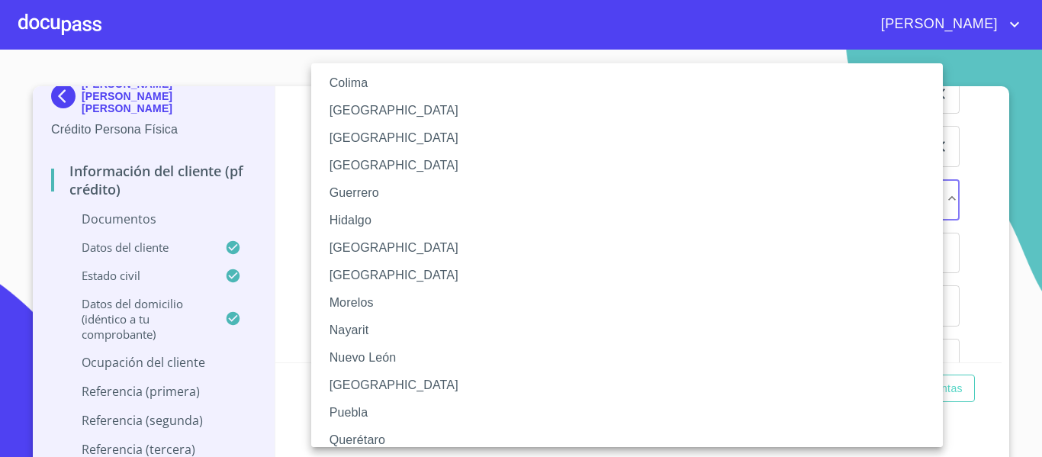
click at [362, 240] on li "[GEOGRAPHIC_DATA]" at bounding box center [632, 247] width 643 height 27
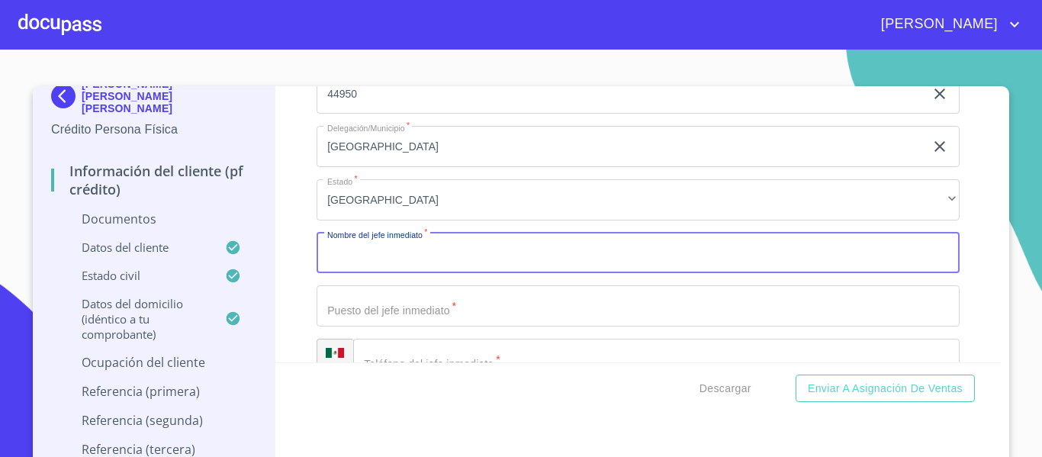
click at [362, 261] on input "Documento de identificación.   *" at bounding box center [638, 253] width 643 height 41
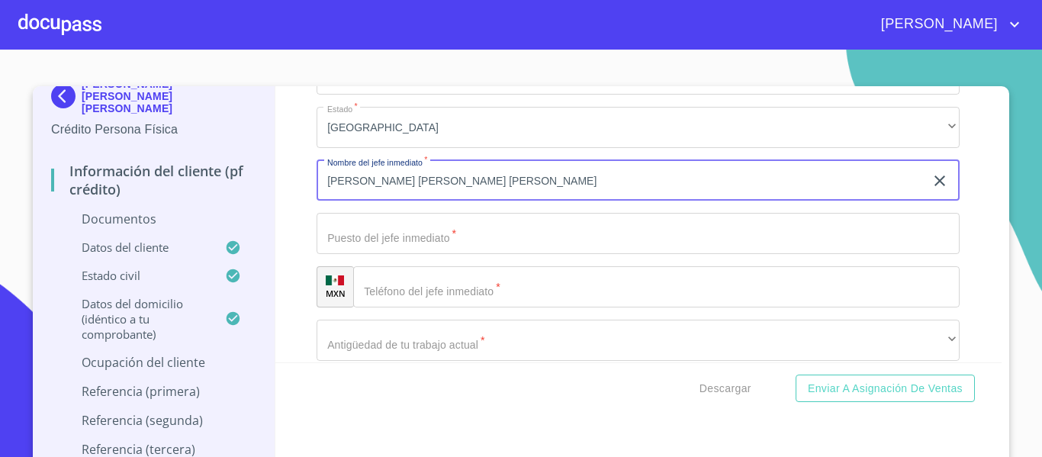
scroll to position [6333, 0]
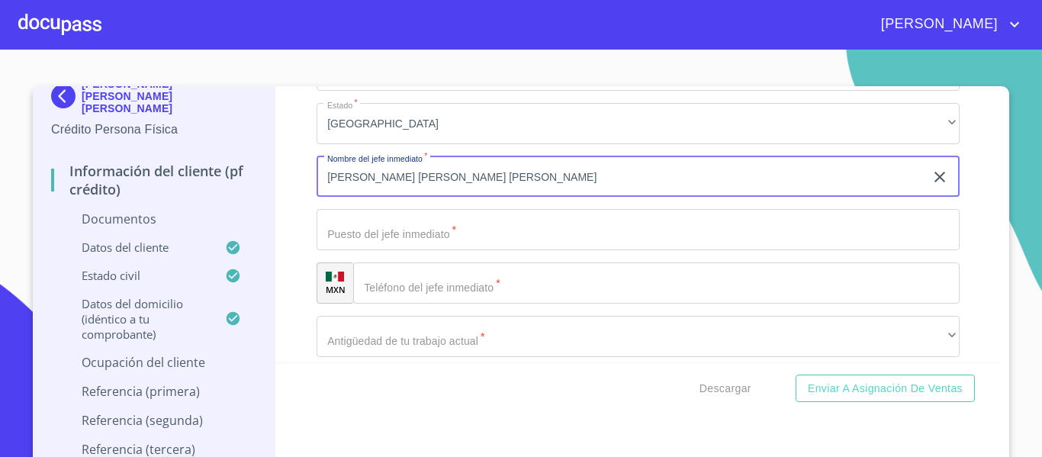
type input "[PERSON_NAME] [PERSON_NAME] [PERSON_NAME]"
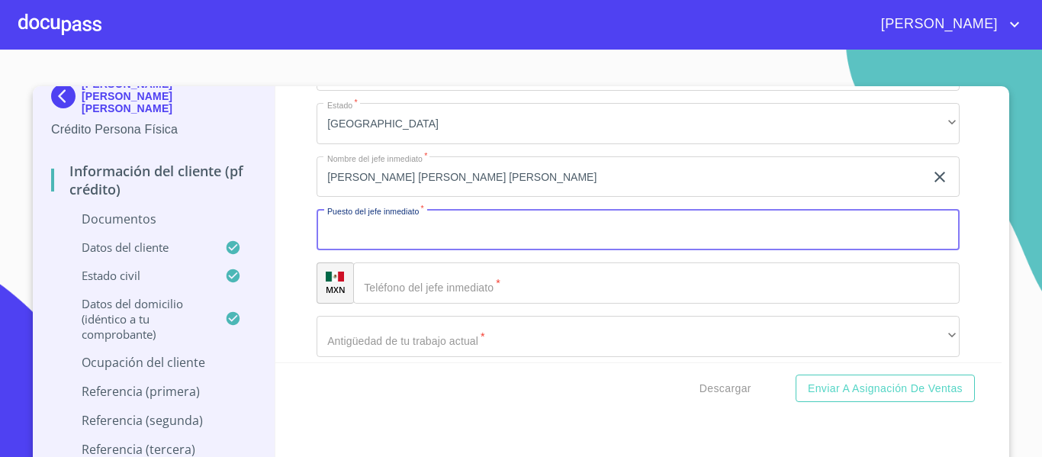
click at [362, 250] on input "Documento de identificación.   *" at bounding box center [638, 229] width 643 height 41
type input "D"
type input "PENSIONADO"
click at [381, 296] on div "​" at bounding box center [656, 282] width 607 height 41
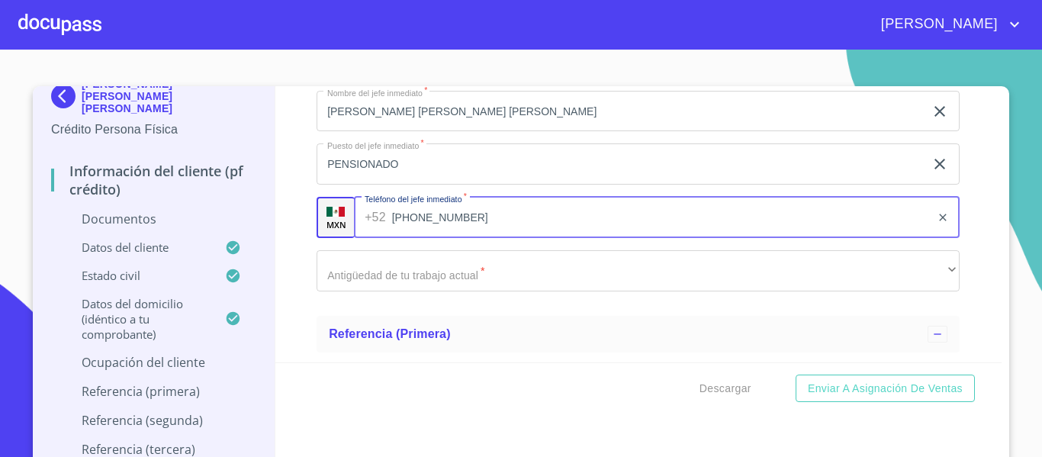
scroll to position [6486, 0]
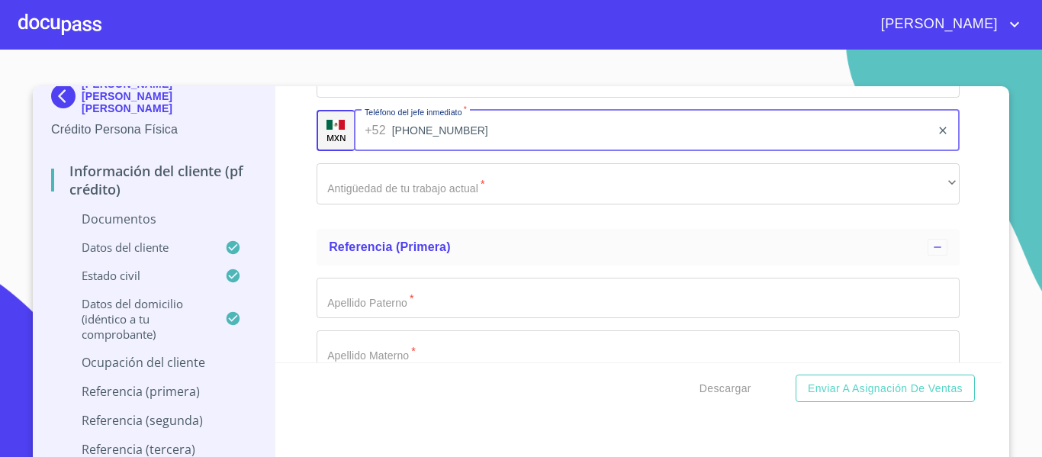
type input "[PHONE_NUMBER]"
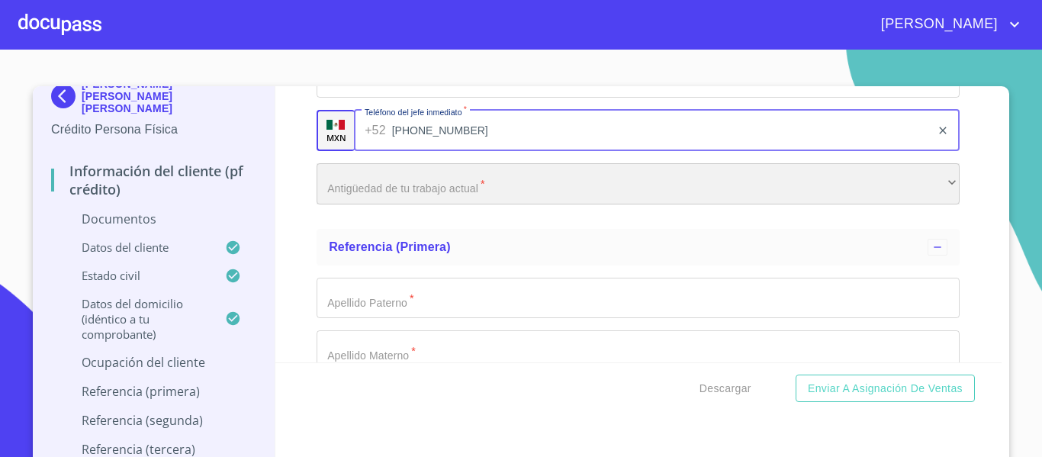
click at [363, 204] on div "​" at bounding box center [638, 183] width 643 height 41
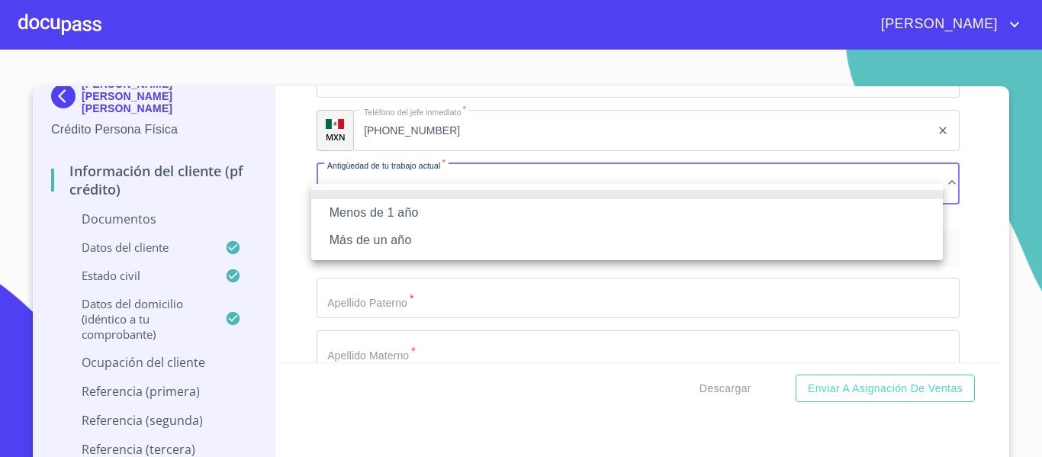
click at [363, 234] on li "Más de un año" at bounding box center [627, 240] width 632 height 27
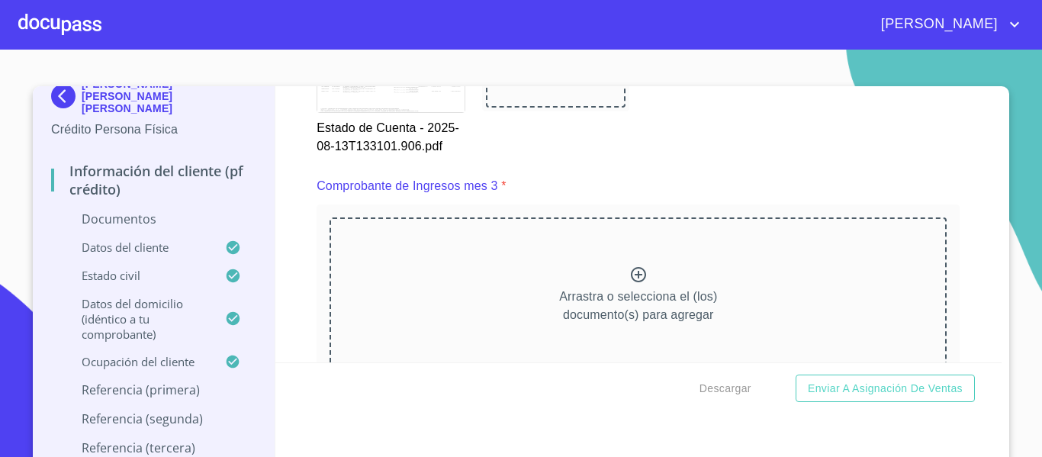
scroll to position [2900, 0]
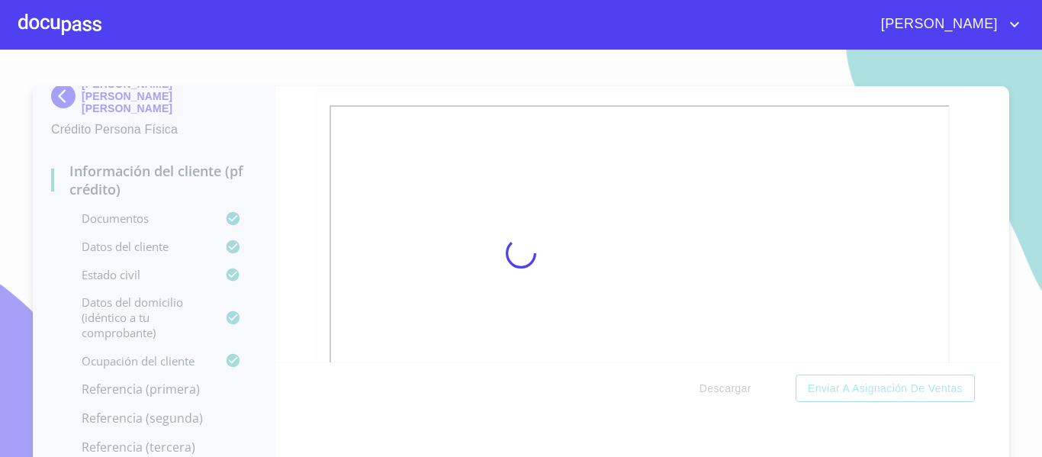
click at [324, 264] on div at bounding box center [521, 253] width 1042 height 407
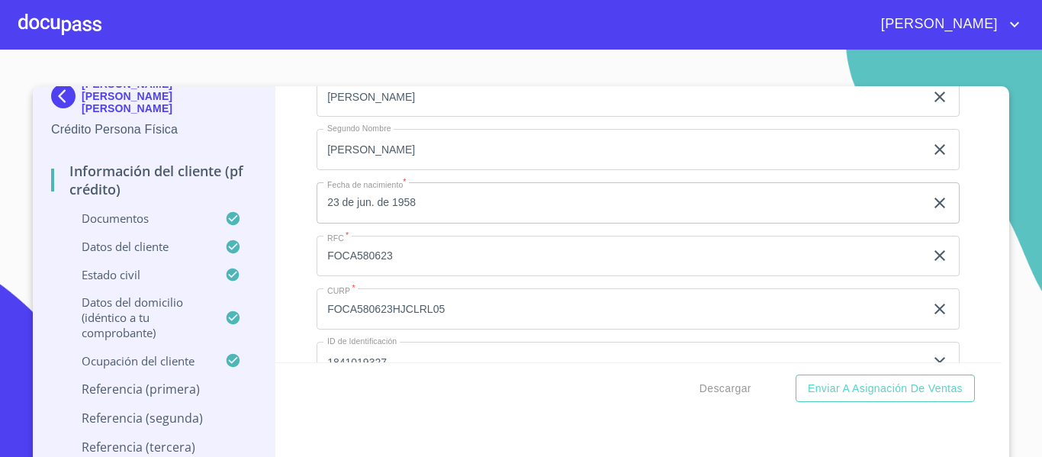
scroll to position [5112, 0]
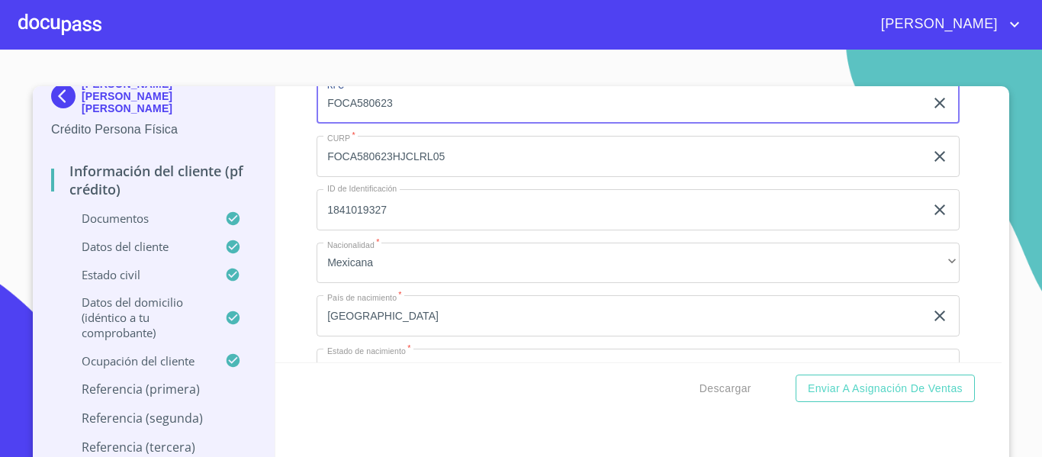
click at [388, 124] on input "FOCA580623" at bounding box center [621, 103] width 608 height 41
type input "FOCA580623FW6"
click at [304, 164] on div "Información del cliente (PF crédito) Documentos Documento de identificación.   …" at bounding box center [638, 224] width 727 height 276
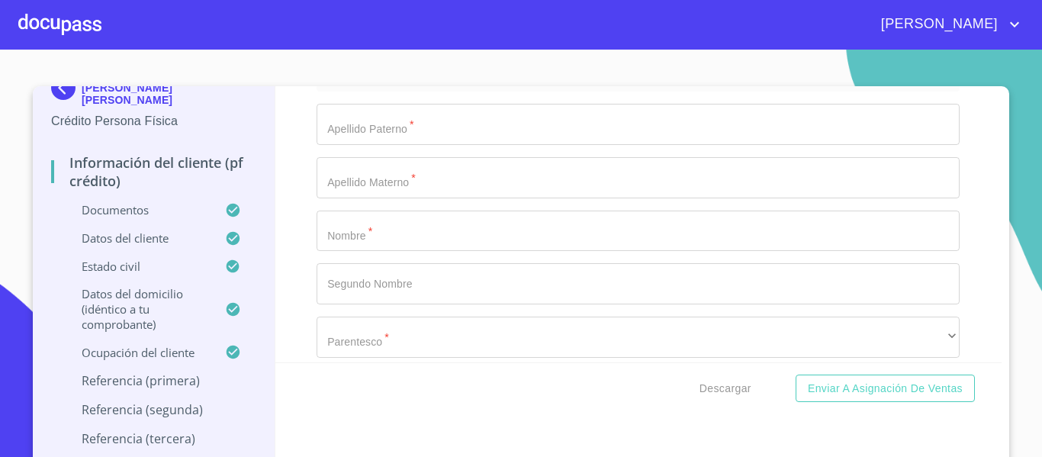
scroll to position [7936, 0]
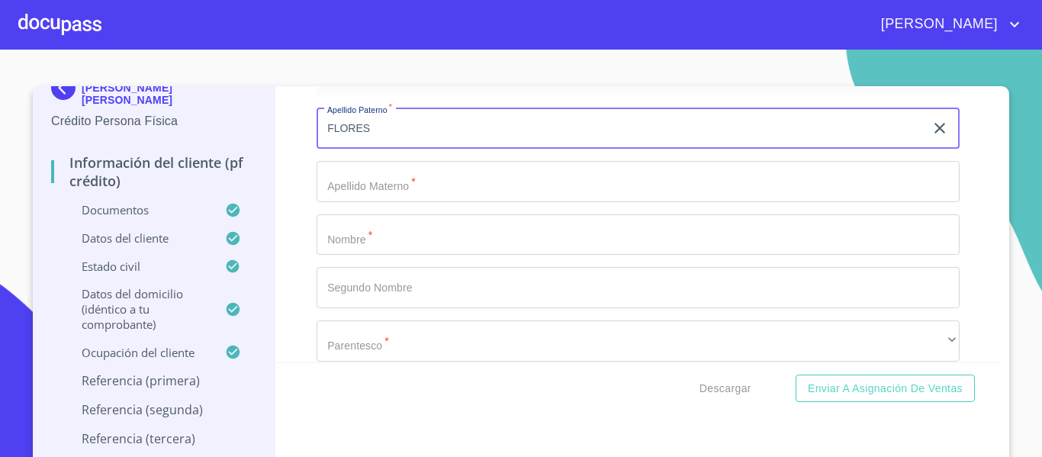
type input "FLORES"
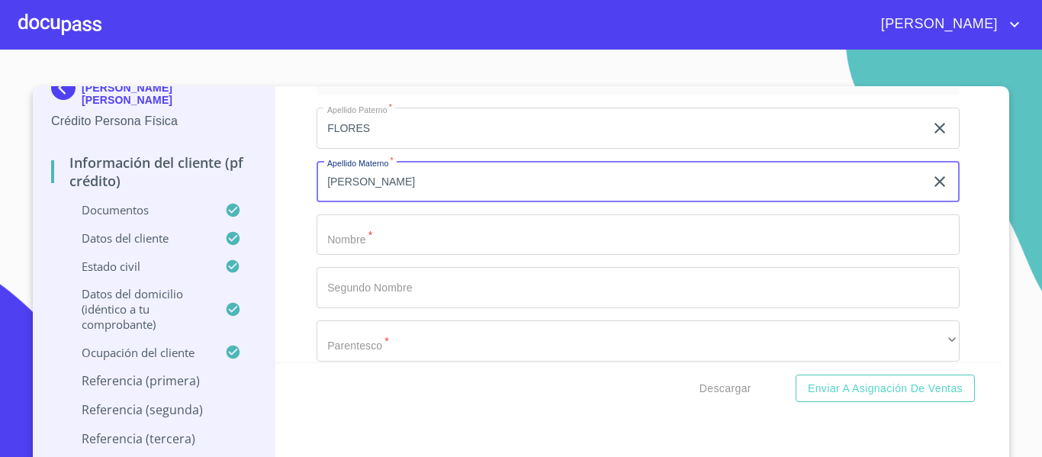
type input "[PERSON_NAME]"
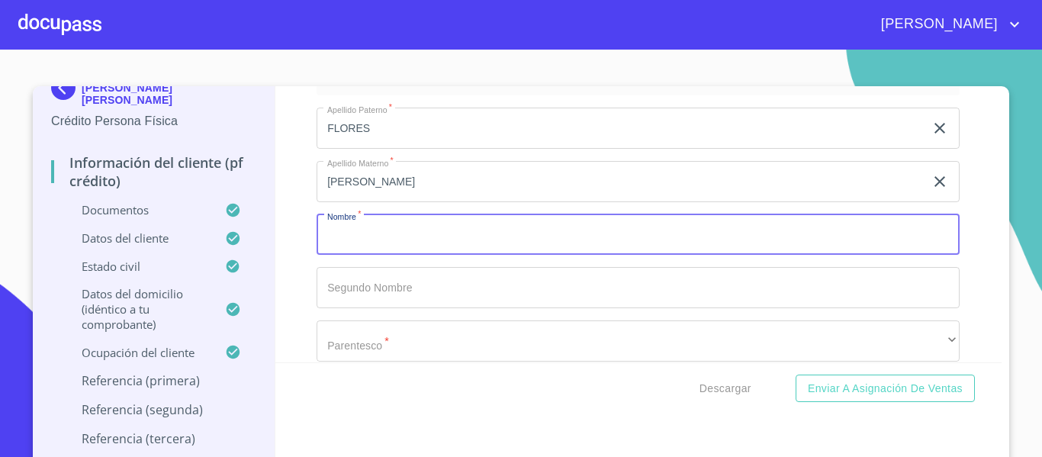
click at [381, 237] on input "Documento de identificación.   *" at bounding box center [638, 234] width 643 height 41
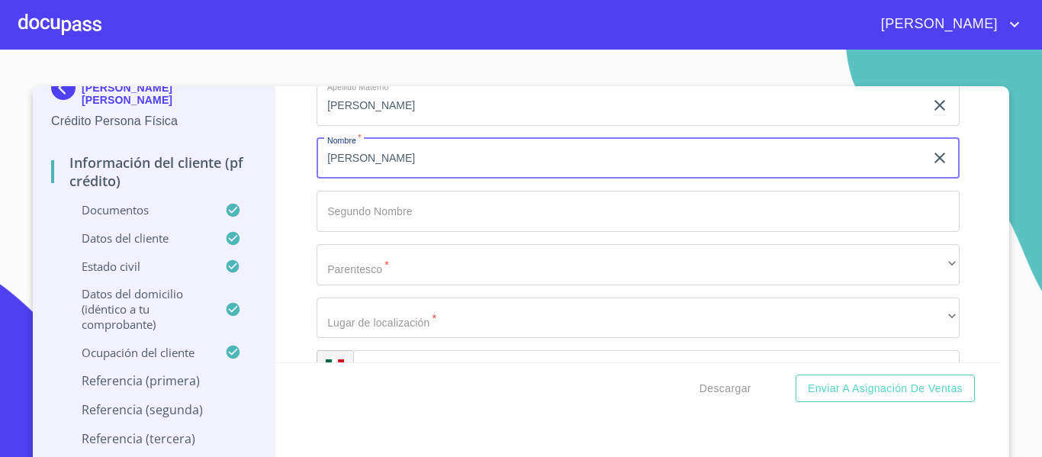
type input "[PERSON_NAME]"
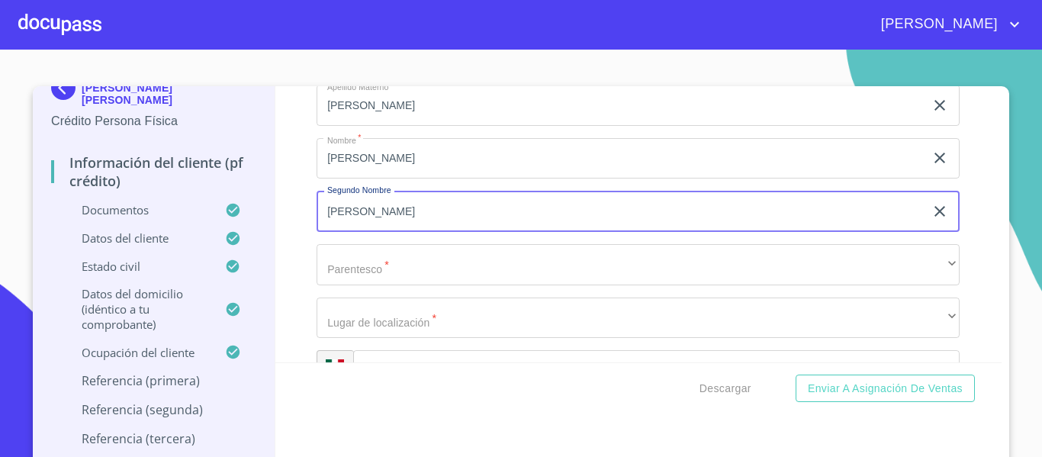
type input "[PERSON_NAME]"
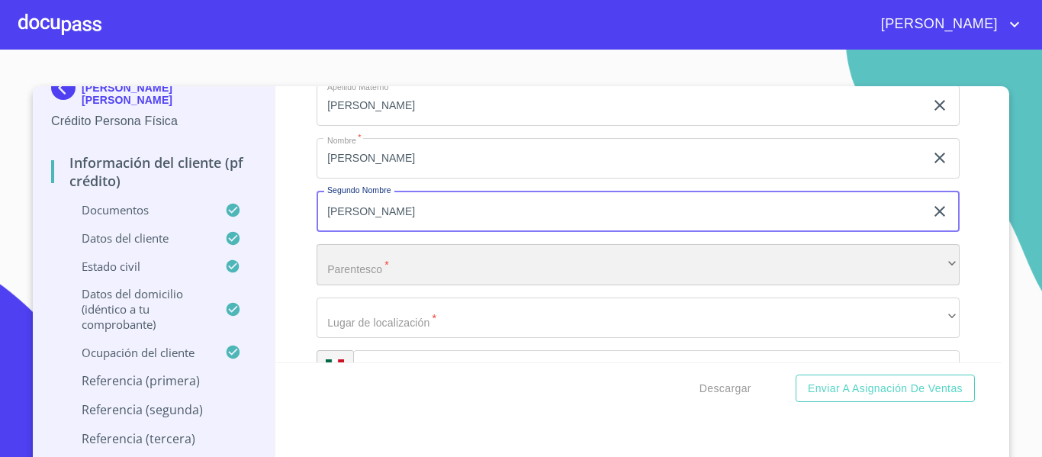
click at [367, 275] on div "​" at bounding box center [638, 264] width 643 height 41
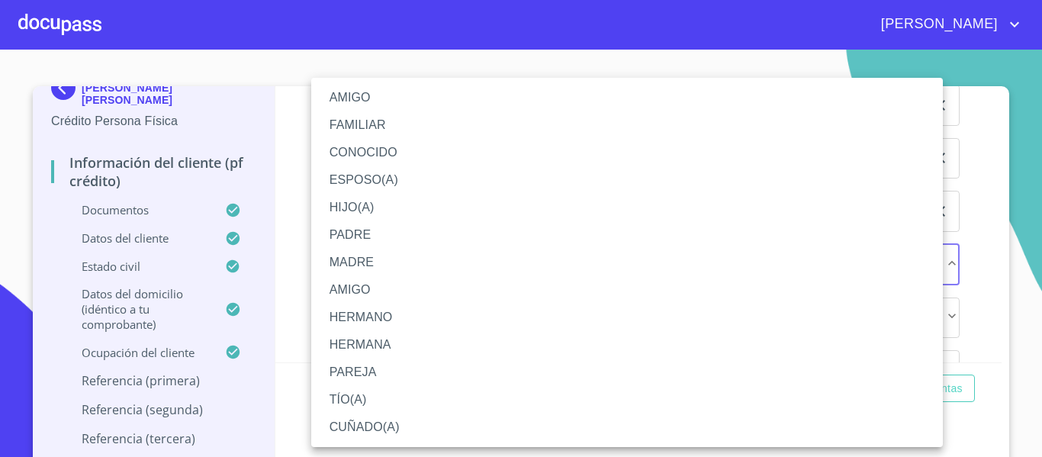
click at [360, 337] on li "HERMANA" at bounding box center [627, 344] width 632 height 27
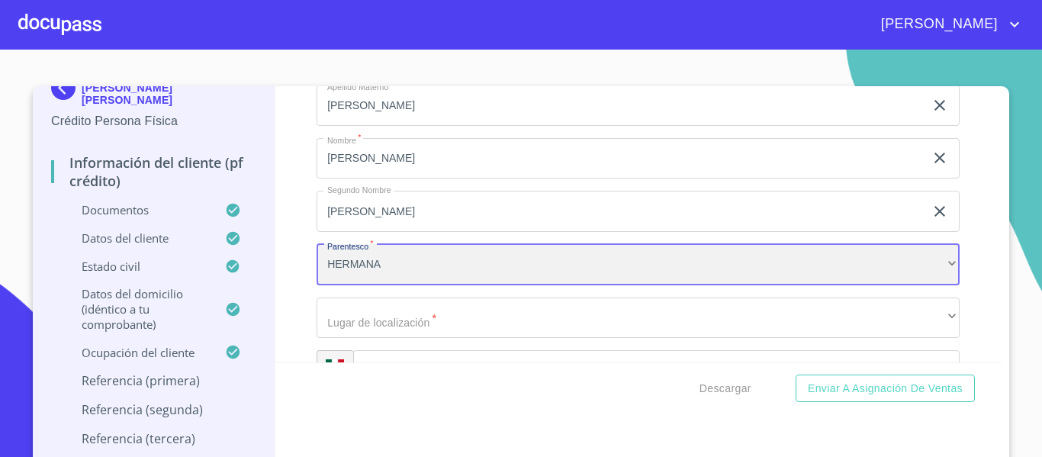
scroll to position [8088, 0]
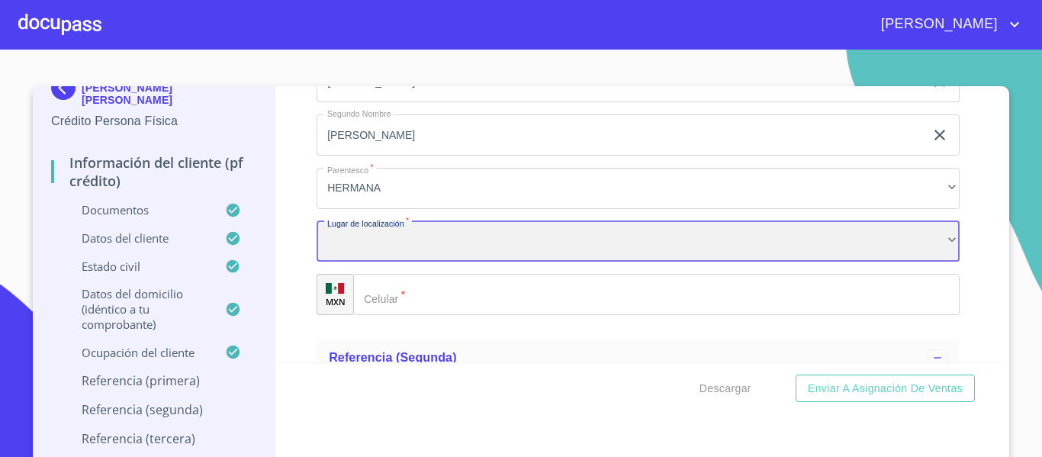
click at [362, 262] on div "​" at bounding box center [638, 241] width 643 height 41
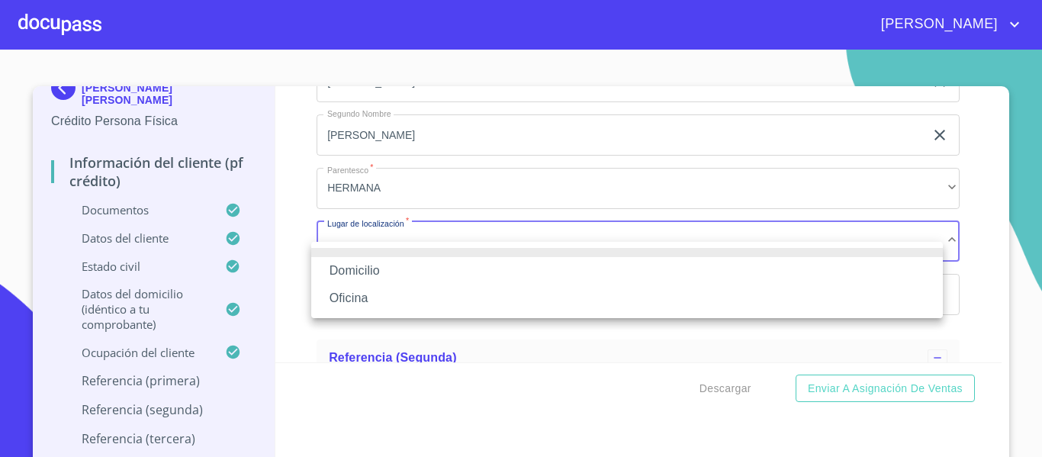
click at [362, 272] on li "Domicilio" at bounding box center [627, 270] width 632 height 27
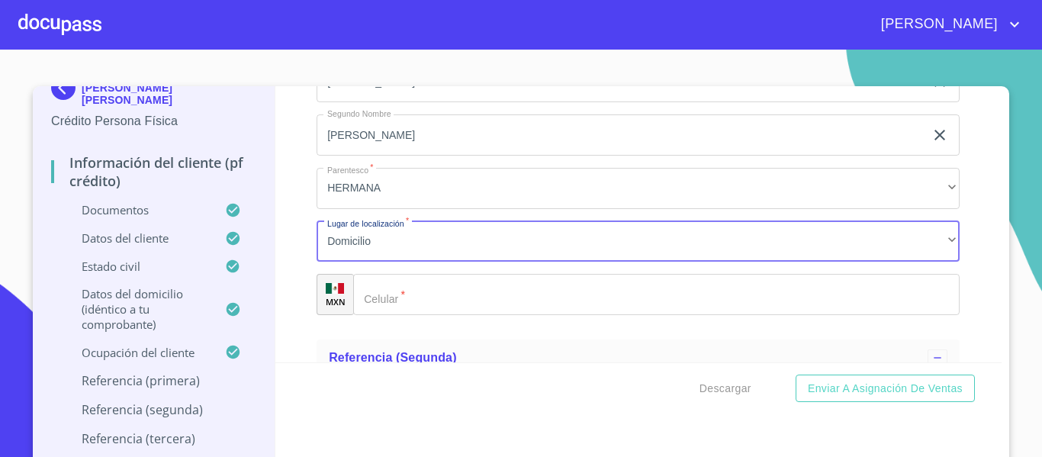
click at [385, 308] on div "​" at bounding box center [656, 294] width 607 height 41
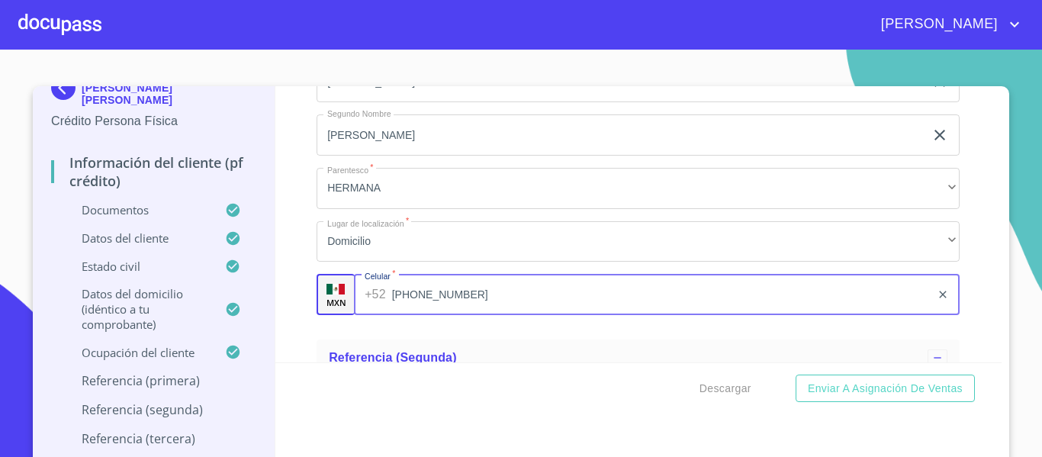
type input "[PHONE_NUMBER]"
click at [293, 298] on div "Información del cliente (PF crédito) Documentos Documento de identificación.   …" at bounding box center [638, 224] width 727 height 276
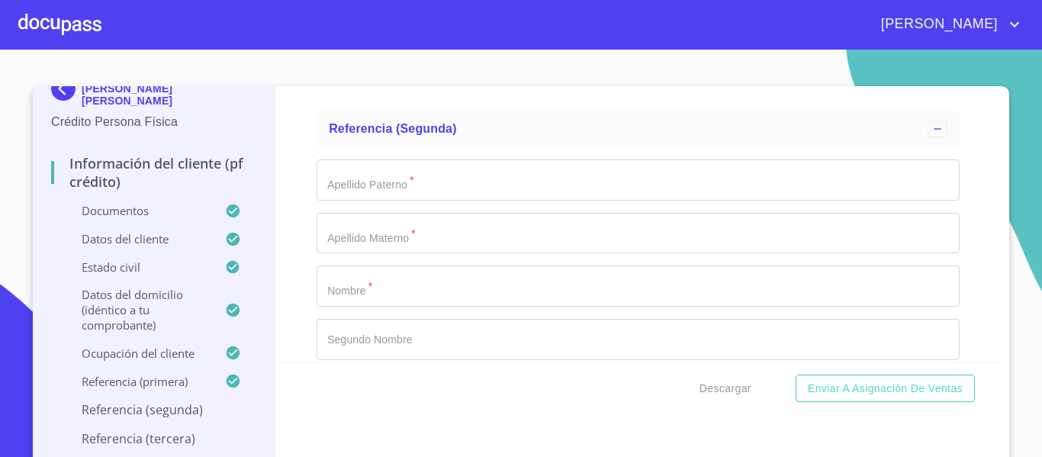
scroll to position [8241, 0]
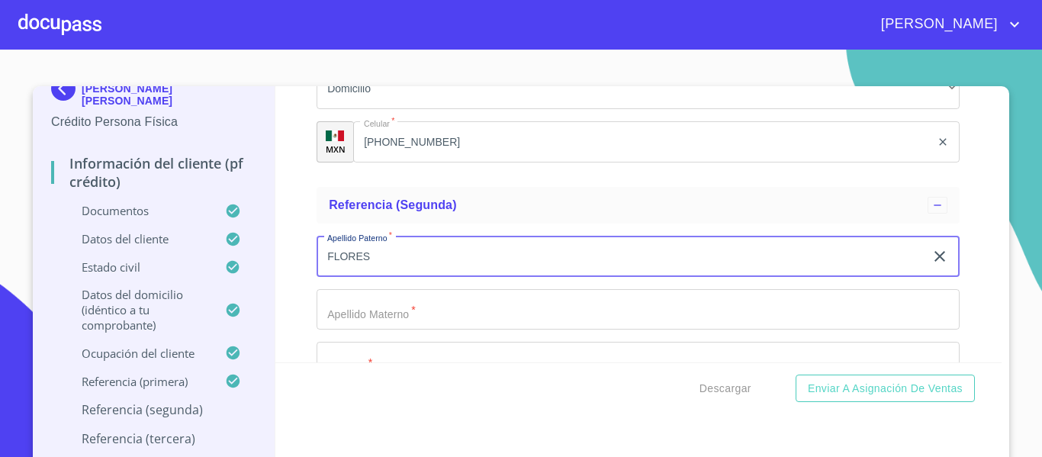
type input "FLORES"
click at [402, 355] on div "Apellido [PERSON_NAME]   * [PERSON_NAME] ​ Apellido Materno   * ​ Nombre   * ​ …" at bounding box center [638, 416] width 643 height 385
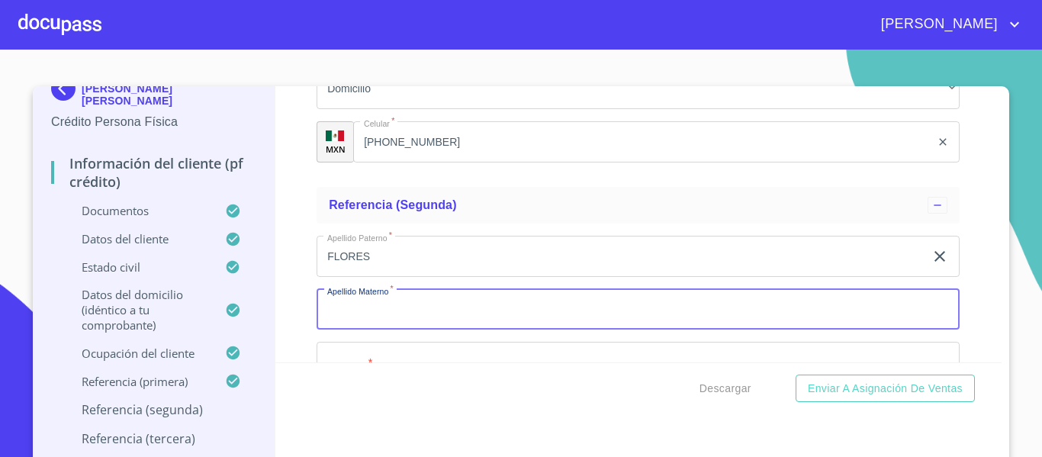
click at [391, 326] on input "Documento de identificación.   *" at bounding box center [638, 309] width 643 height 41
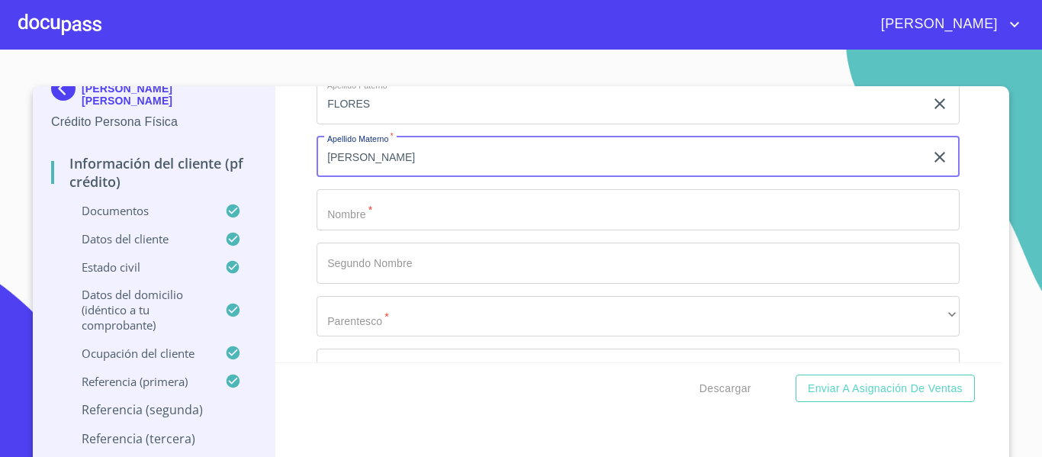
type input "[PERSON_NAME]"
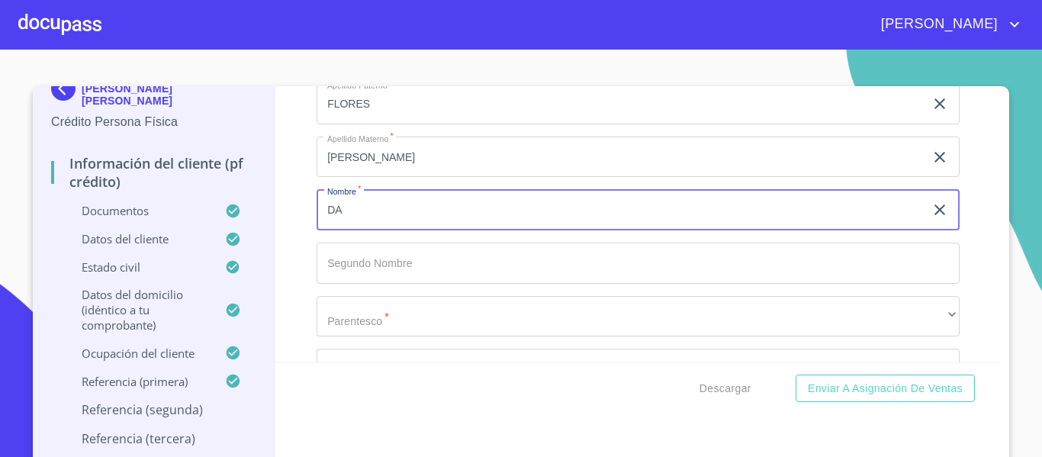
type input "D"
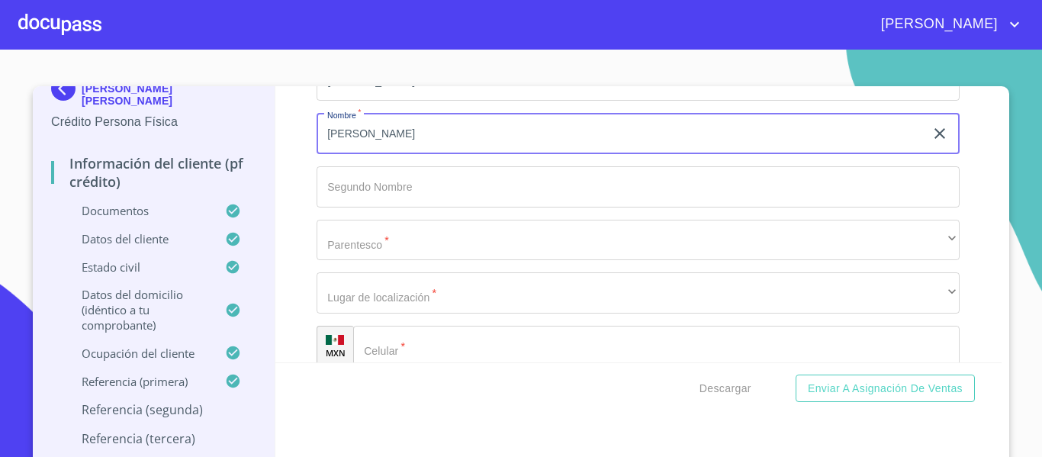
type input "[PERSON_NAME]"
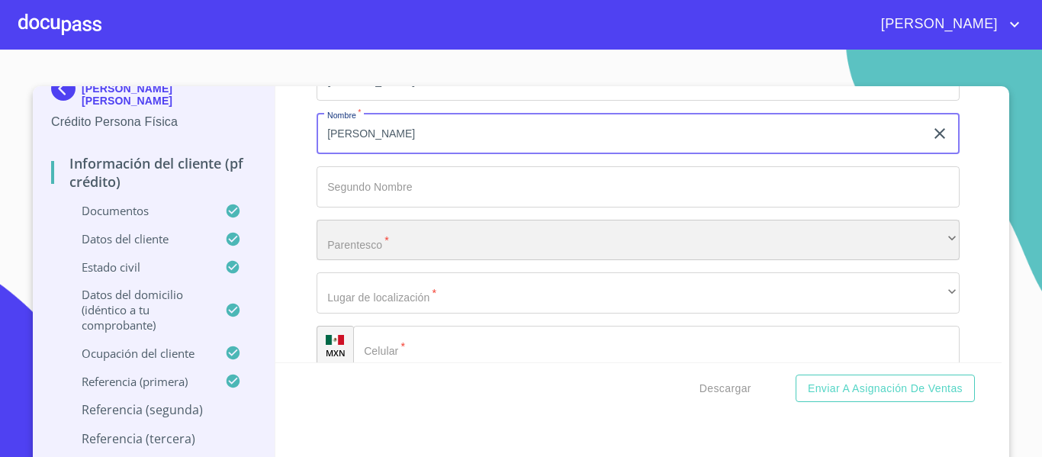
click at [362, 261] on div "​" at bounding box center [638, 240] width 643 height 41
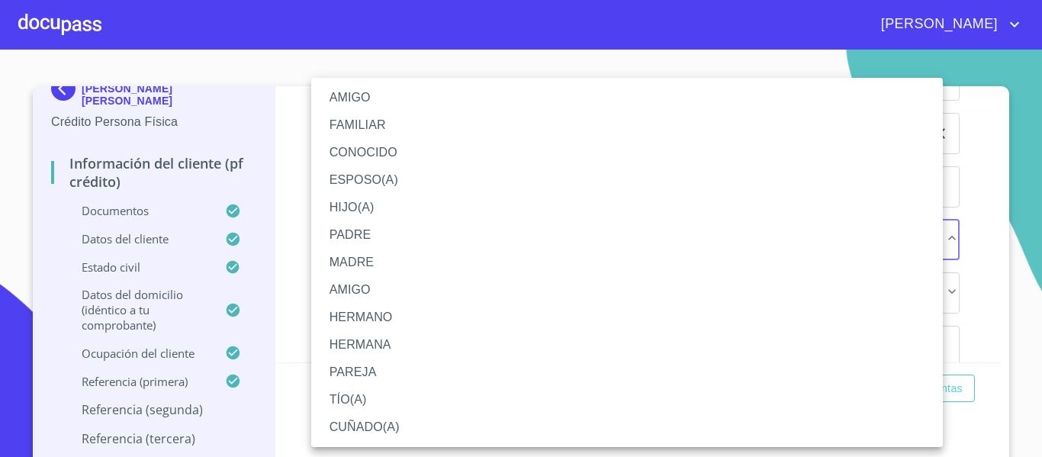
click at [352, 209] on li "HIJO(A)" at bounding box center [627, 207] width 632 height 27
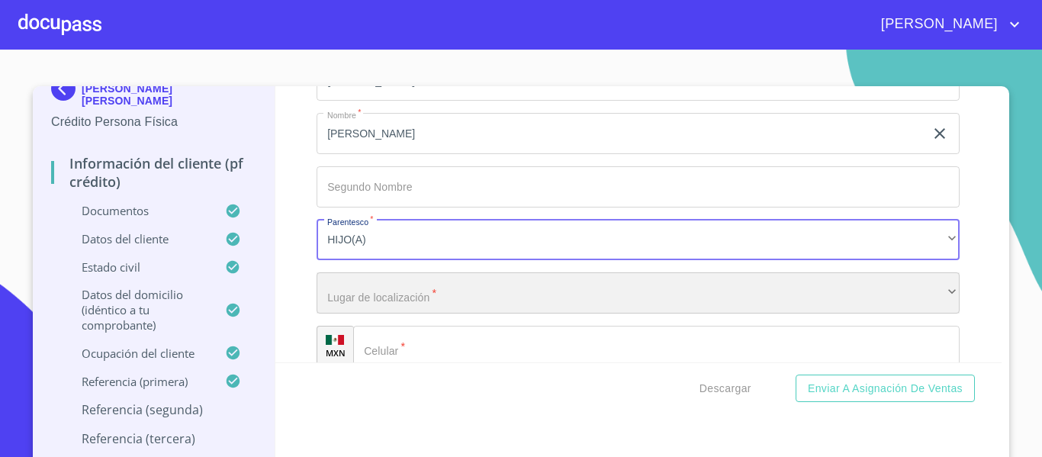
click at [359, 304] on div "​" at bounding box center [638, 292] width 643 height 41
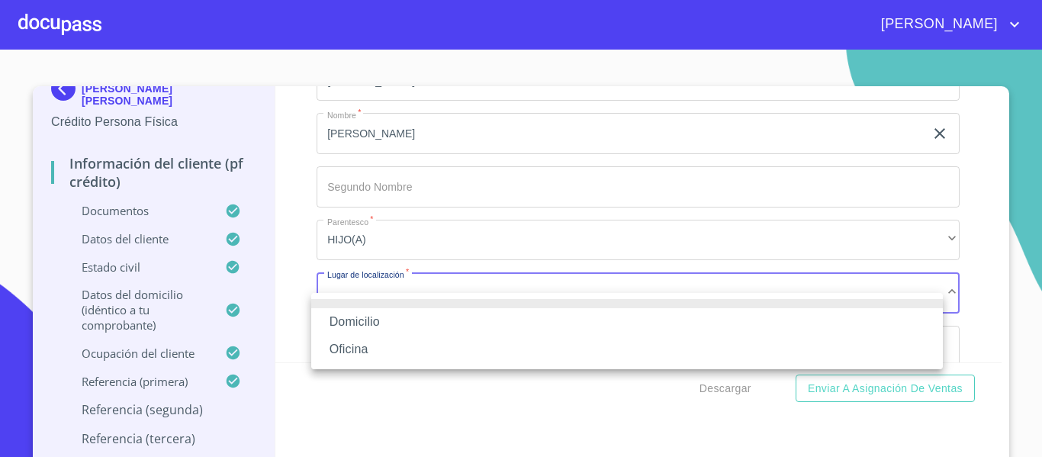
click at [359, 310] on li "Domicilio" at bounding box center [627, 321] width 632 height 27
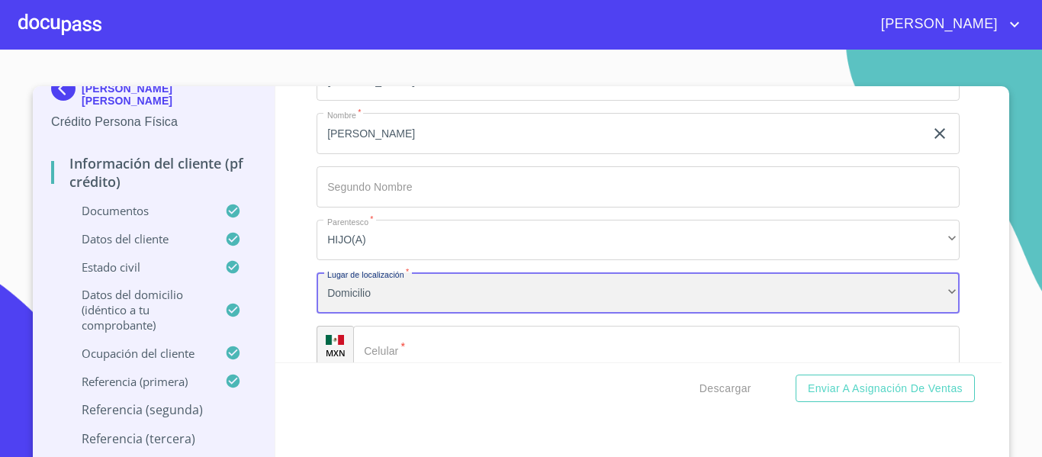
scroll to position [8546, 0]
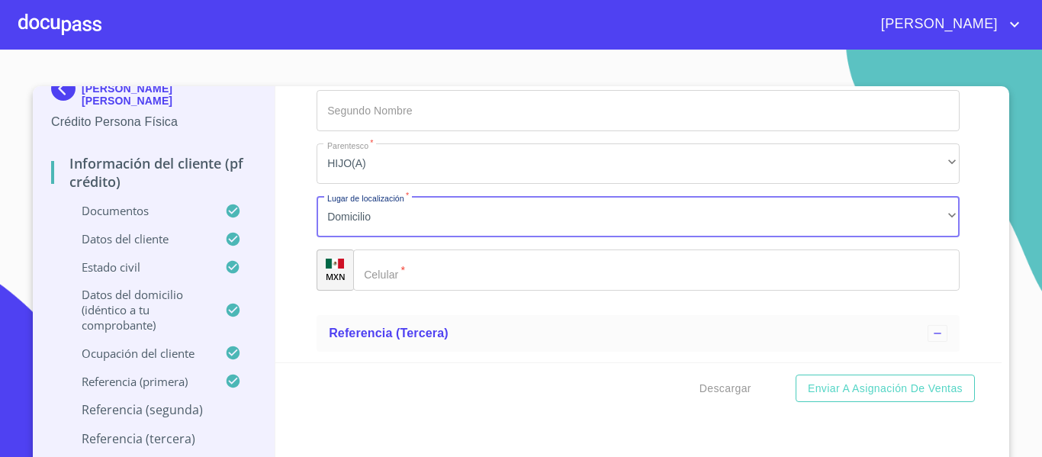
click at [363, 281] on div "​" at bounding box center [656, 270] width 607 height 41
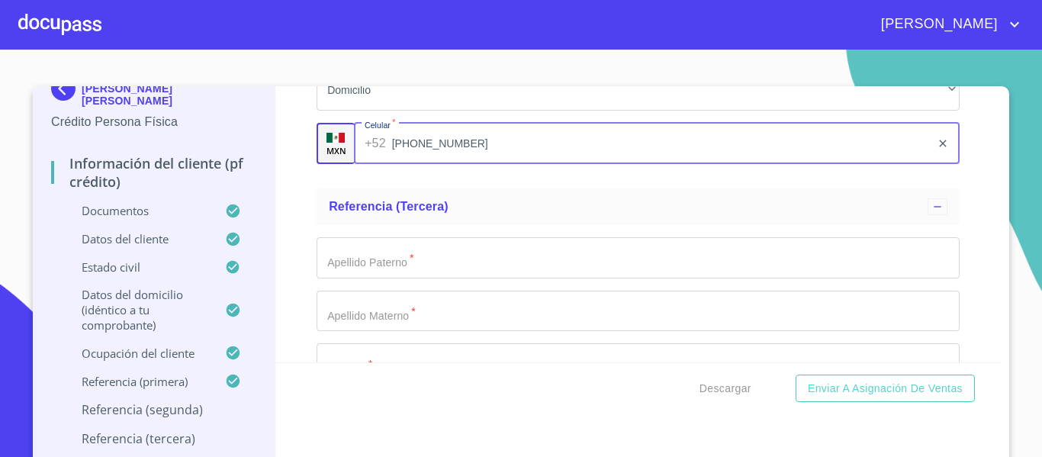
scroll to position [8699, 0]
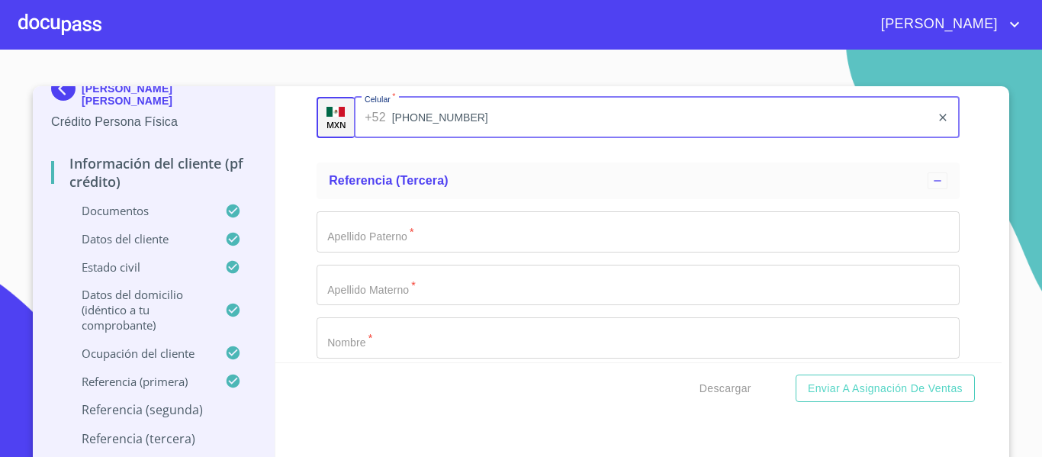
type input "[PHONE_NUMBER]"
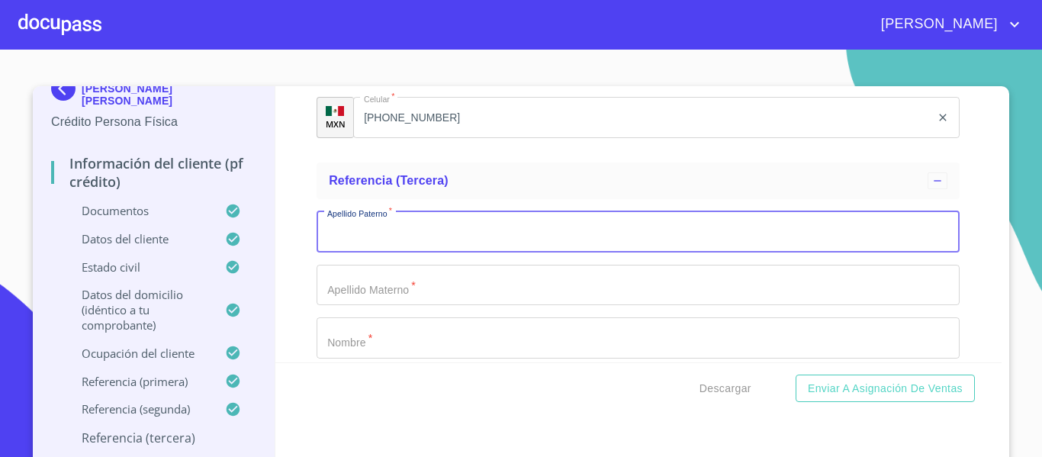
click at [347, 253] on input "Documento de identificación.   *" at bounding box center [638, 231] width 643 height 41
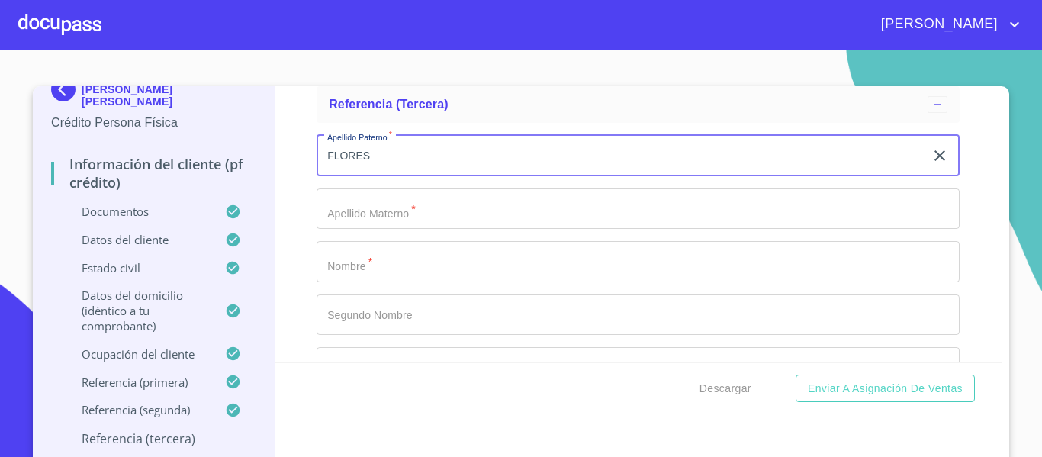
type input "FLORES"
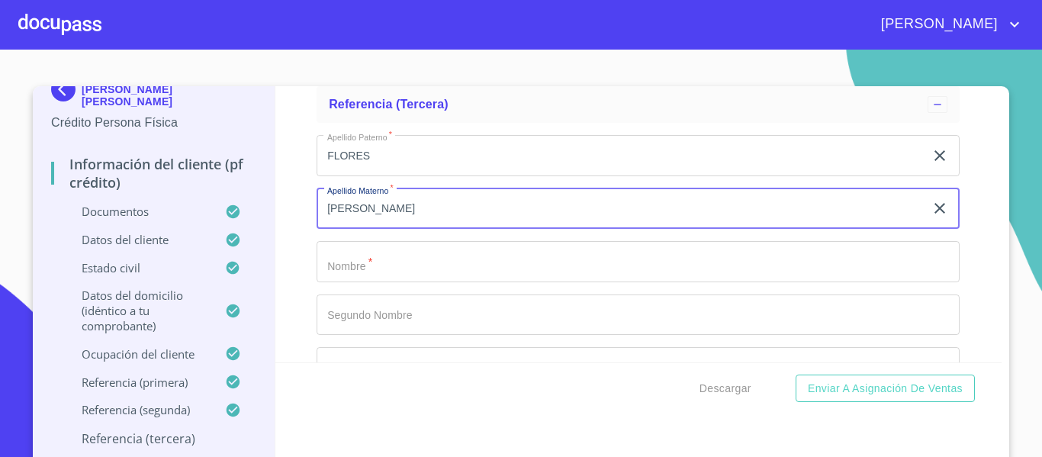
type input "[PERSON_NAME]"
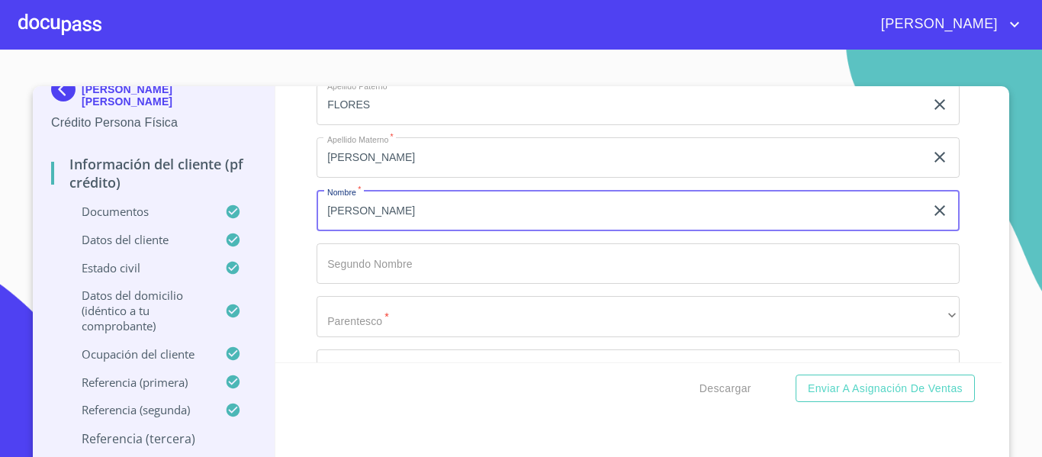
scroll to position [8851, 0]
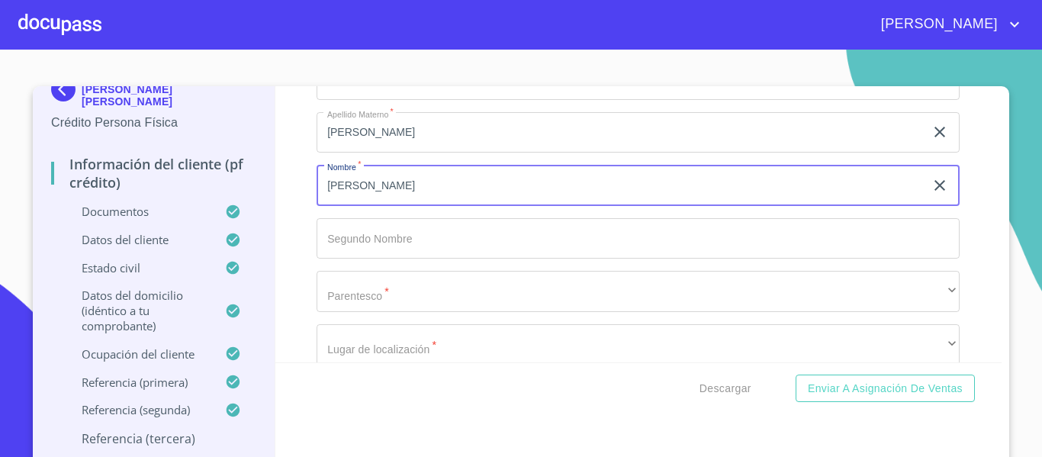
type input "[PERSON_NAME]"
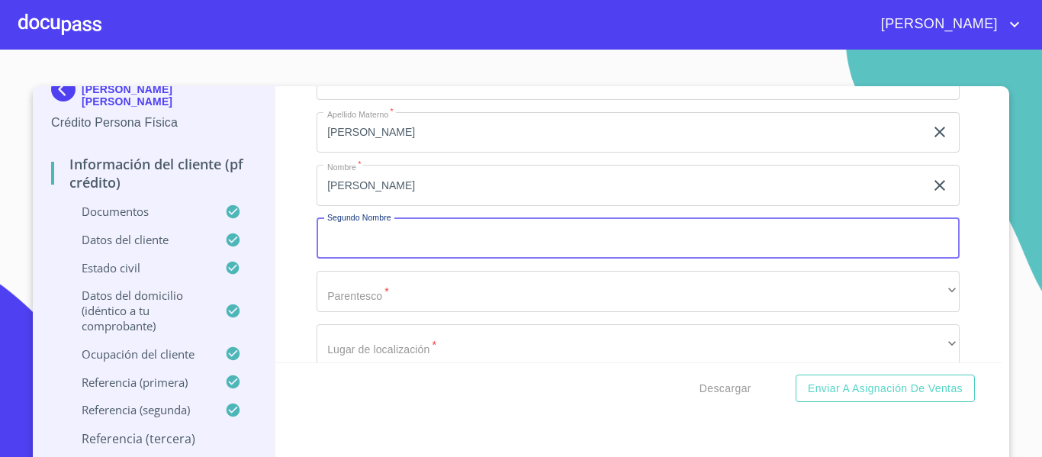
click at [354, 245] on input "Documento de identificación.   *" at bounding box center [638, 238] width 643 height 41
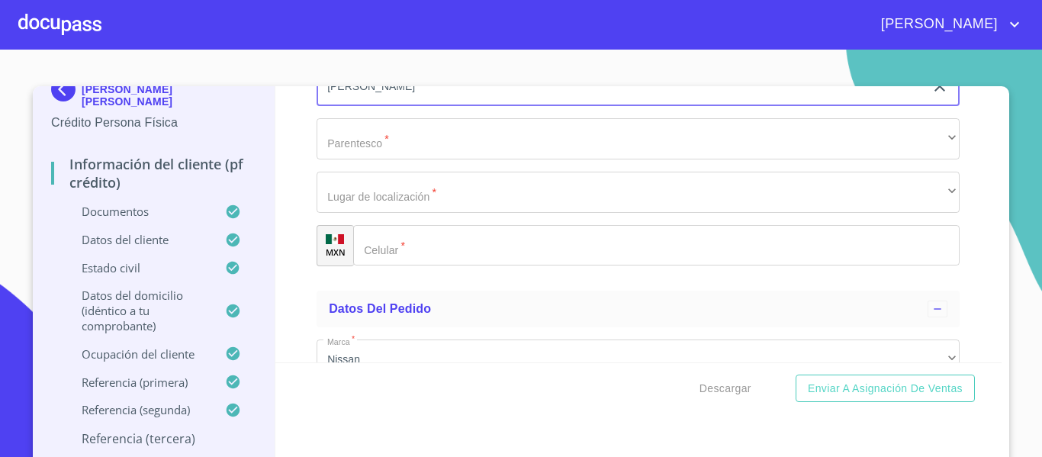
type input "[PERSON_NAME]"
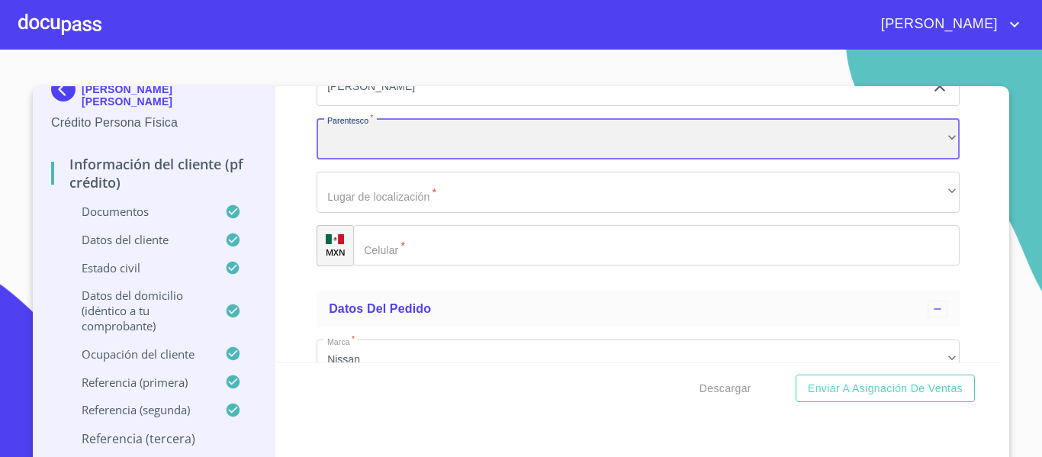
click at [367, 159] on div "​" at bounding box center [638, 138] width 643 height 41
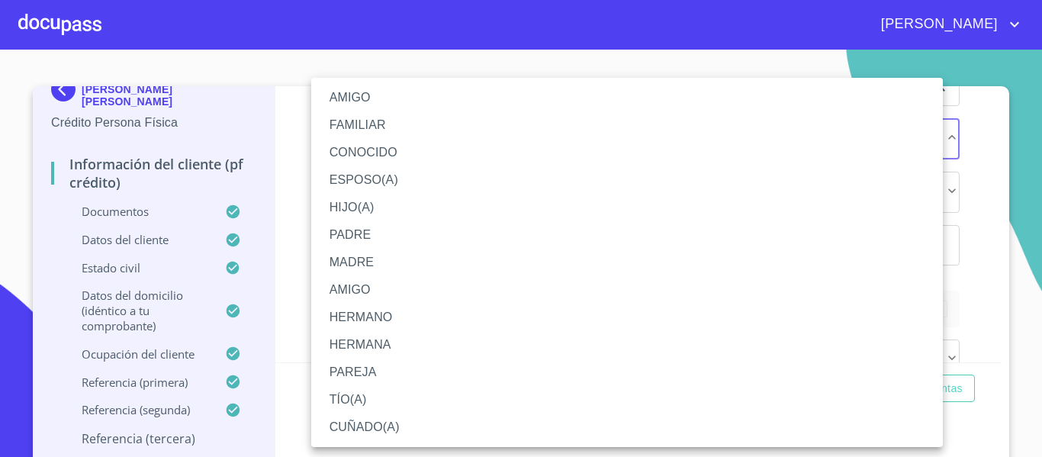
click at [349, 212] on li "HIJO(A)" at bounding box center [627, 207] width 632 height 27
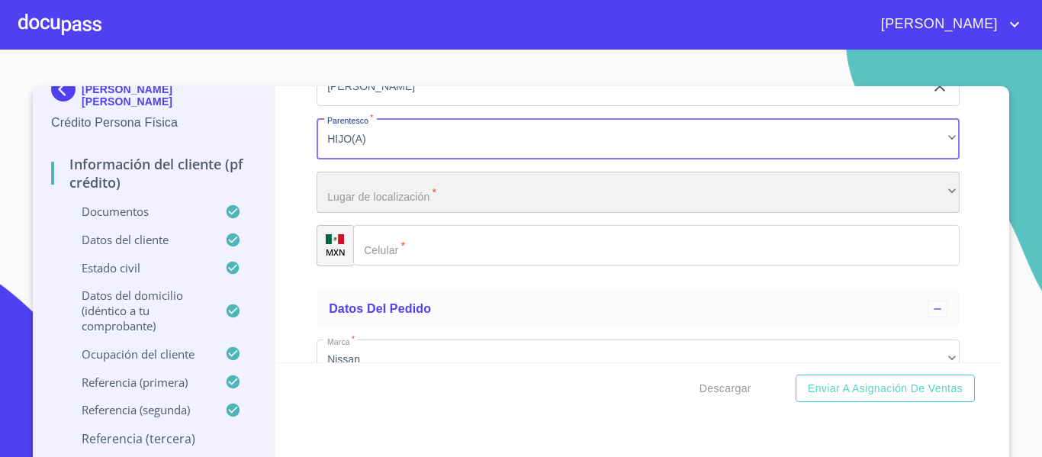
click at [353, 213] on div "​" at bounding box center [638, 192] width 643 height 41
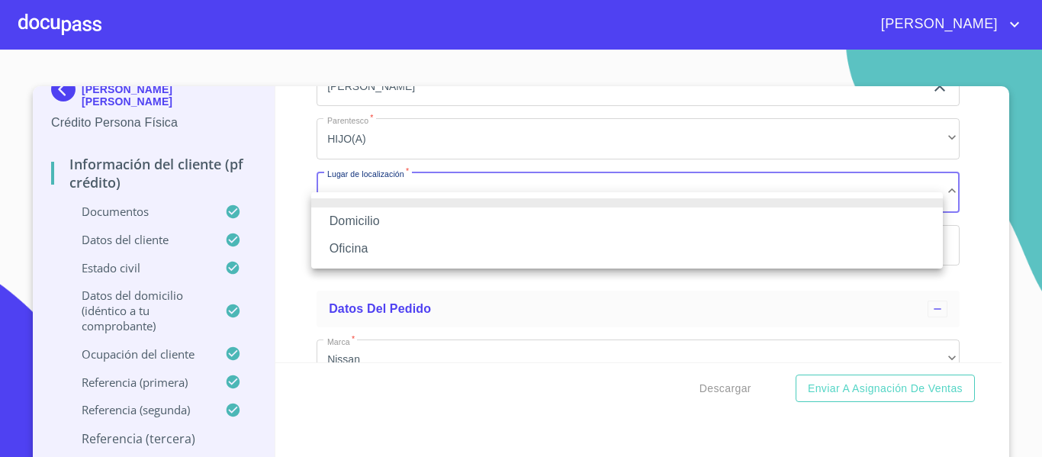
click at [354, 227] on li "Domicilio" at bounding box center [627, 221] width 632 height 27
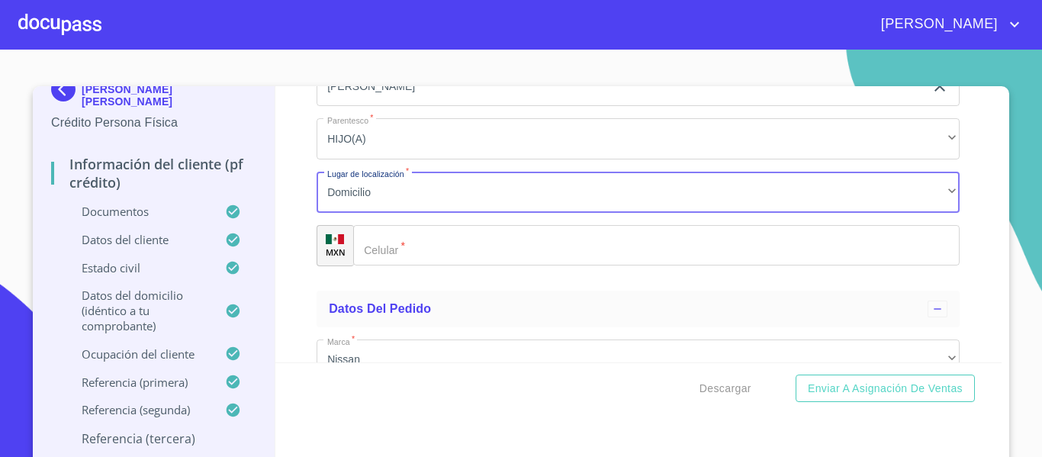
click at [366, 266] on div "​" at bounding box center [656, 245] width 607 height 41
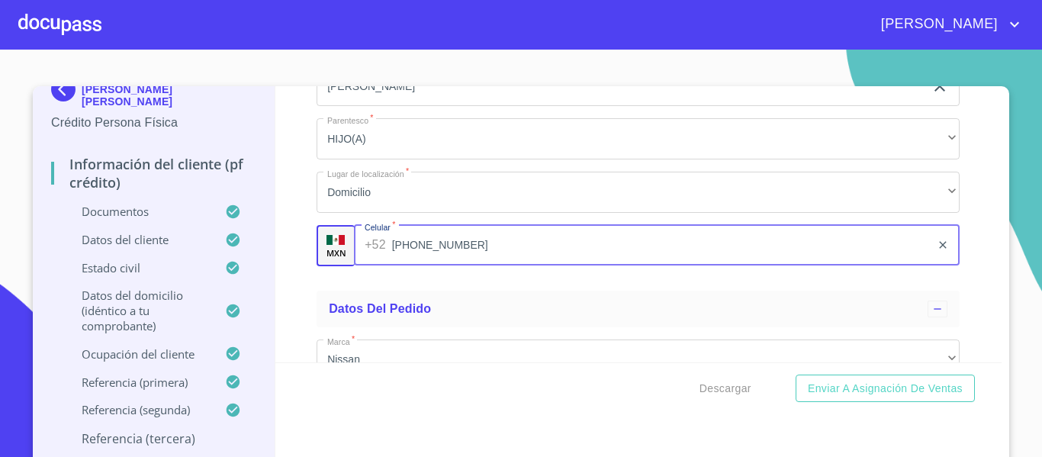
type input "[PHONE_NUMBER]"
click at [304, 253] on div "Información del cliente (PF crédito) Documentos Documento de identificación.   …" at bounding box center [638, 224] width 727 height 276
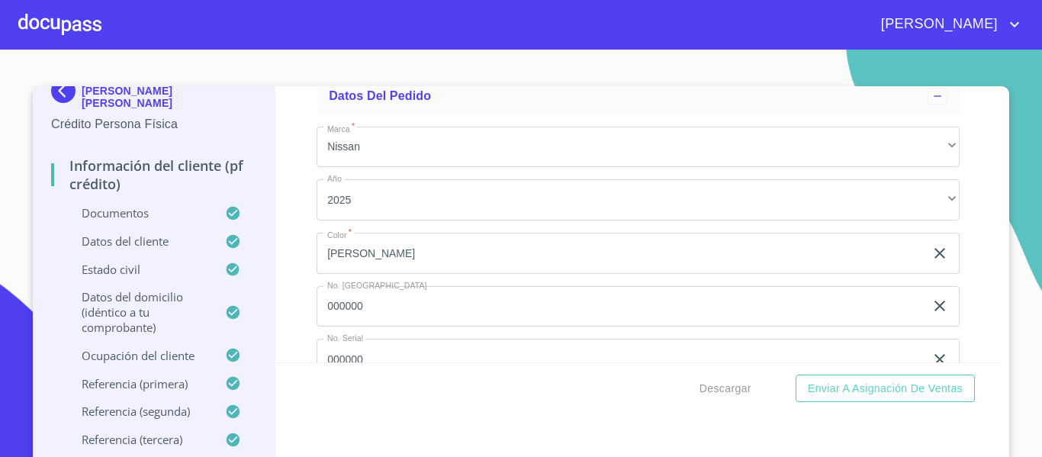
scroll to position [9271, 0]
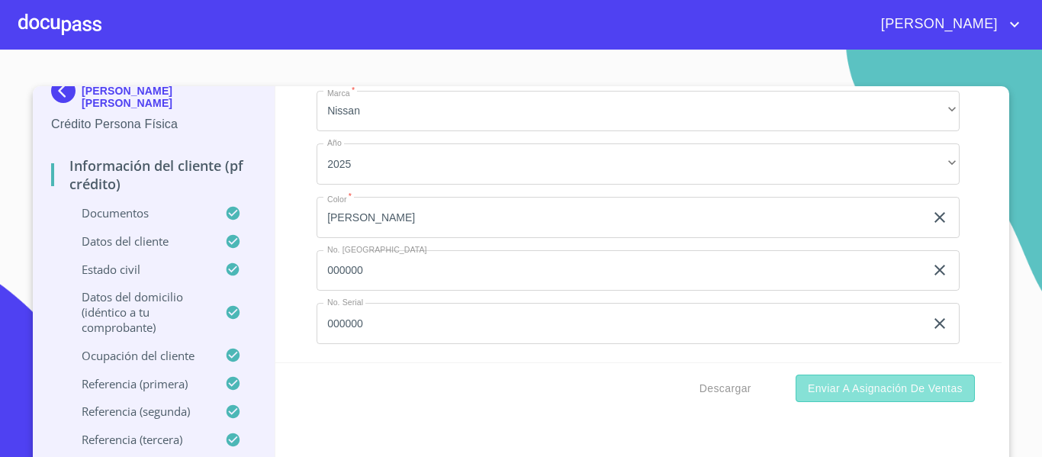
click at [855, 394] on span "Enviar a Asignación de Ventas" at bounding box center [885, 388] width 155 height 19
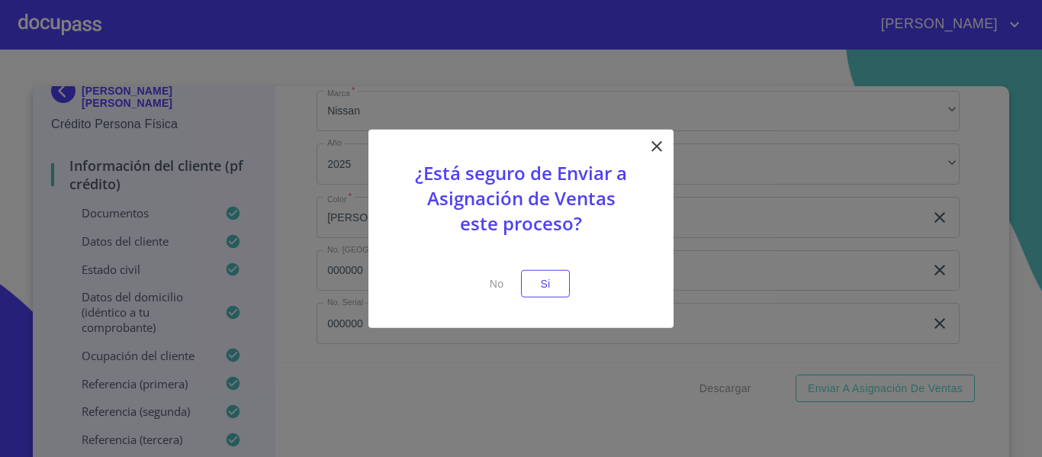
drag, startPoint x: 654, startPoint y: 138, endPoint x: 655, endPoint y: 168, distance: 29.8
click at [655, 139] on icon at bounding box center [657, 146] width 18 height 18
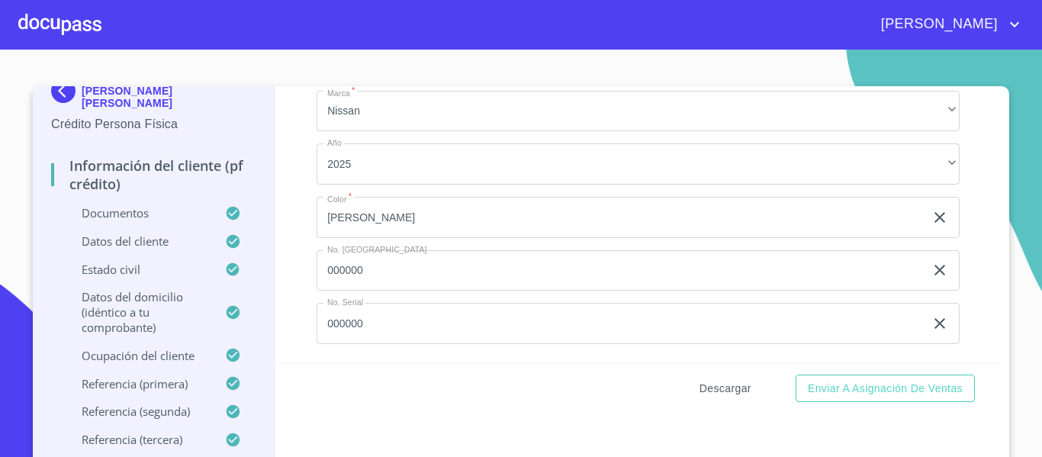
click at [719, 389] on span "Descargar" at bounding box center [726, 388] width 52 height 19
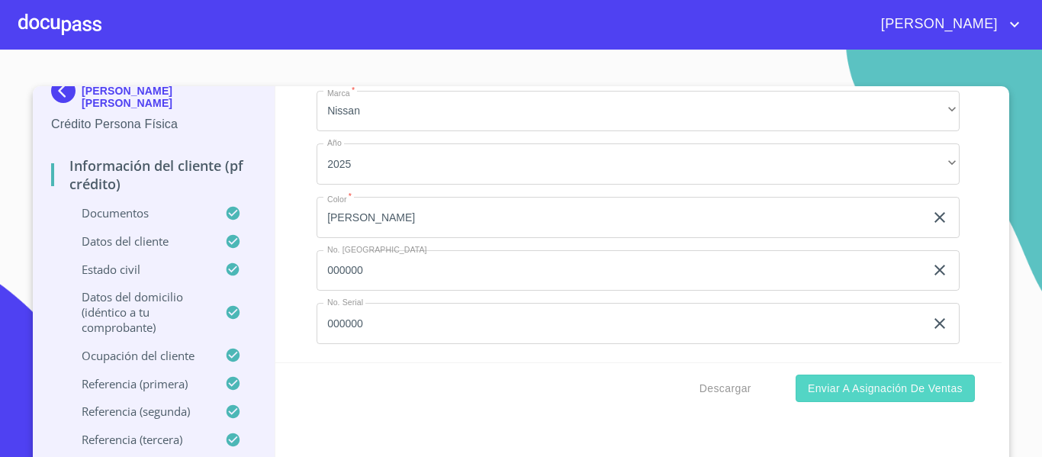
click at [832, 391] on span "Enviar a Asignación de Ventas" at bounding box center [885, 388] width 155 height 19
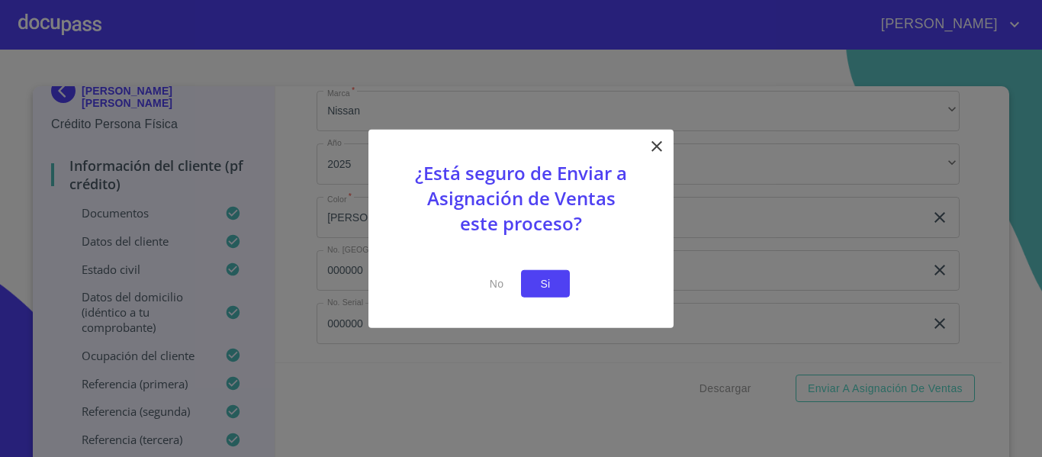
click at [552, 285] on span "Si" at bounding box center [545, 283] width 24 height 19
